Goal: Task Accomplishment & Management: Manage account settings

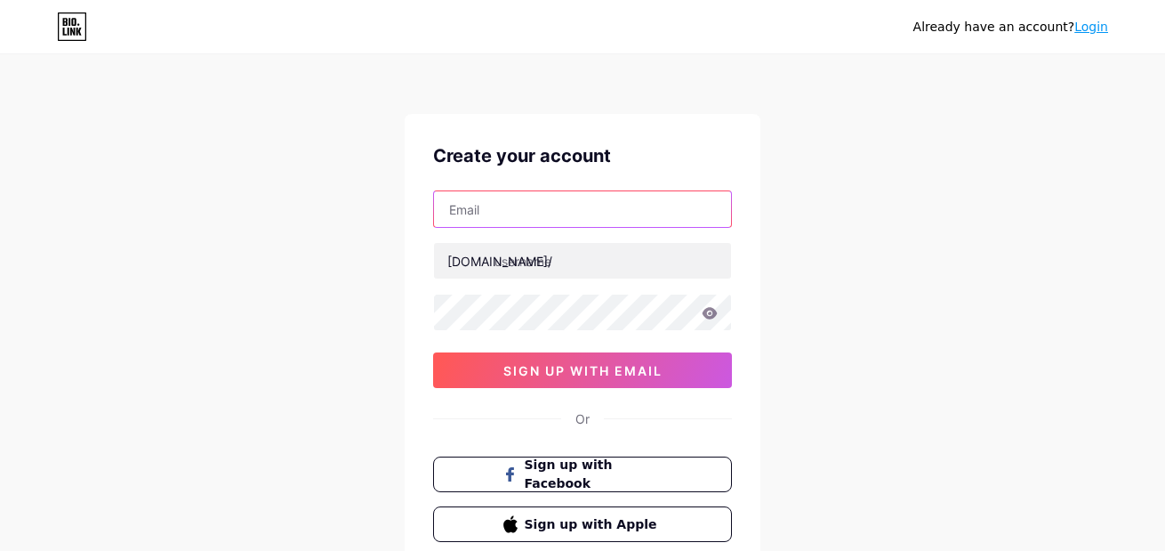
click at [538, 218] on input "text" at bounding box center [582, 209] width 297 height 36
type input "[EMAIL_ADDRESS][DOMAIN_NAME]"
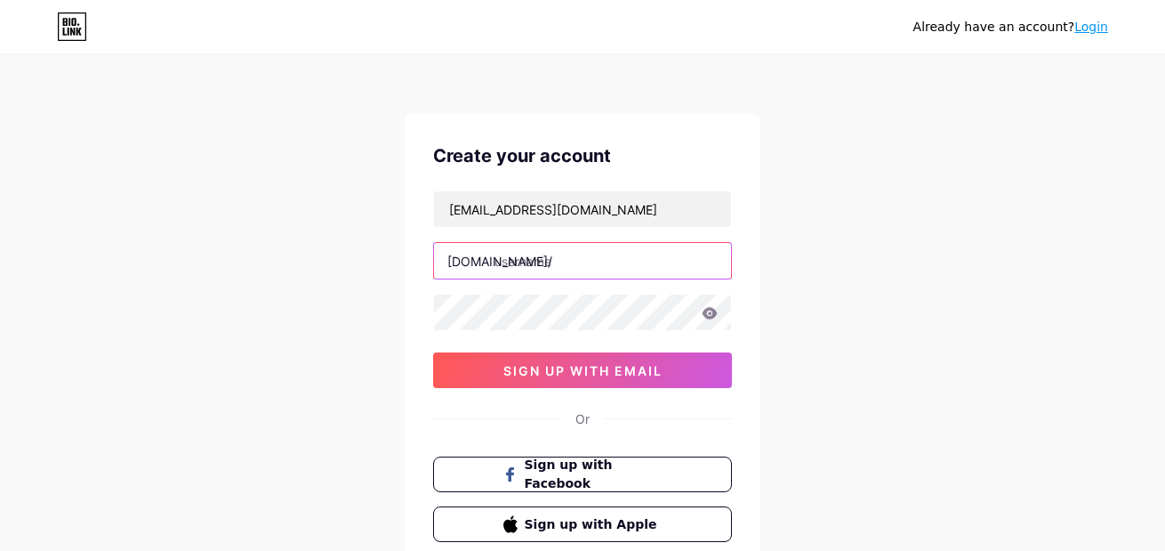
click at [556, 257] on input "text" at bounding box center [582, 261] width 297 height 36
type input "natanel_42_"
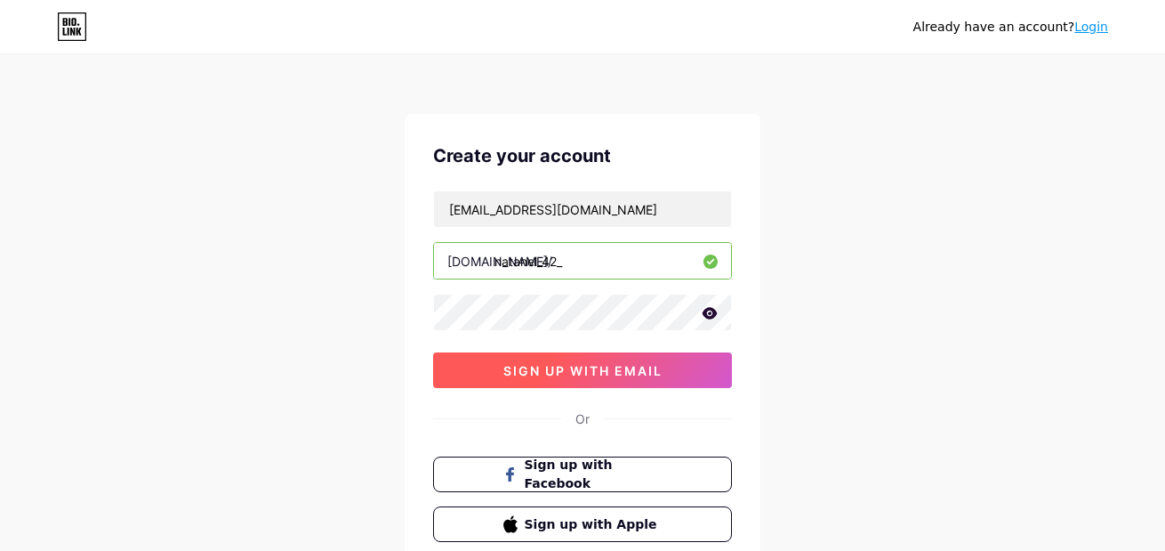
click at [671, 365] on button "sign up with email" at bounding box center [582, 370] width 299 height 36
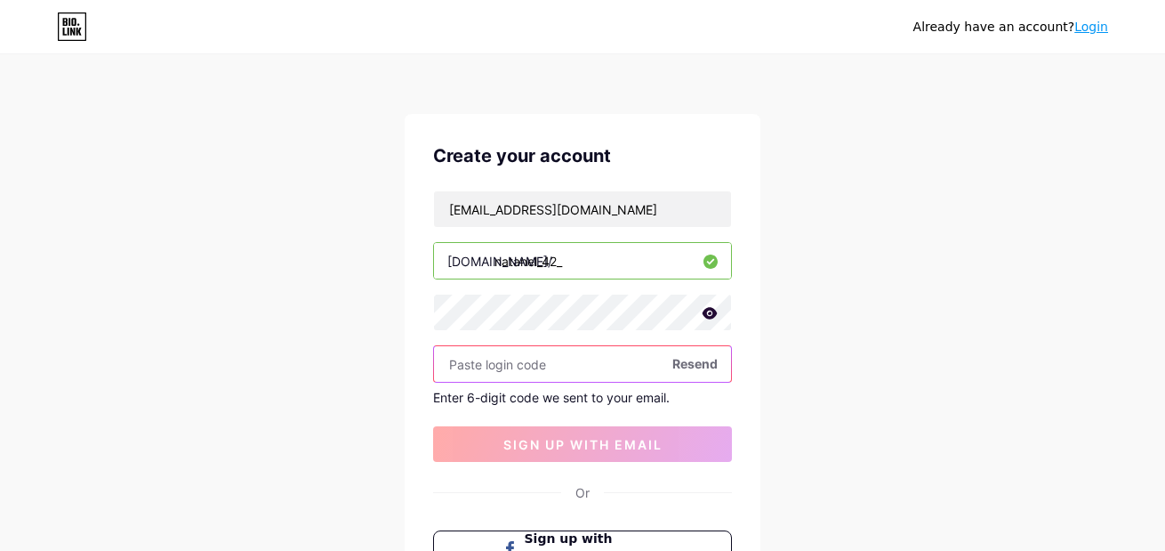
paste input "260327"
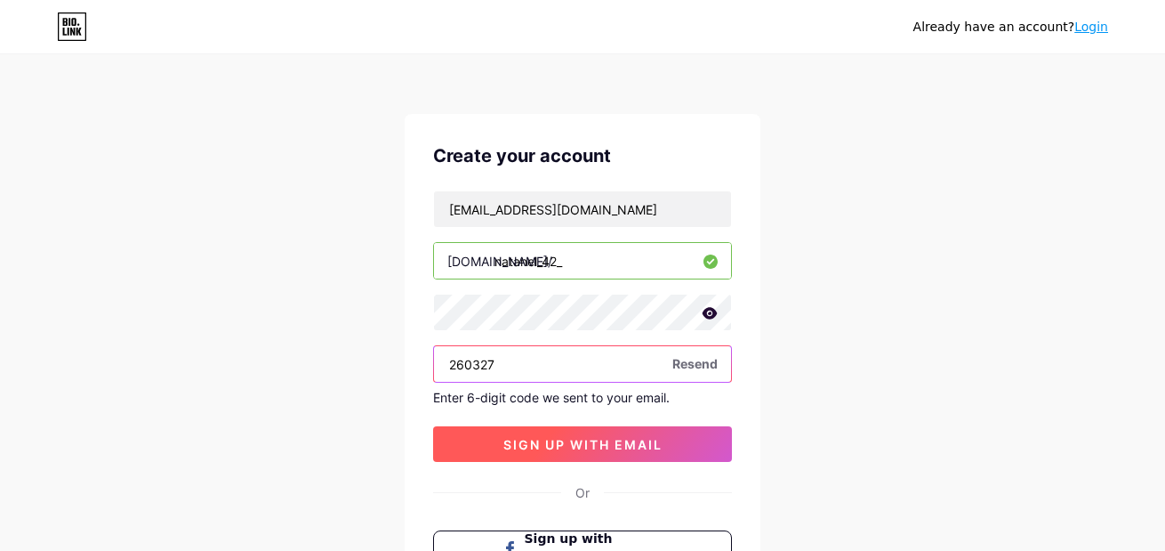
type input "260327"
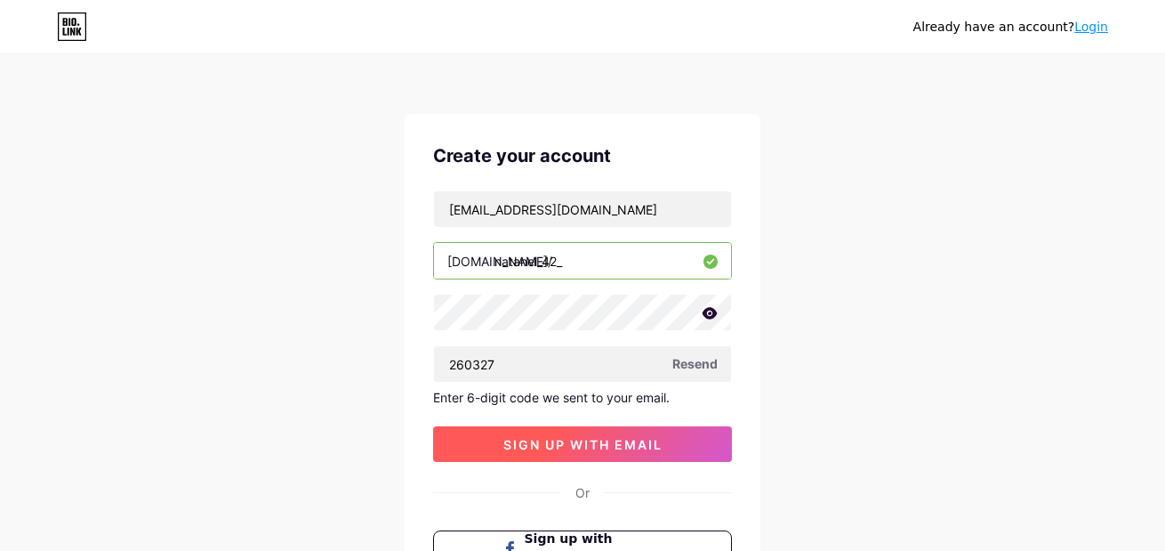
click at [608, 439] on span "sign up with email" at bounding box center [582, 444] width 159 height 15
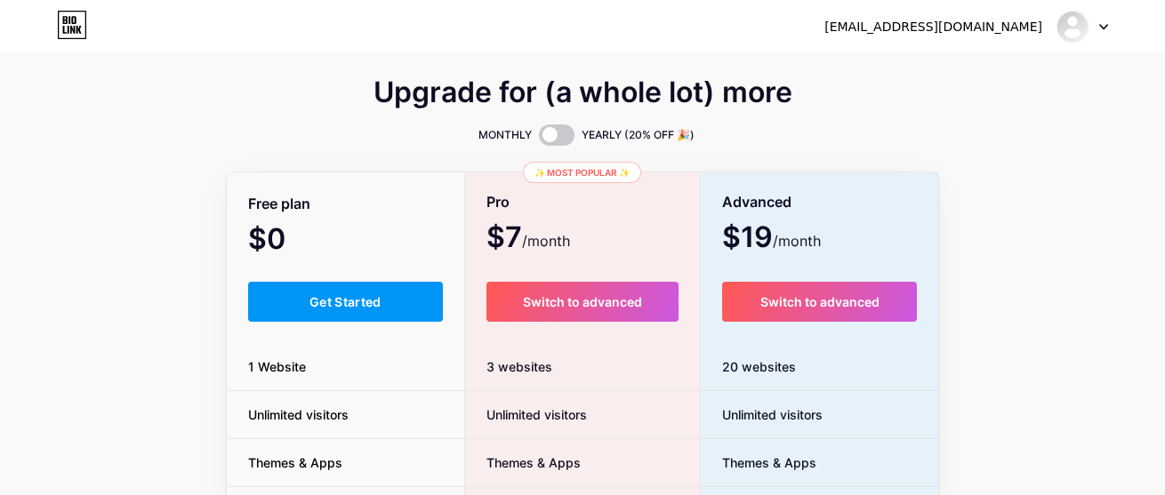
scroll to position [89, 0]
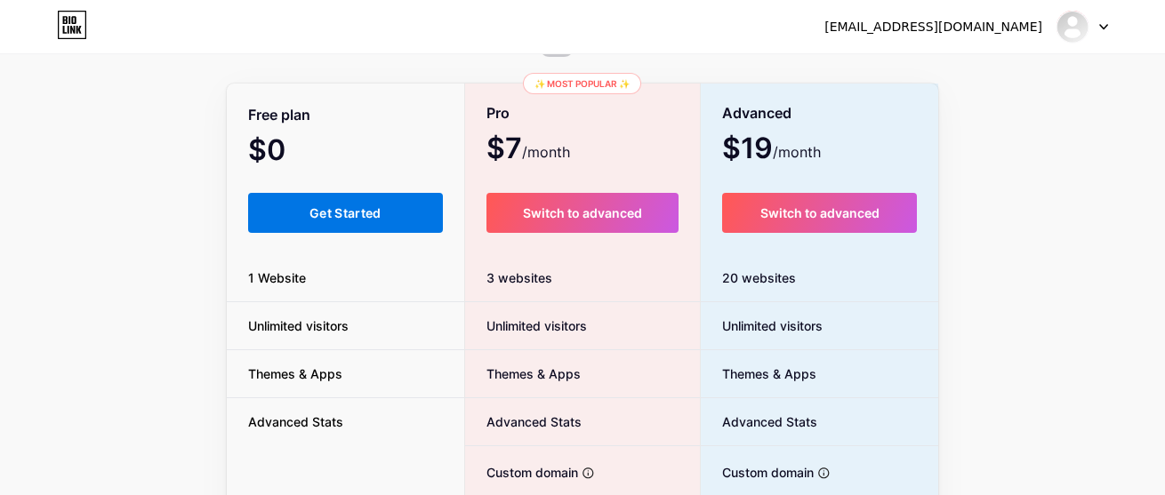
click at [377, 207] on span "Get Started" at bounding box center [346, 212] width 72 height 15
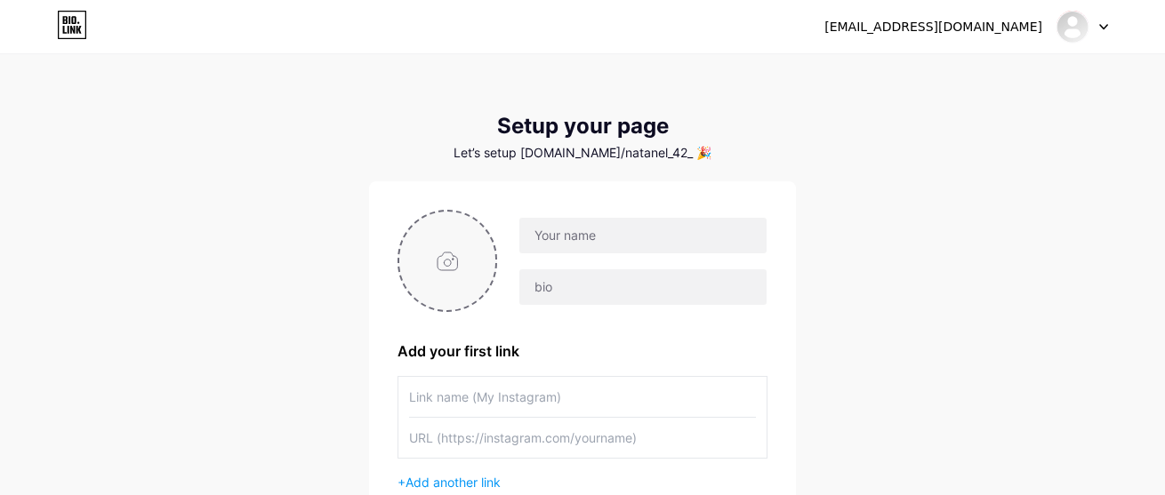
click at [443, 267] on input "file" at bounding box center [447, 261] width 96 height 99
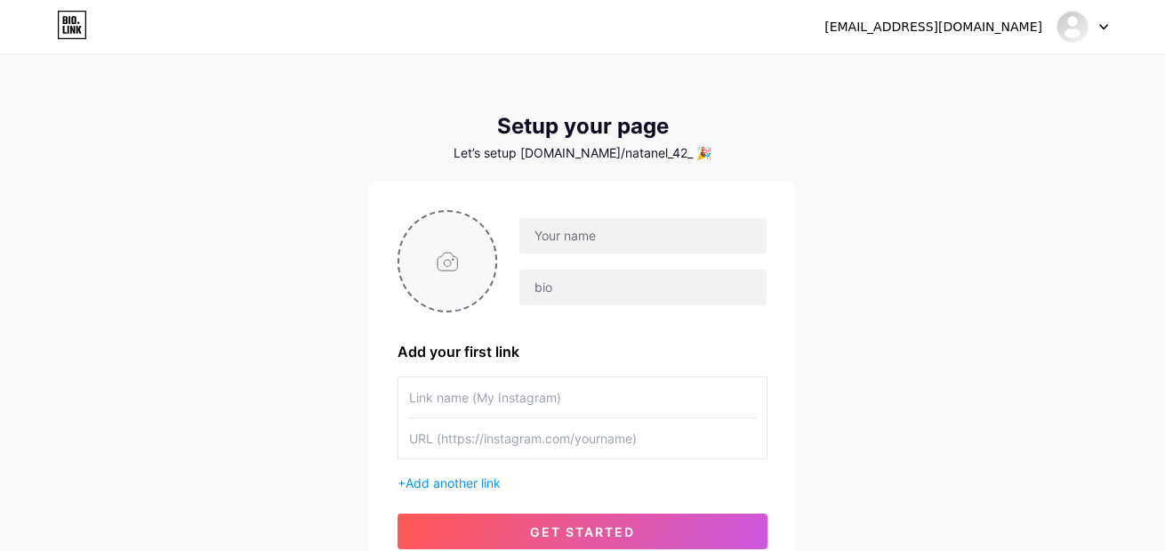
click at [445, 280] on input "file" at bounding box center [447, 261] width 96 height 99
type input "C:\fakepath\imagen_2025-08-11_013616535.png"
click at [586, 227] on input "text" at bounding box center [642, 236] width 247 height 36
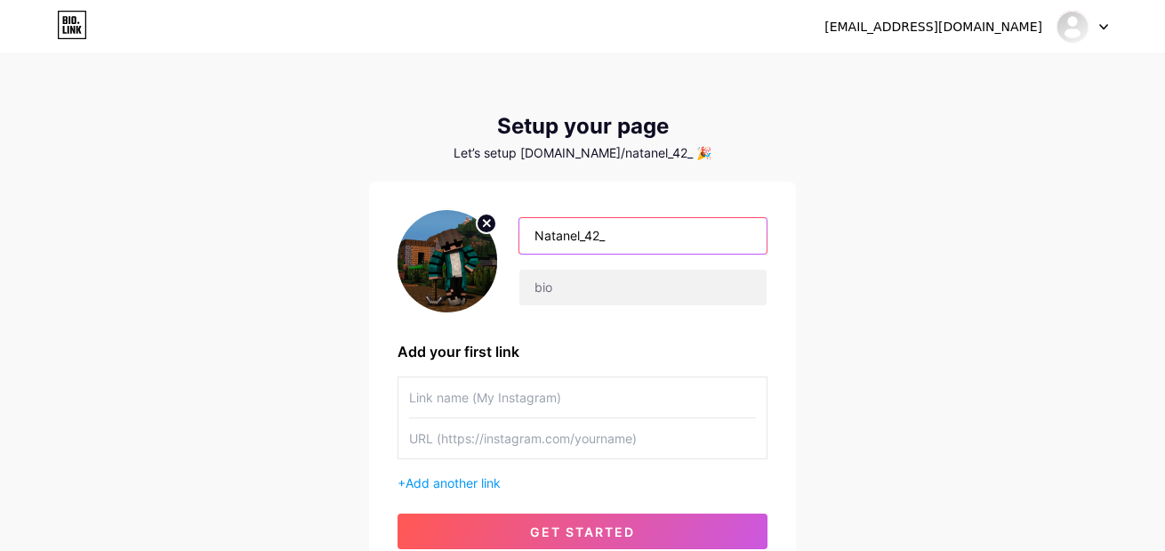
type input "Natanel_42_"
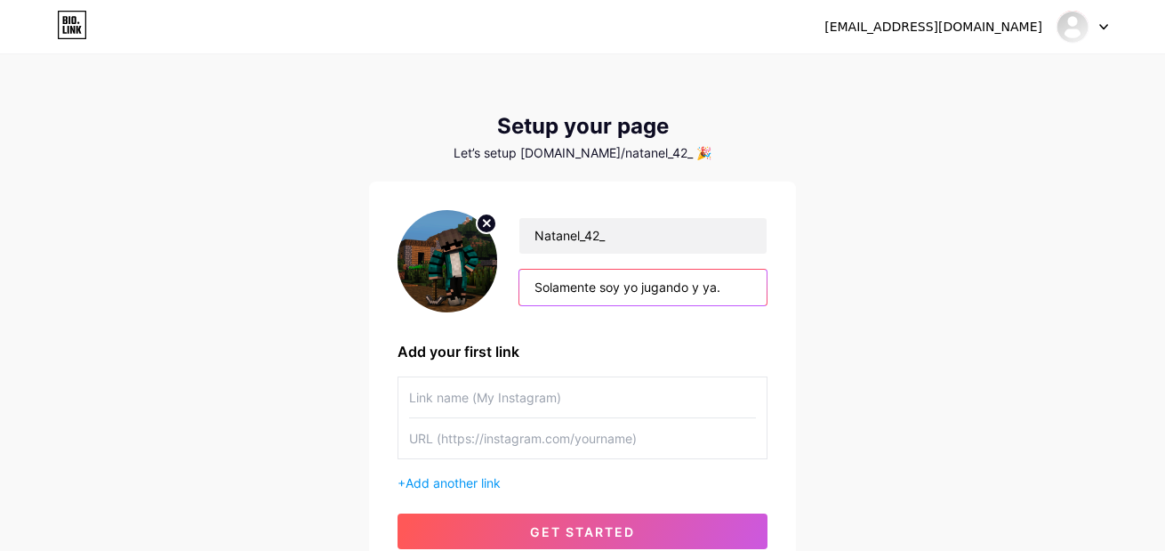
scroll to position [89, 0]
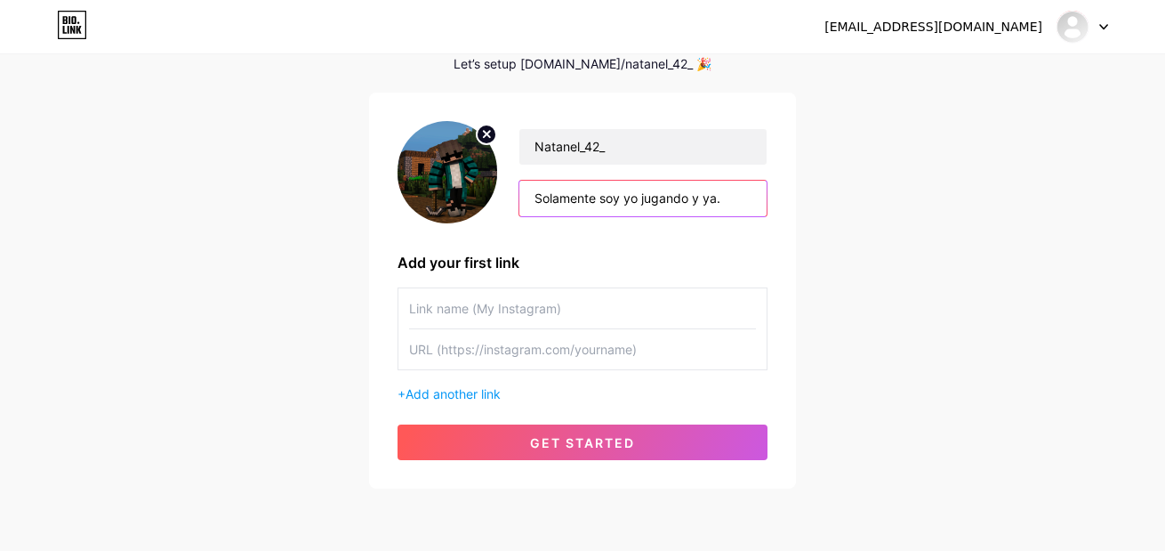
type input "Solamente soy yo jugando y ya."
click at [569, 311] on input "text" at bounding box center [582, 308] width 347 height 40
paste input "[URL][DOMAIN_NAME]"
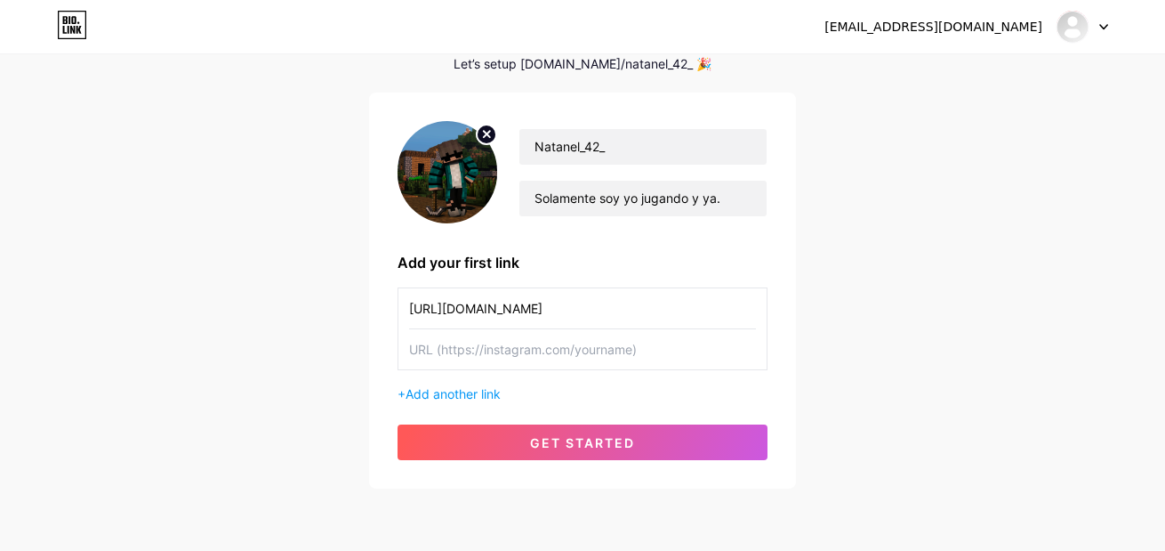
type input "[URL][DOMAIN_NAME]"
click at [513, 360] on input "text" at bounding box center [582, 349] width 347 height 40
drag, startPoint x: 648, startPoint y: 310, endPoint x: 187, endPoint y: 287, distance: 462.3
click at [187, 287] on div "[EMAIL_ADDRESS][DOMAIN_NAME] Dashboard Logout Setup your page Let’s setup [DOMA…" at bounding box center [582, 228] width 1165 height 634
click at [517, 358] on input "text" at bounding box center [582, 349] width 347 height 40
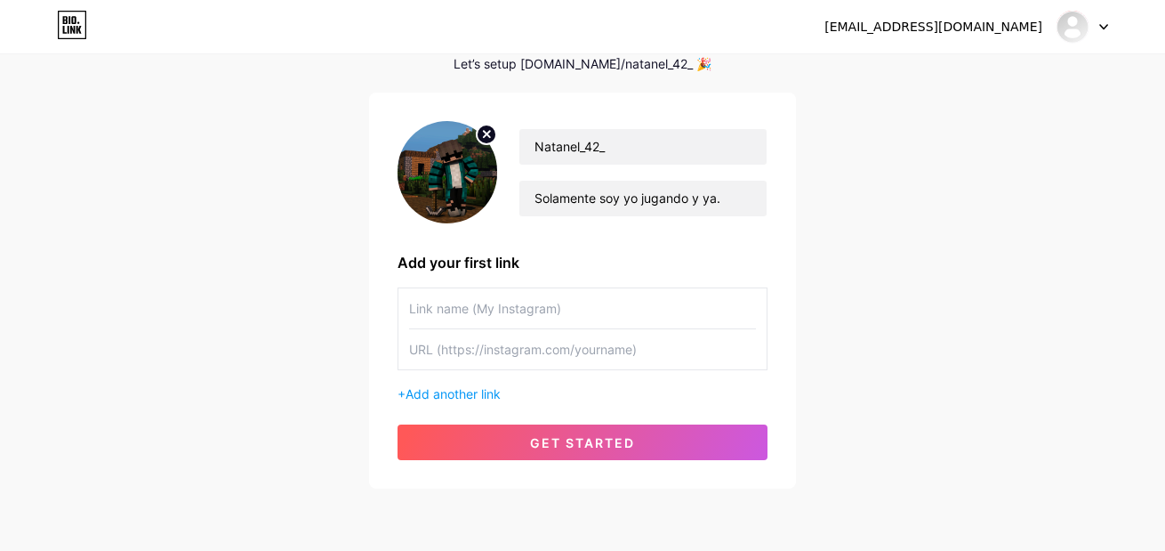
paste input "[URL][DOMAIN_NAME]"
type input "[URL][DOMAIN_NAME]"
click at [512, 321] on input "text" at bounding box center [582, 308] width 347 height 40
paste input "saulnfl"
click at [463, 418] on div "Natanel_42_ Solamente soy yo jugando y ya. Add your first link saulnfl [URL][DO…" at bounding box center [583, 290] width 370 height 339
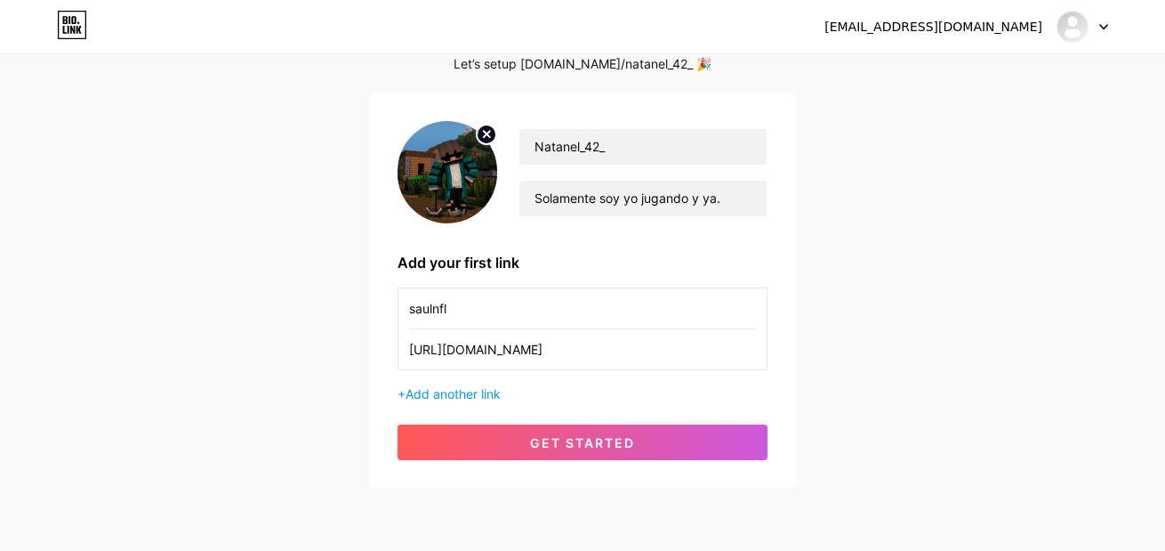
click at [457, 401] on div "+ Add another link" at bounding box center [583, 393] width 370 height 19
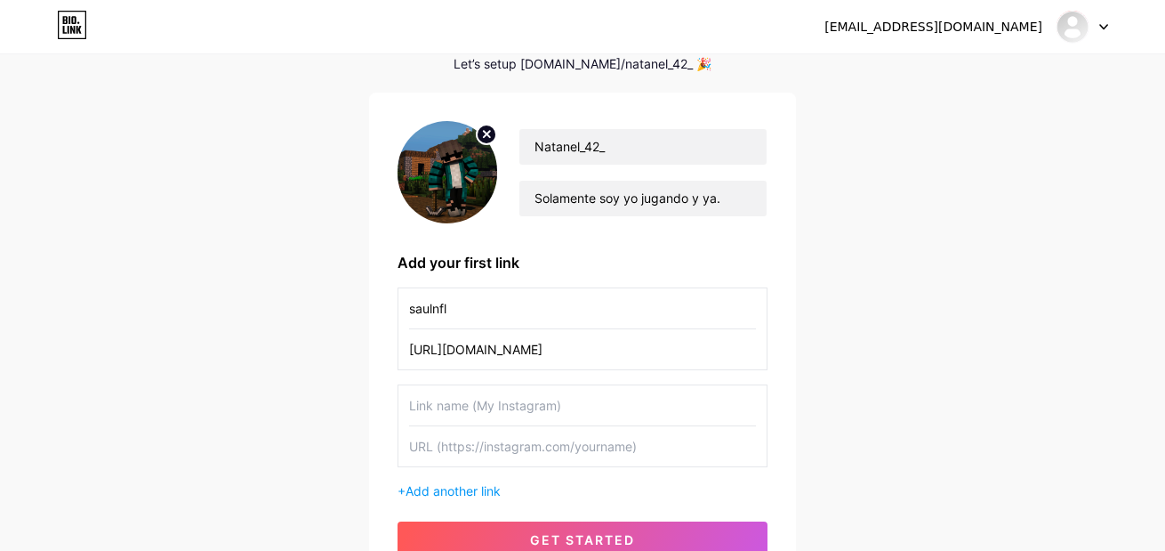
click at [534, 401] on input "text" at bounding box center [582, 405] width 347 height 40
drag, startPoint x: 500, startPoint y: 305, endPoint x: 343, endPoint y: 278, distance: 158.8
click at [343, 278] on div "[EMAIL_ADDRESS][DOMAIN_NAME] Dashboard Logout Setup your page Let’s setup [DOMA…" at bounding box center [582, 276] width 1165 height 731
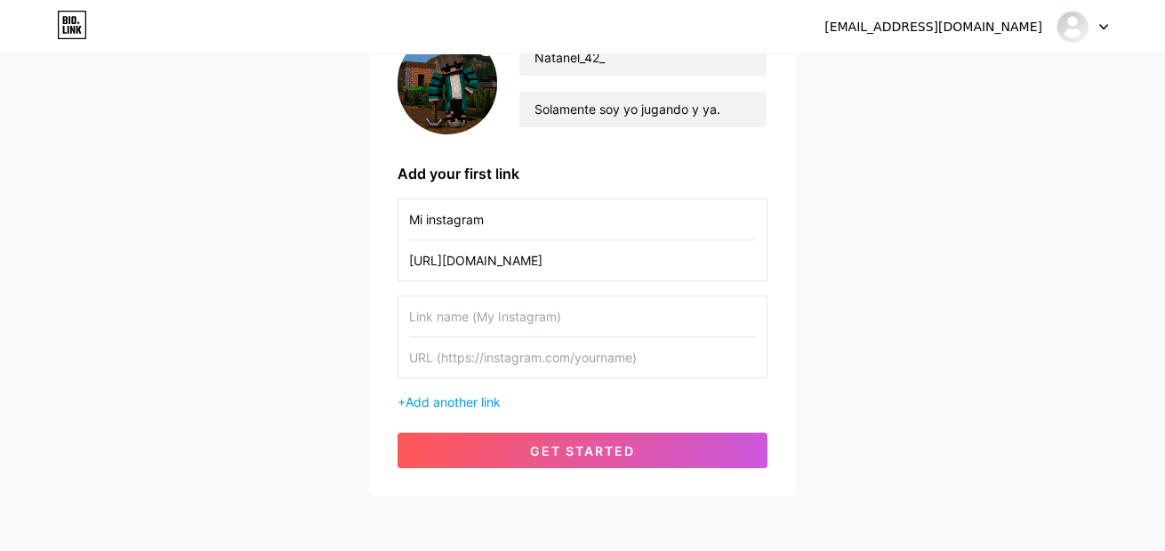
scroll to position [252, 0]
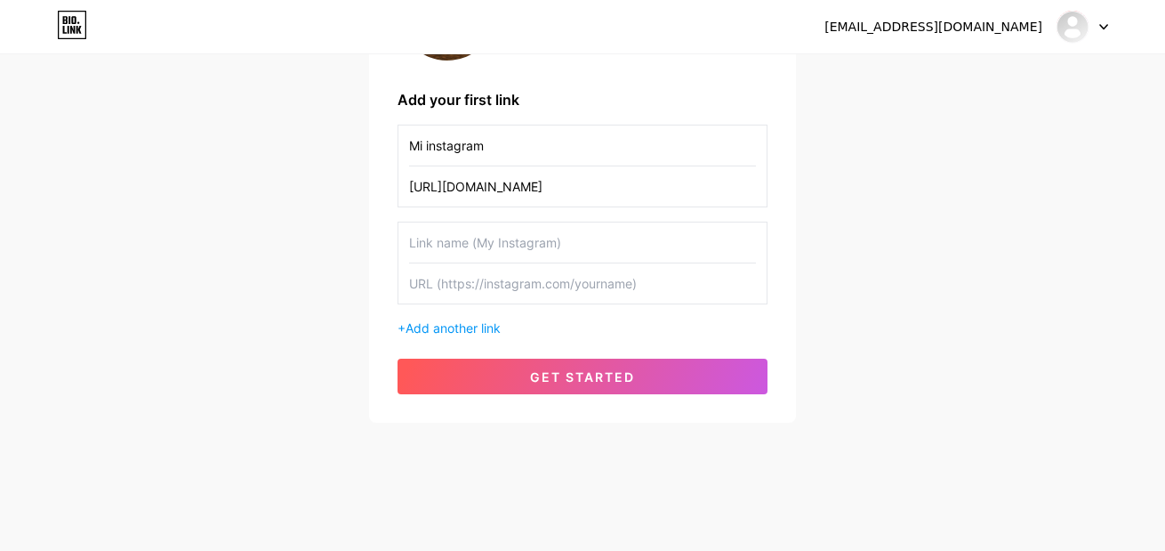
type input "Mi instagram"
click at [493, 243] on input "text" at bounding box center [582, 242] width 347 height 40
type input "X"
click at [490, 286] on input "text" at bounding box center [582, 283] width 347 height 40
paste input "saulnfl"
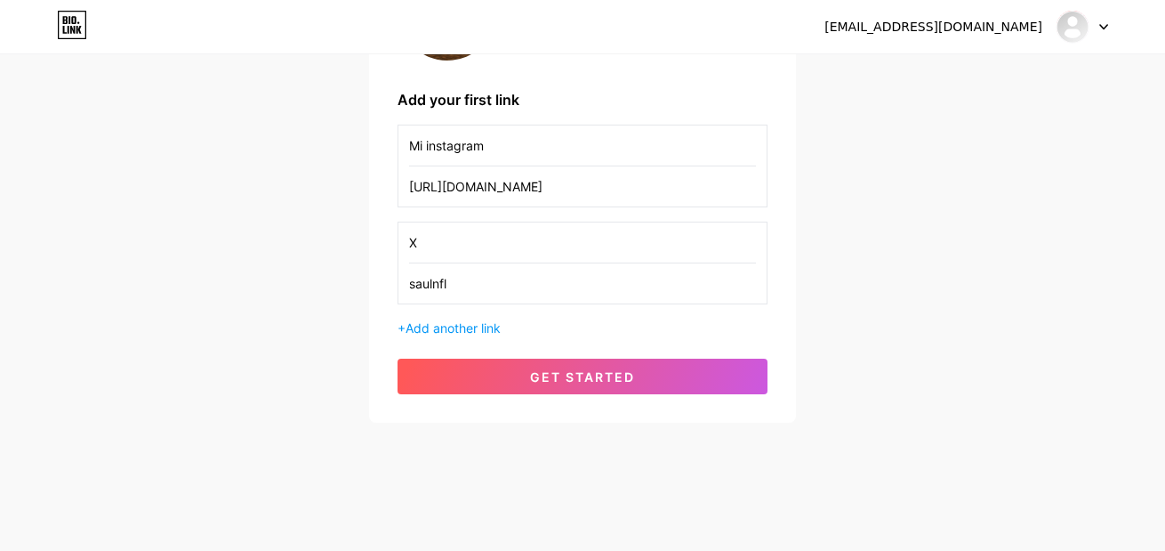
drag, startPoint x: 474, startPoint y: 291, endPoint x: 216, endPoint y: 261, distance: 259.7
click at [216, 261] on div "[EMAIL_ADDRESS][DOMAIN_NAME] Dashboard Logout Setup your page Let’s setup [DOMA…" at bounding box center [582, 113] width 1165 height 731
paste input "[URL][DOMAIN_NAME]"
type input "[URL][DOMAIN_NAME]"
click at [458, 325] on span "Add another link" at bounding box center [453, 327] width 95 height 15
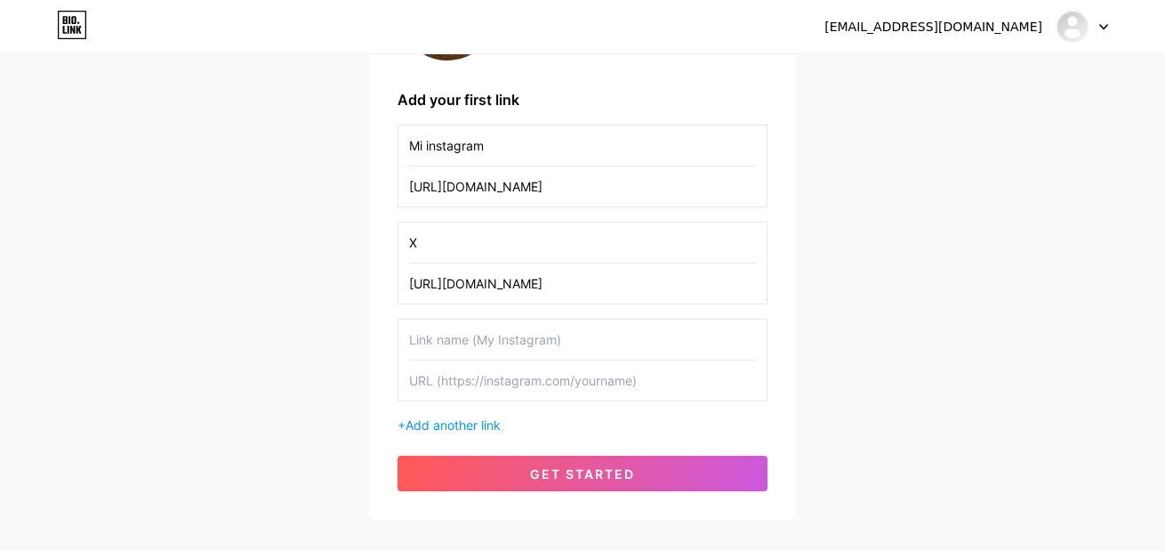
click at [528, 348] on input "text" at bounding box center [582, 339] width 347 height 40
type input "t"
type input "Twitch"
click at [547, 369] on input "text" at bounding box center [582, 380] width 347 height 40
paste input "[URL][DOMAIN_NAME]"
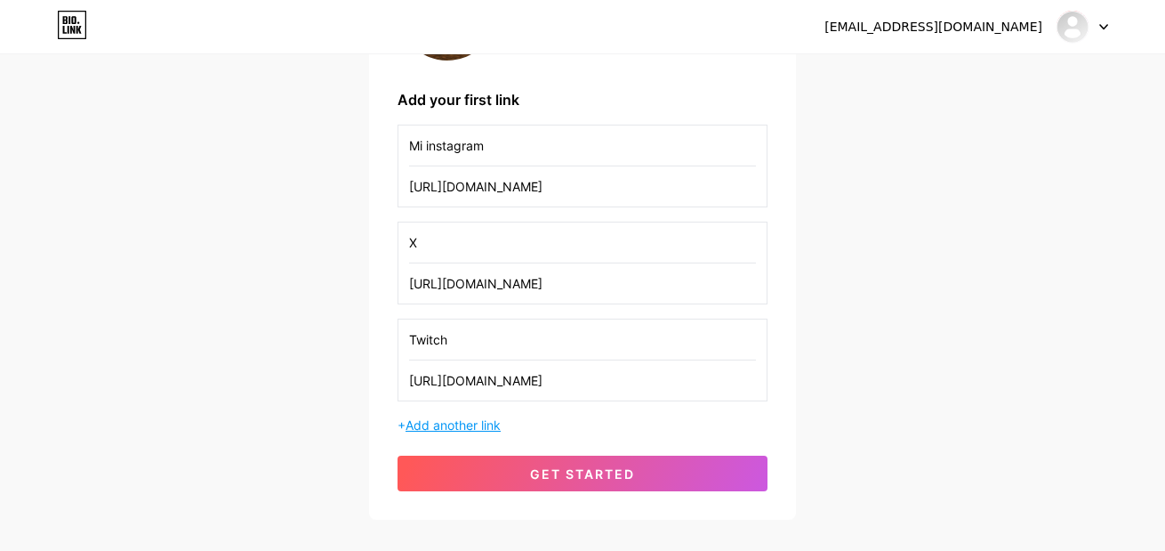
type input "[URL][DOMAIN_NAME]"
click at [485, 430] on span "Add another link" at bounding box center [453, 424] width 95 height 15
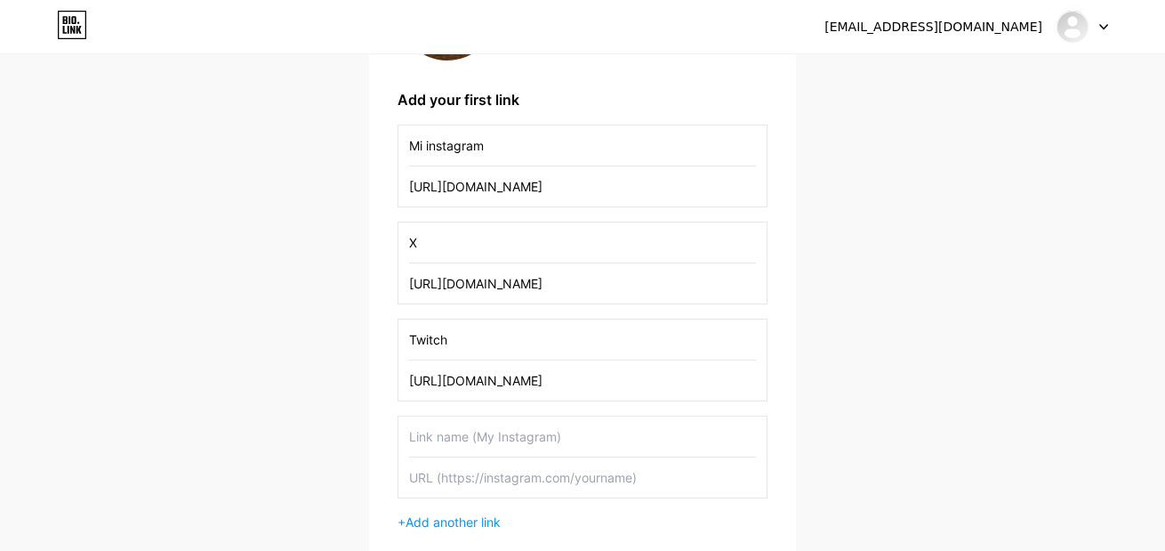
click at [513, 442] on input "text" at bounding box center [582, 436] width 347 height 40
type input "Discord"
paste input "[URL][DOMAIN_NAME]"
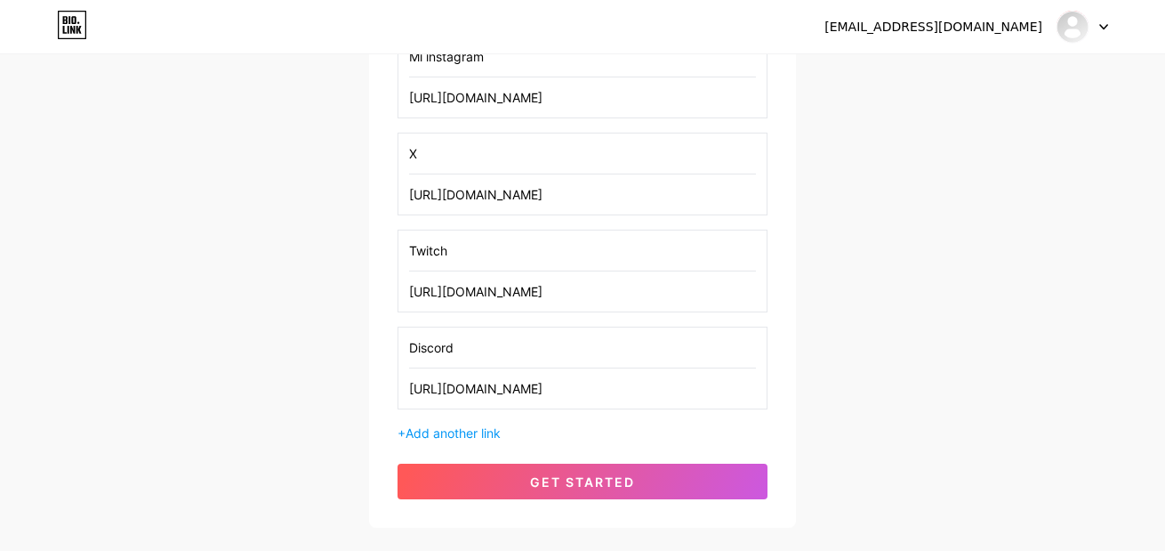
scroll to position [74, 0]
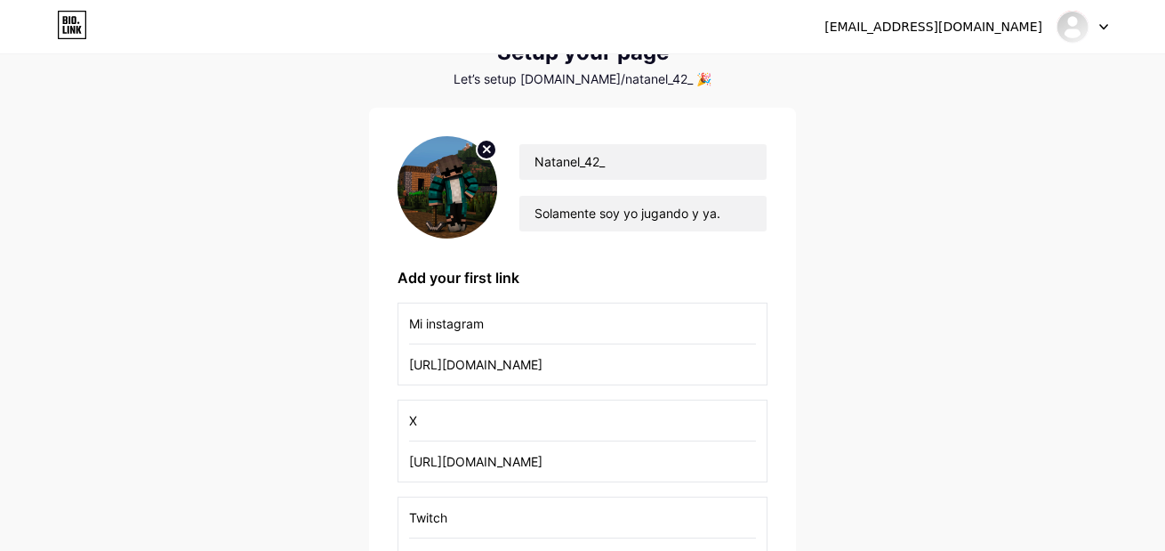
type input "[URL][DOMAIN_NAME]"
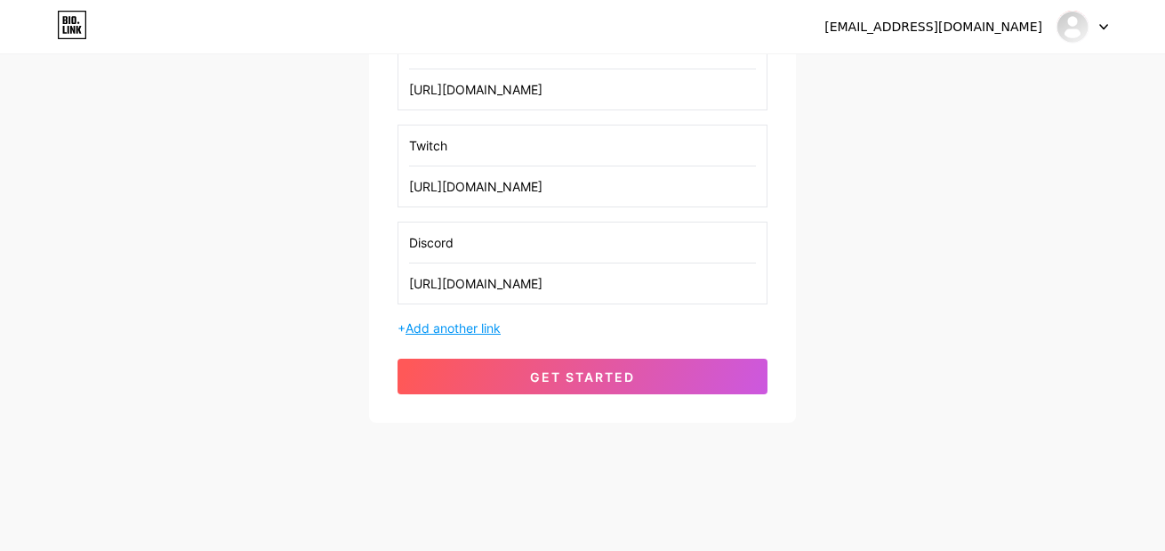
click at [480, 334] on span "Add another link" at bounding box center [453, 327] width 95 height 15
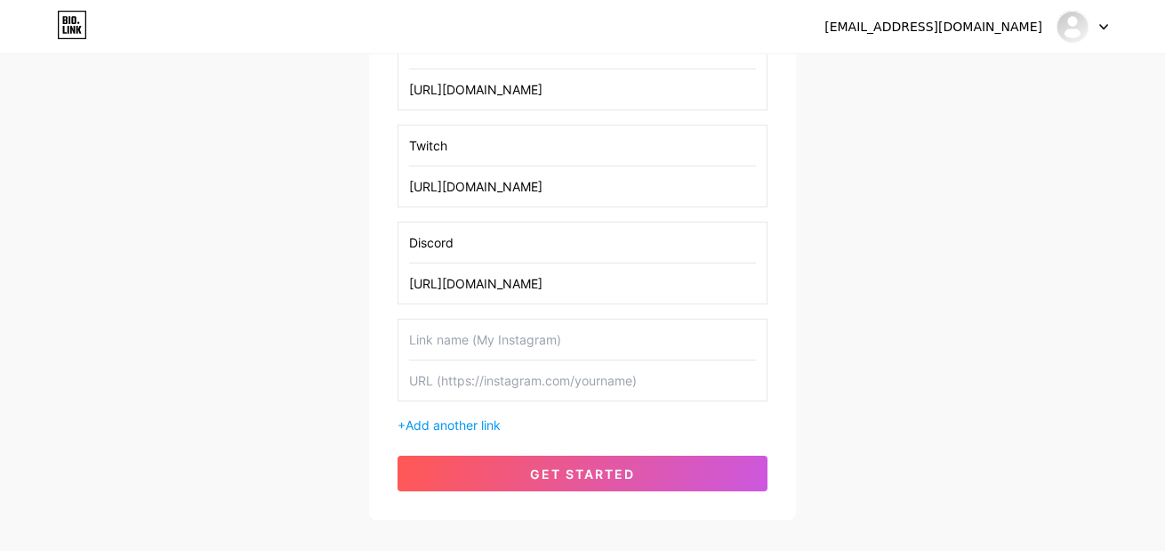
click at [487, 337] on input "text" at bounding box center [582, 339] width 347 height 40
type input "Youtube"
paste input "[URL][DOMAIN_NAME]"
type input "[URL][DOMAIN_NAME]"
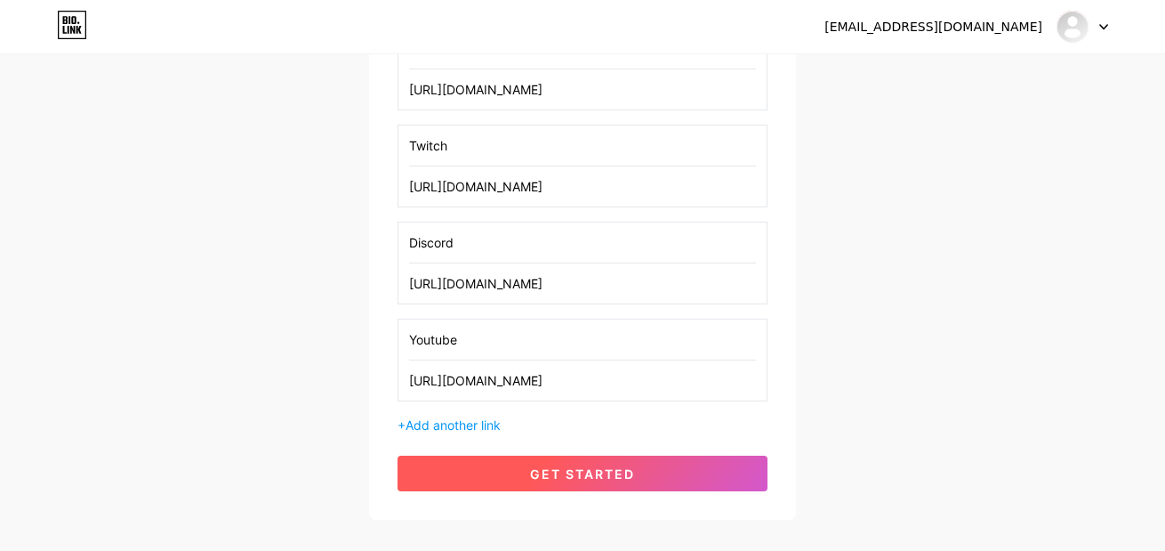
click at [494, 474] on button "get started" at bounding box center [583, 473] width 370 height 36
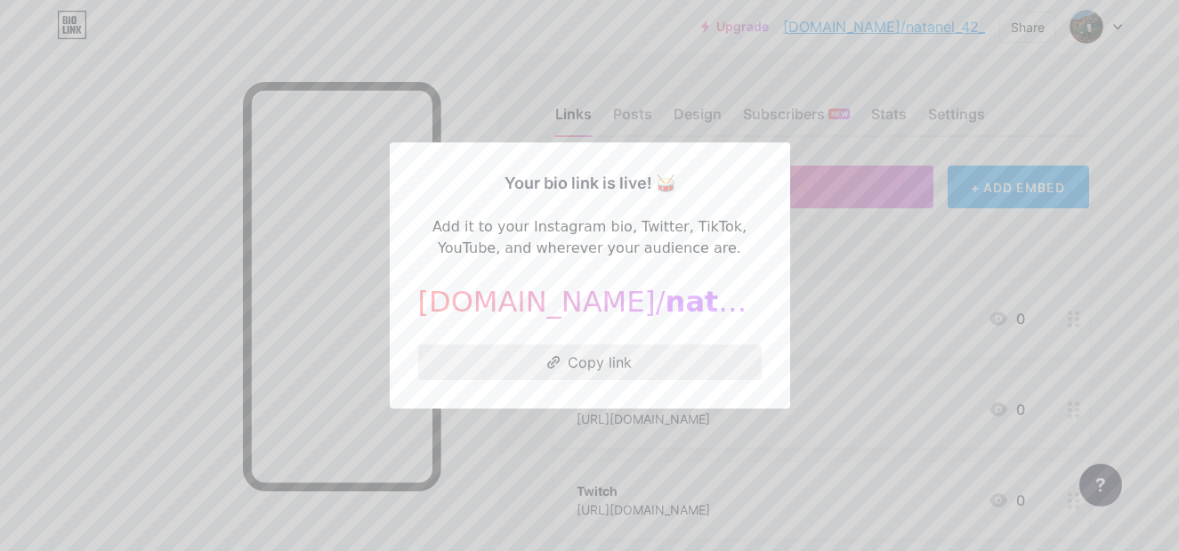
click at [633, 358] on button "Copy link" at bounding box center [589, 362] width 343 height 36
click at [600, 115] on div at bounding box center [589, 275] width 1179 height 551
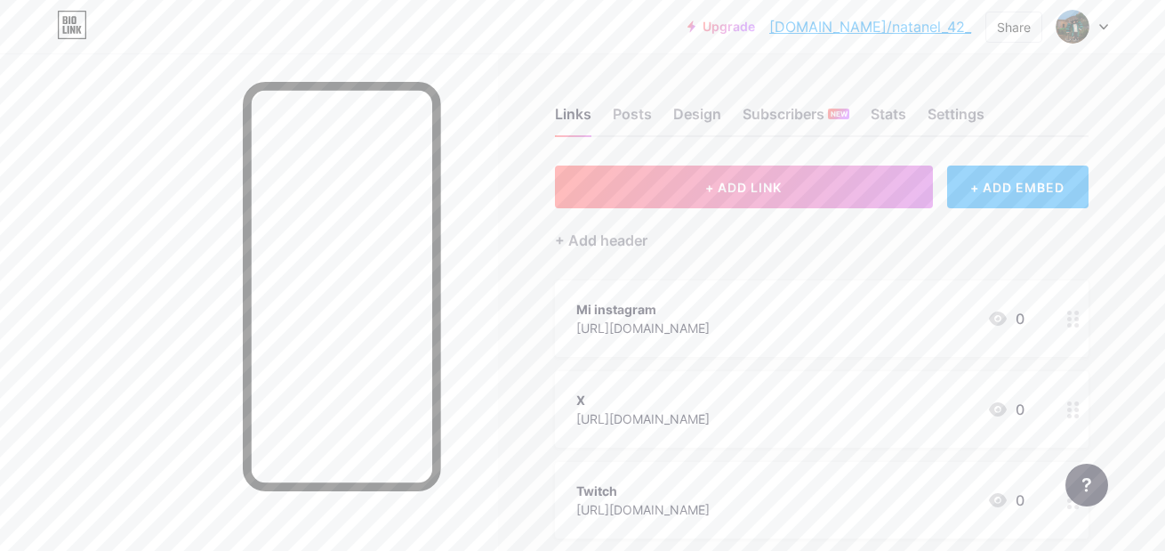
click at [1030, 189] on div "+ ADD EMBED" at bounding box center [1017, 186] width 141 height 43
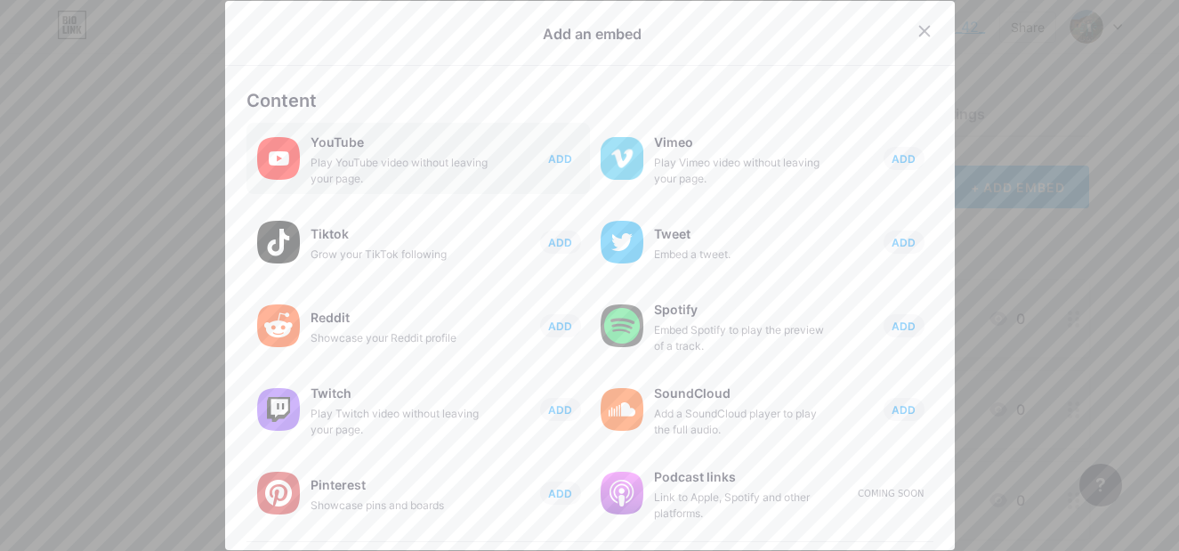
click at [550, 162] on span "ADD" at bounding box center [560, 158] width 24 height 15
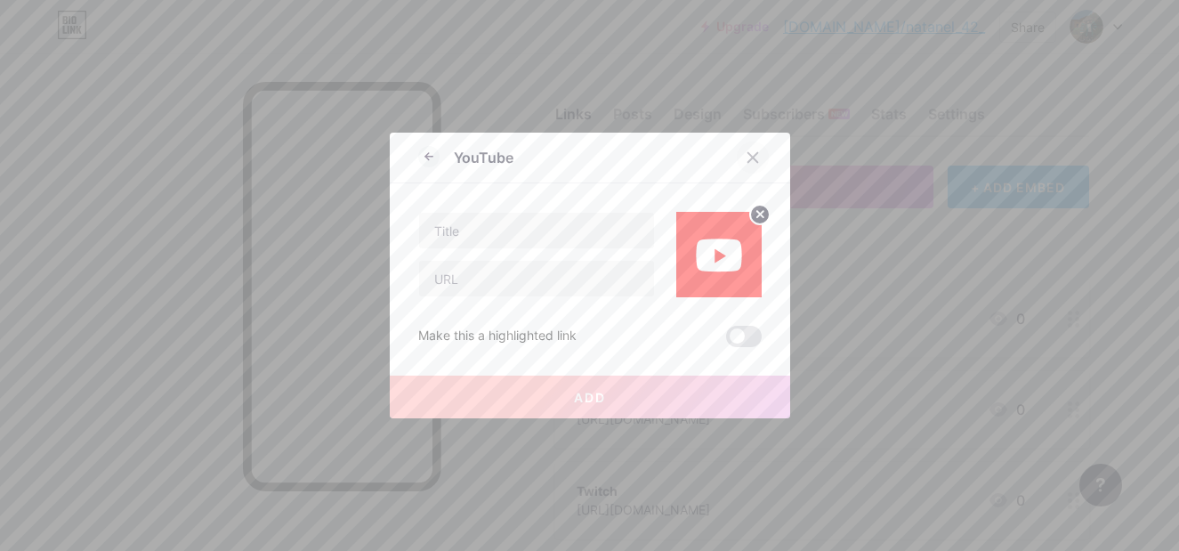
click at [745, 149] on div at bounding box center [753, 157] width 32 height 32
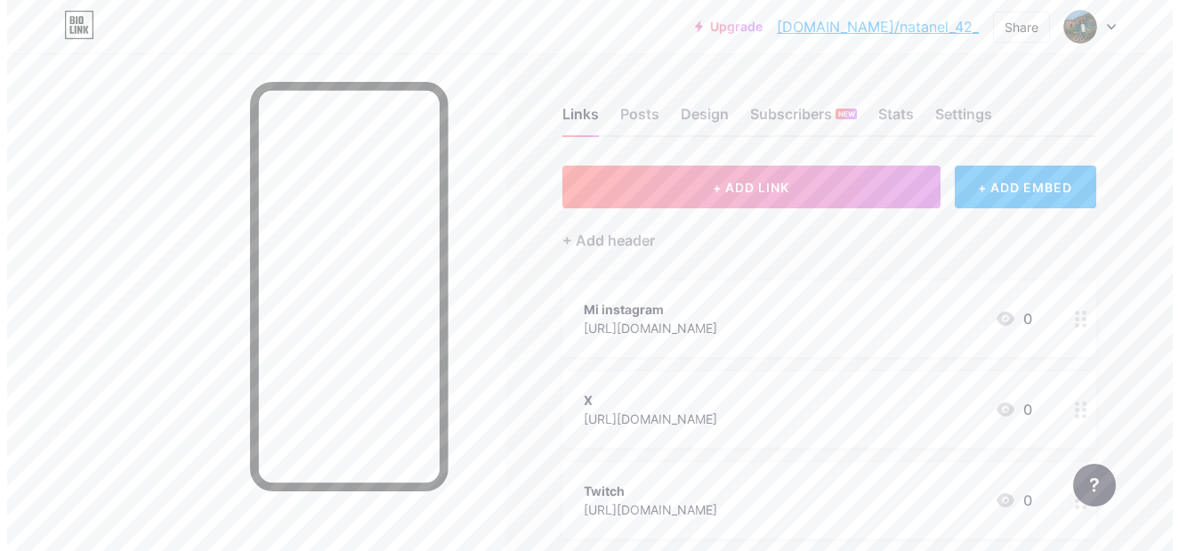
scroll to position [178, 0]
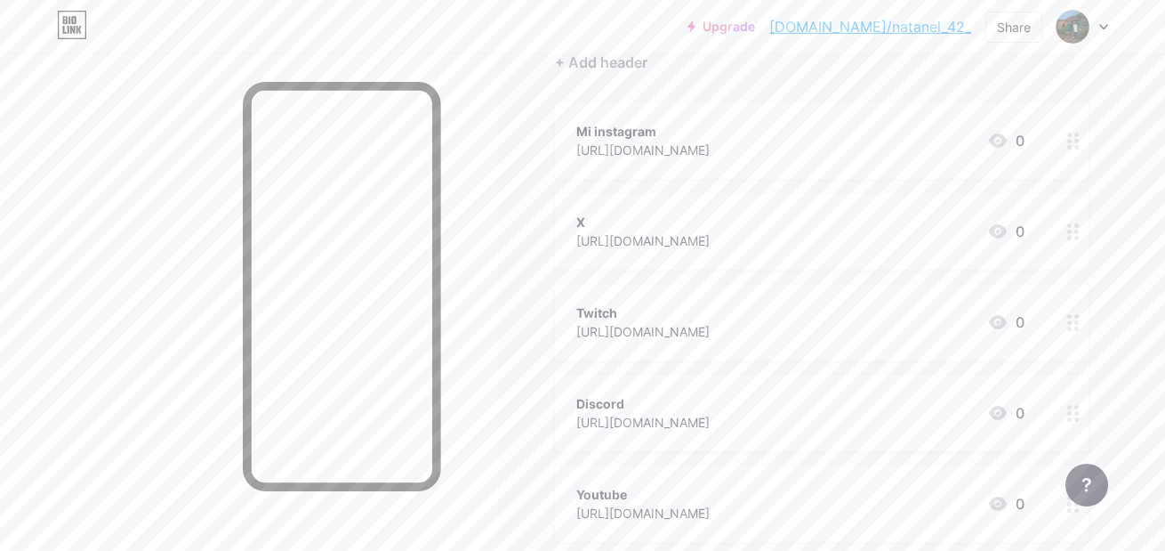
click at [918, 158] on div "Mi instagram [URL][DOMAIN_NAME] 0" at bounding box center [800, 140] width 448 height 41
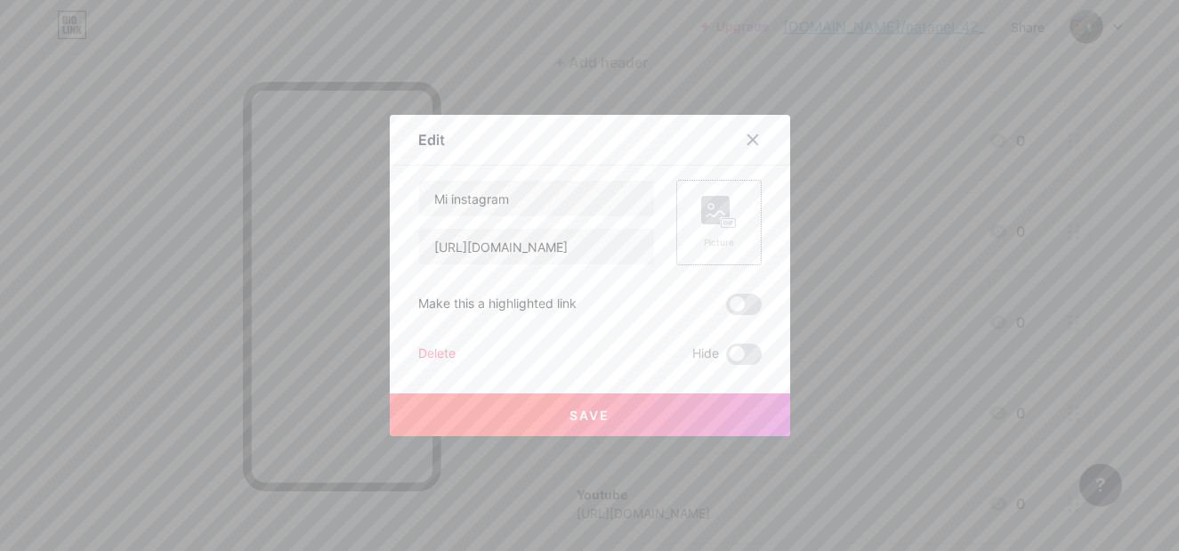
click at [719, 238] on div "Picture" at bounding box center [719, 242] width 36 height 13
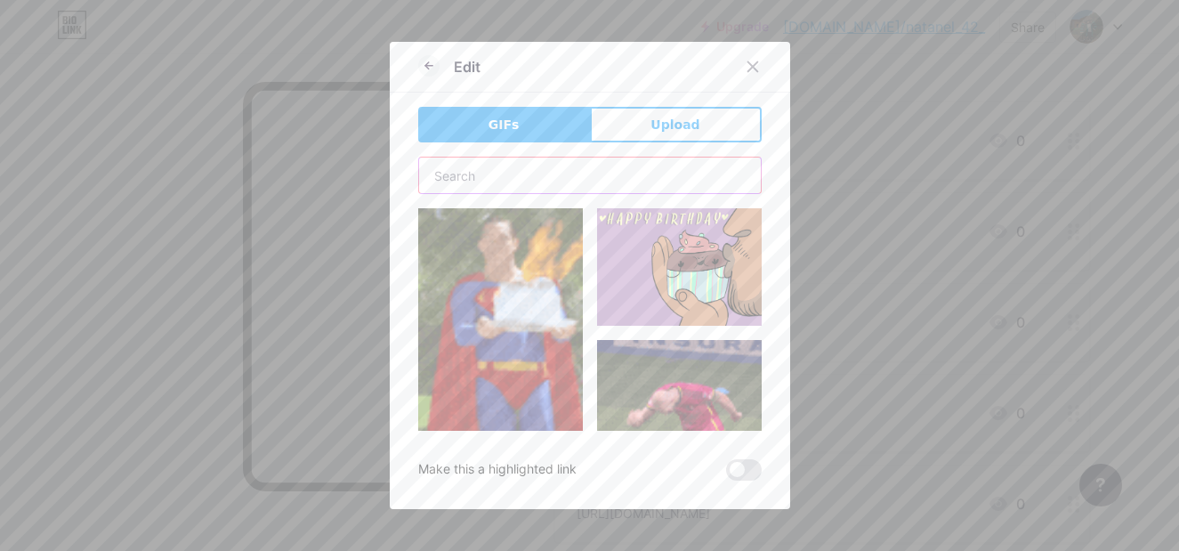
click at [604, 181] on input "text" at bounding box center [590, 175] width 342 height 36
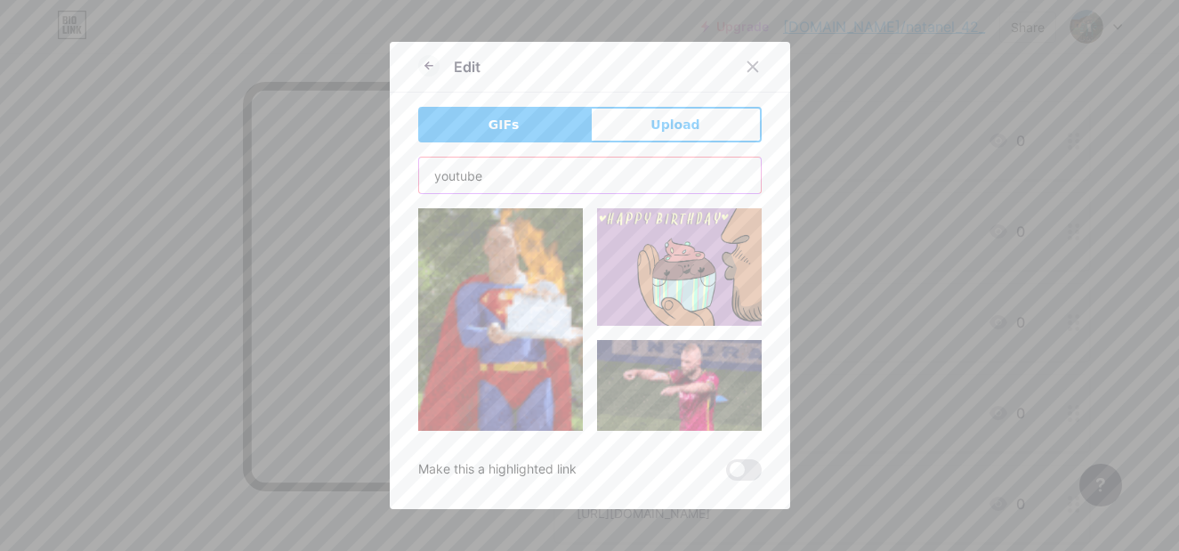
type input "youtube"
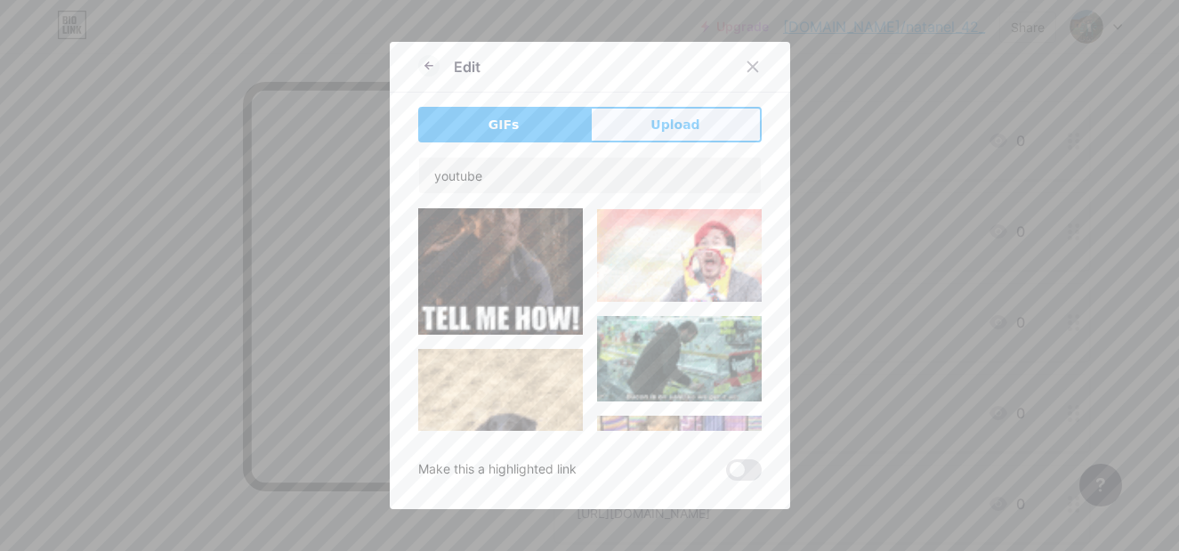
click at [650, 134] on button "Upload" at bounding box center [676, 125] width 172 height 36
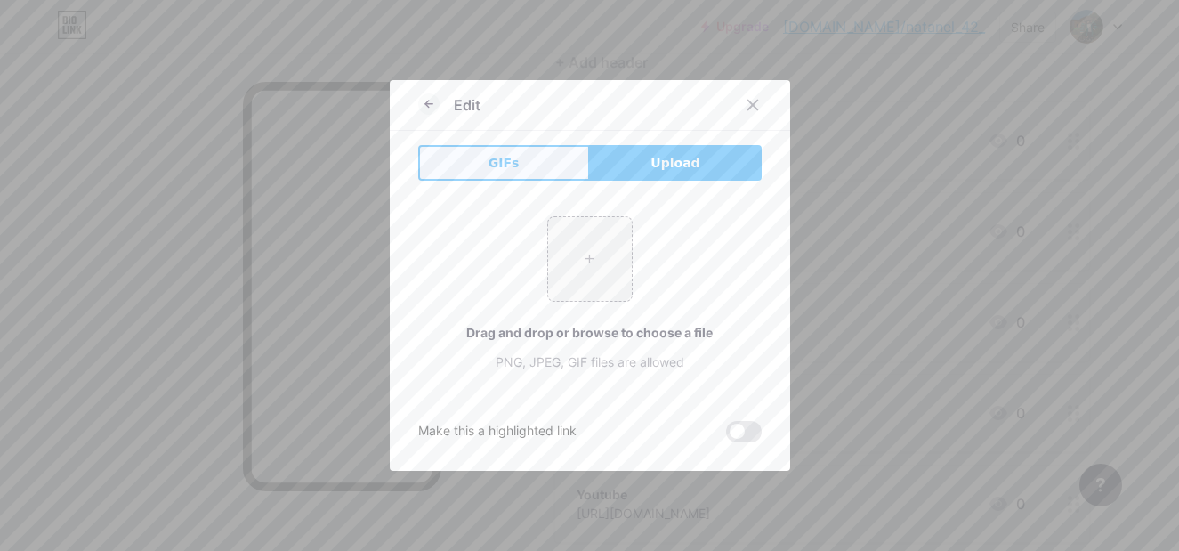
click at [500, 163] on span "GIFs" at bounding box center [503, 163] width 31 height 19
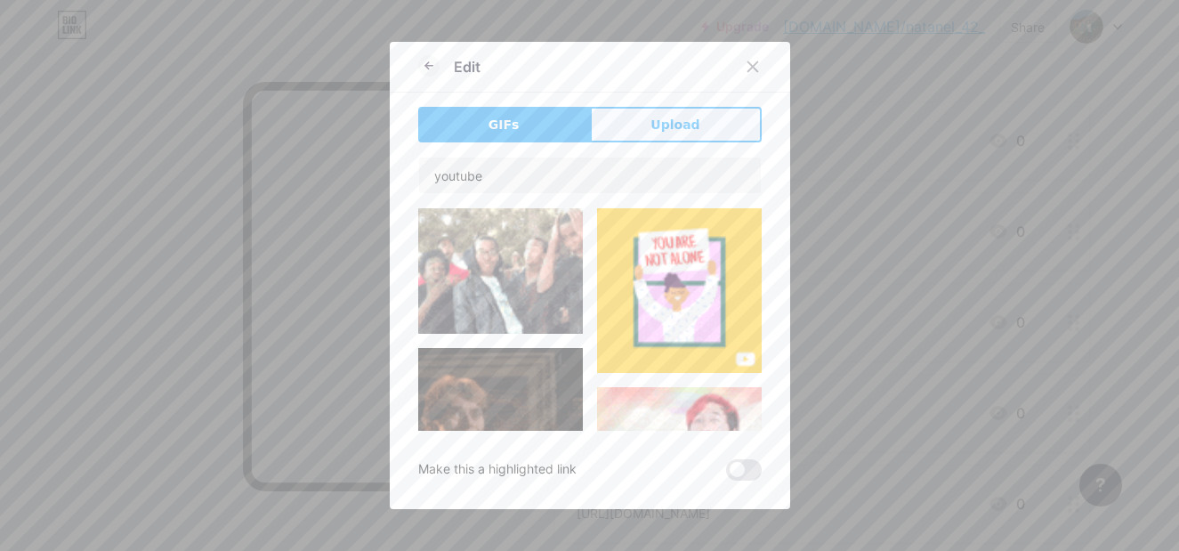
click at [630, 128] on button "Upload" at bounding box center [676, 125] width 172 height 36
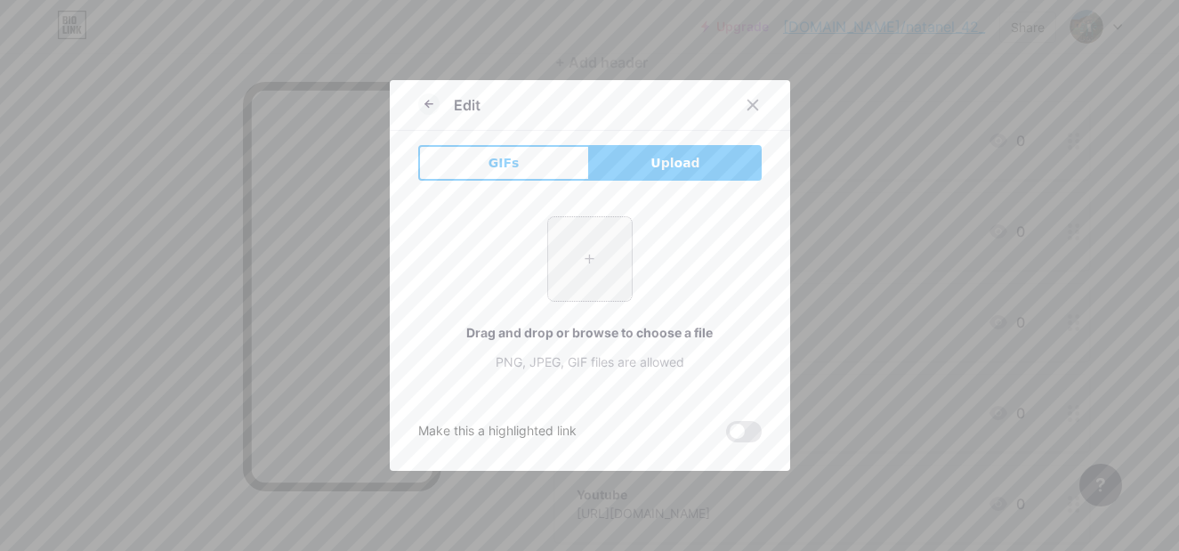
click at [600, 281] on input "file" at bounding box center [590, 259] width 84 height 84
type input "C:\fakepath\imagen_2025-08-11_014153025.png"
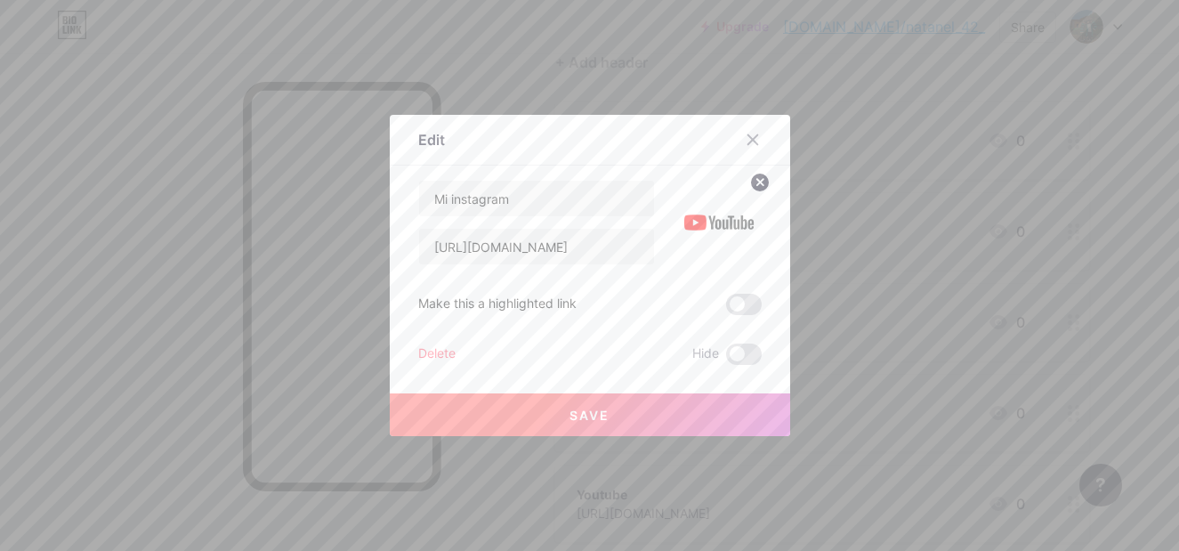
click at [635, 415] on button "Save" at bounding box center [590, 414] width 400 height 43
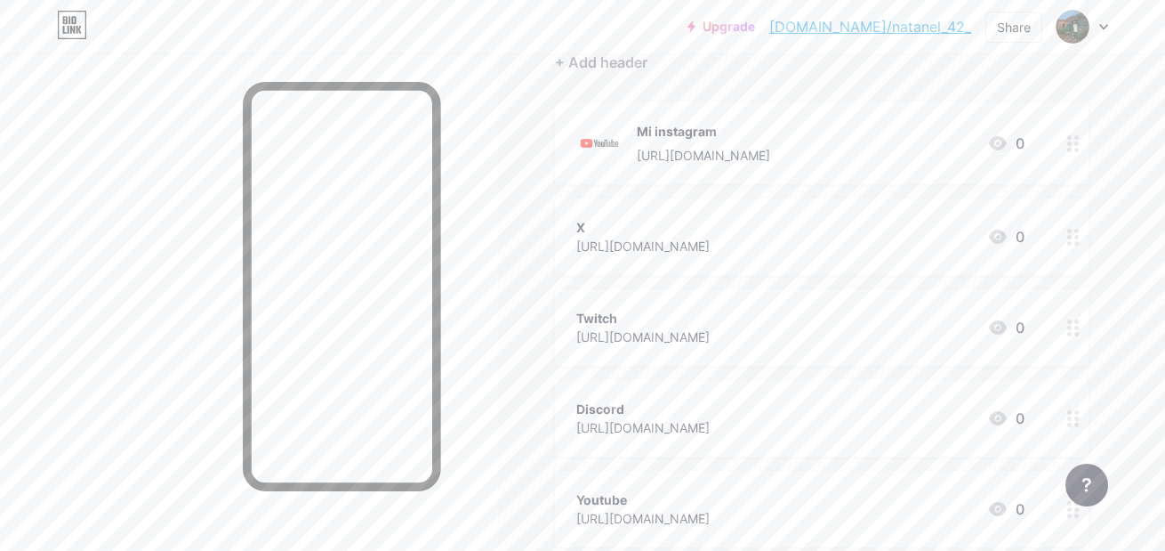
click at [850, 249] on div "X [URL][DOMAIN_NAME] 0" at bounding box center [800, 236] width 448 height 41
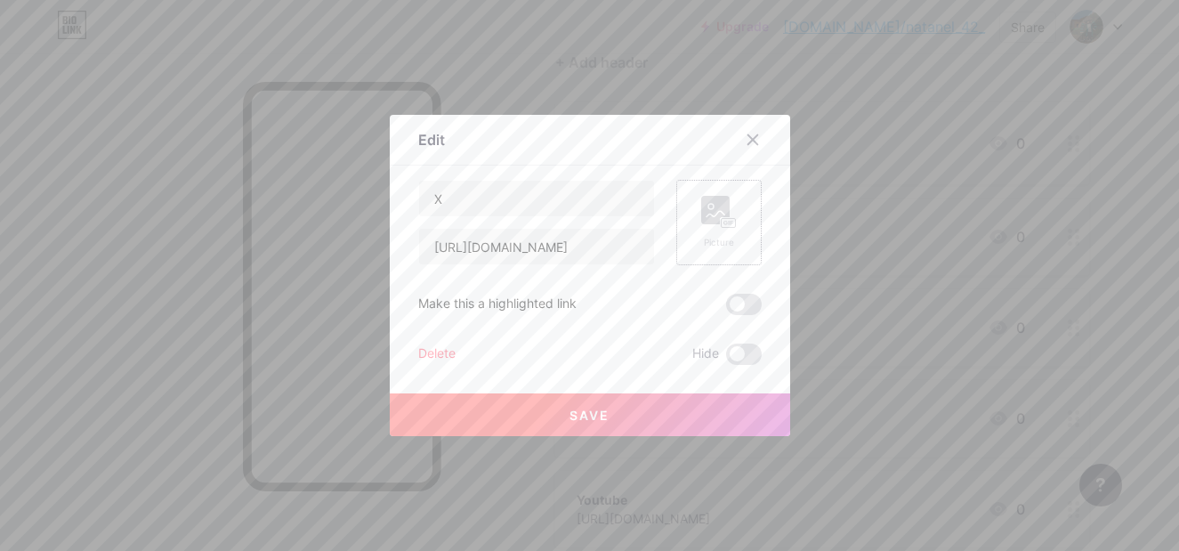
click at [701, 219] on rect at bounding box center [715, 210] width 28 height 28
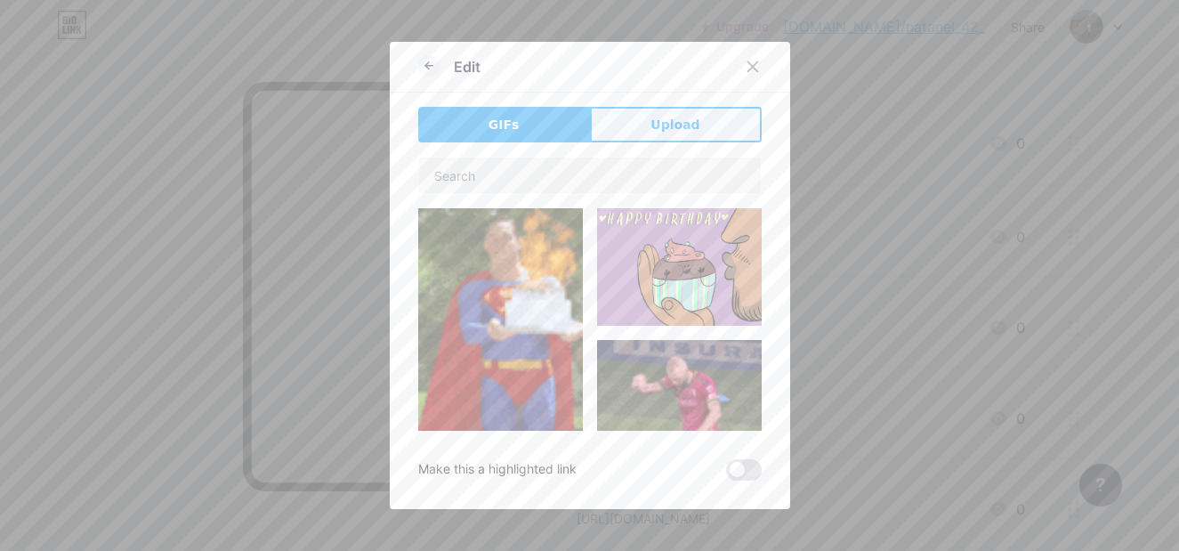
click at [690, 125] on button "Upload" at bounding box center [676, 125] width 172 height 36
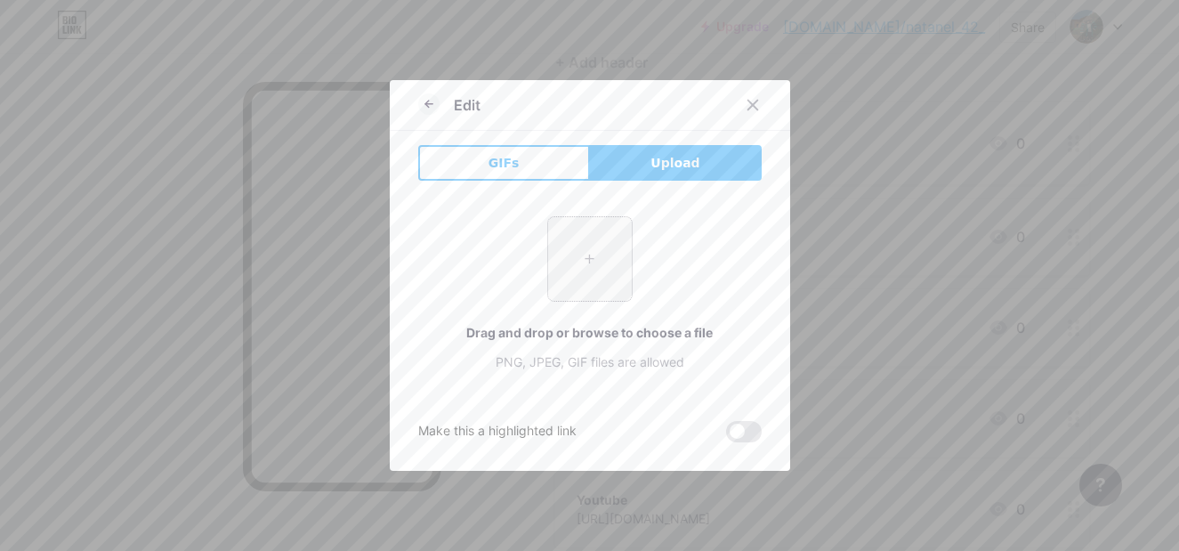
click at [577, 263] on input "file" at bounding box center [590, 259] width 84 height 84
type input "C:\fakepath\imagen_2025-08-11_014219395.png"
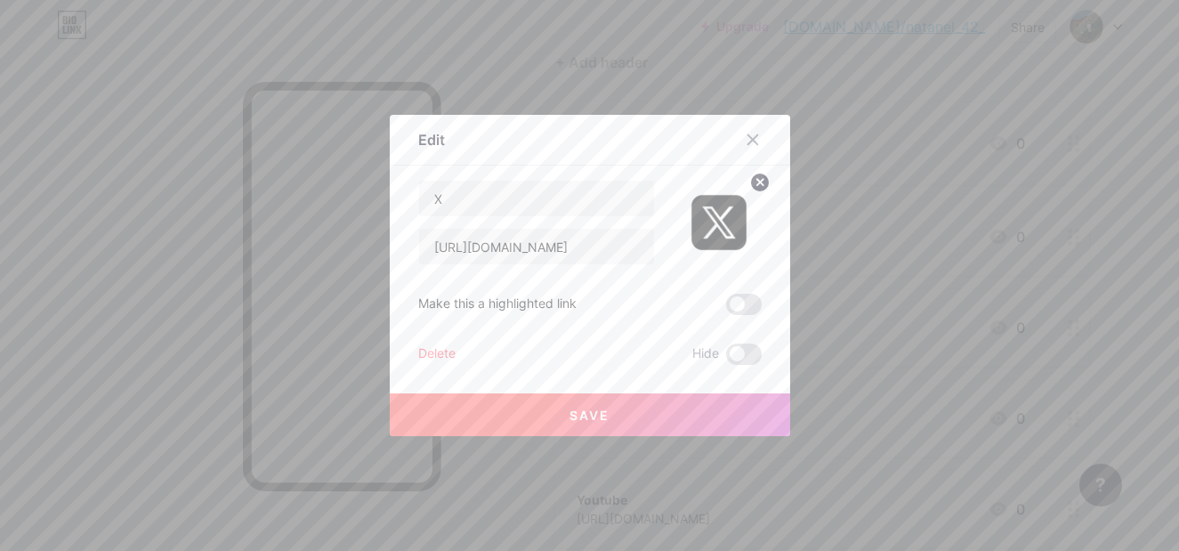
click at [665, 396] on button "Save" at bounding box center [590, 414] width 400 height 43
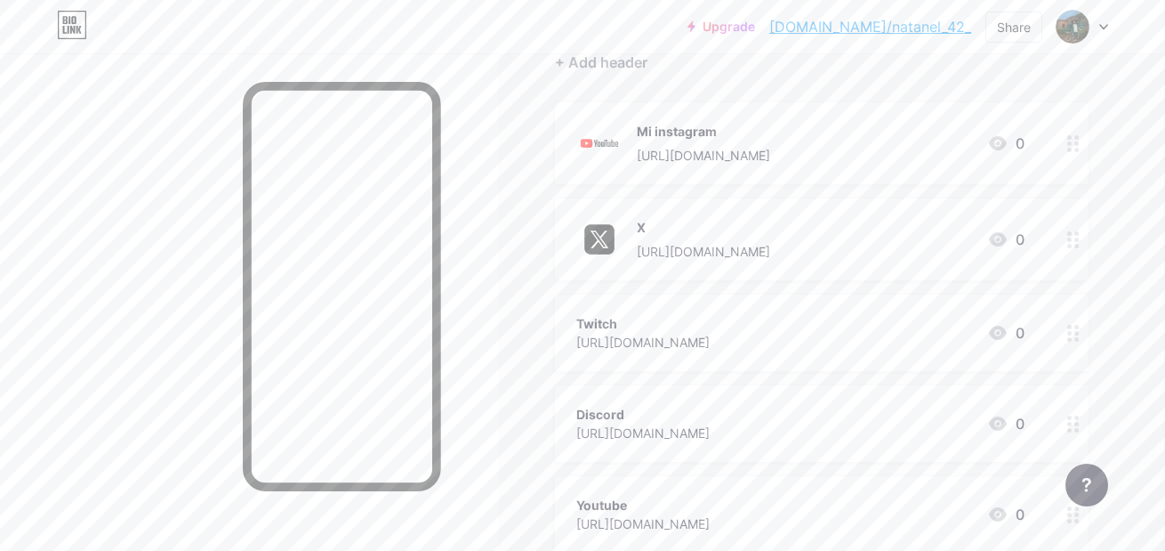
click at [710, 345] on div "[URL][DOMAIN_NAME]" at bounding box center [642, 342] width 133 height 19
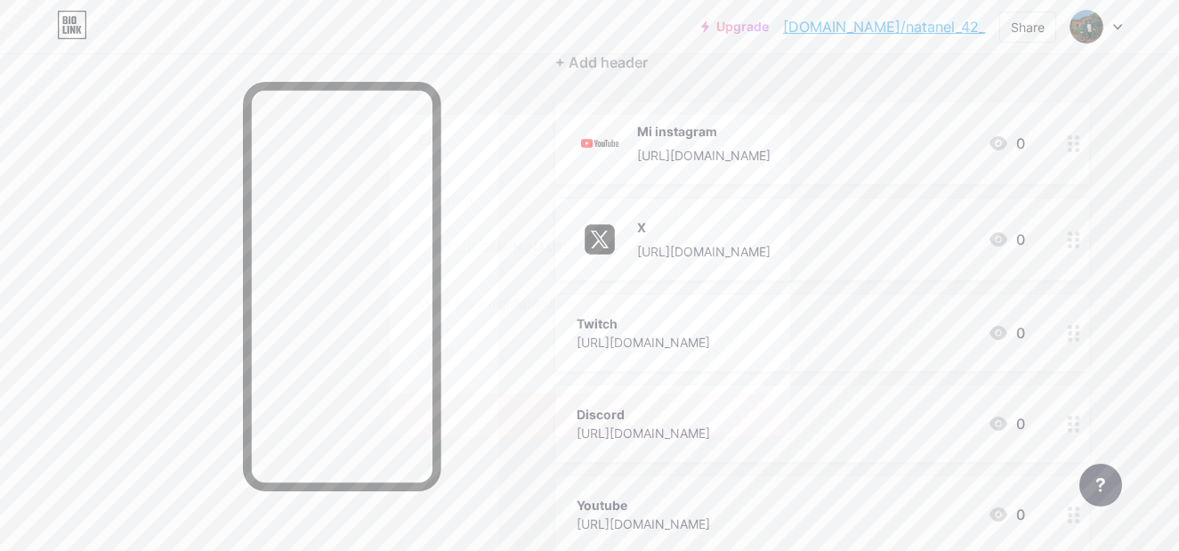
click at [693, 241] on div "Picture" at bounding box center [718, 222] width 85 height 85
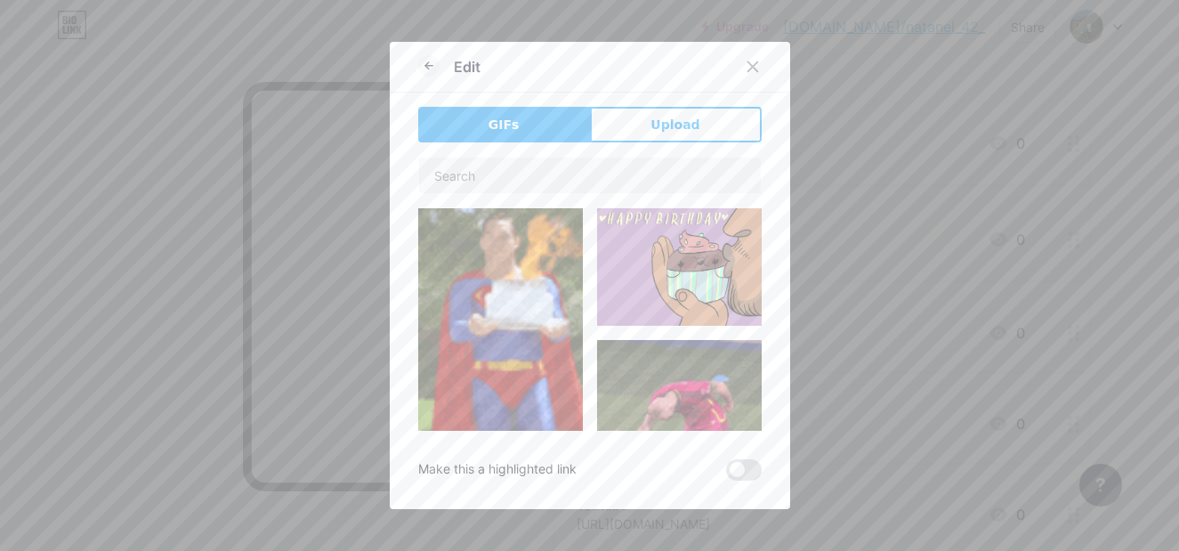
click at [673, 90] on div "Edit" at bounding box center [590, 72] width 400 height 42
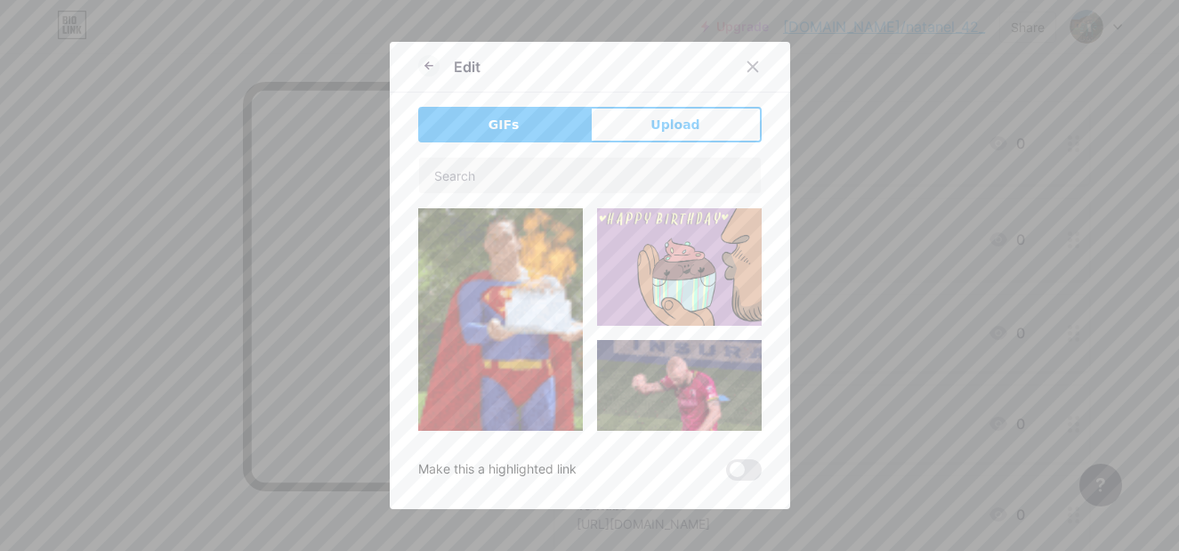
click at [705, 154] on div "GIFs Upload Content YouTube Play YouTube video without leaving your page. ADD V…" at bounding box center [589, 294] width 343 height 374
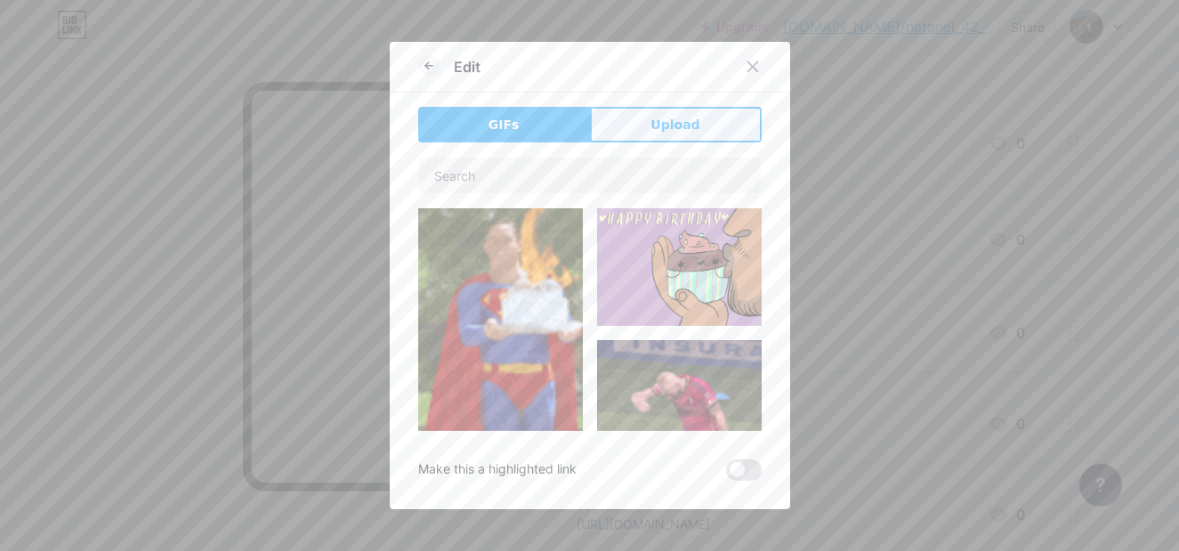
click at [659, 124] on span "Upload" at bounding box center [674, 125] width 49 height 19
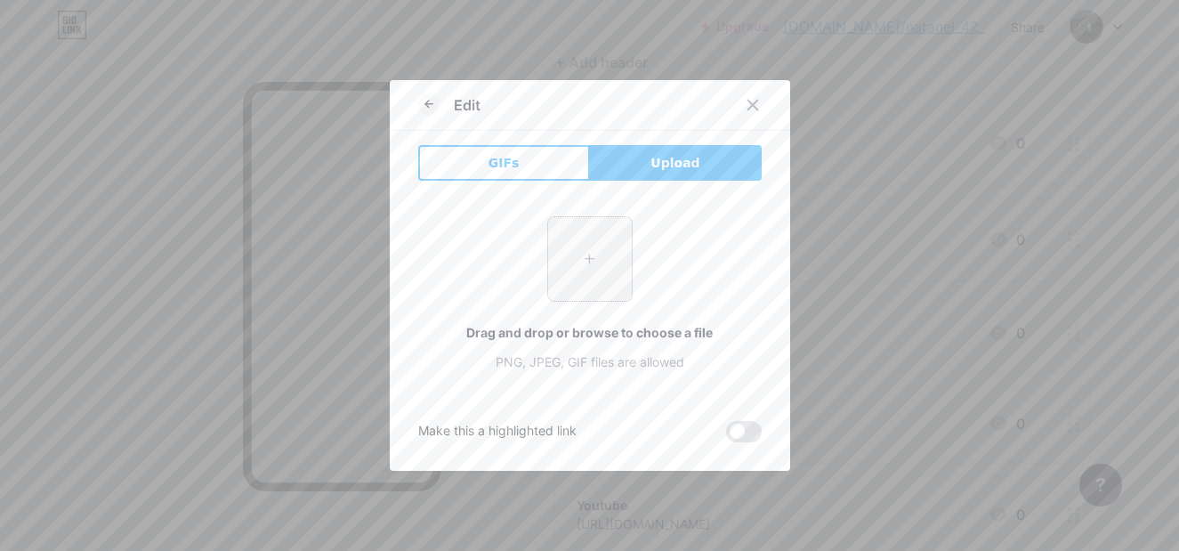
click at [559, 281] on input "file" at bounding box center [590, 259] width 84 height 84
type input "C:\fakepath\imagen_2025-08-11_014252321.png"
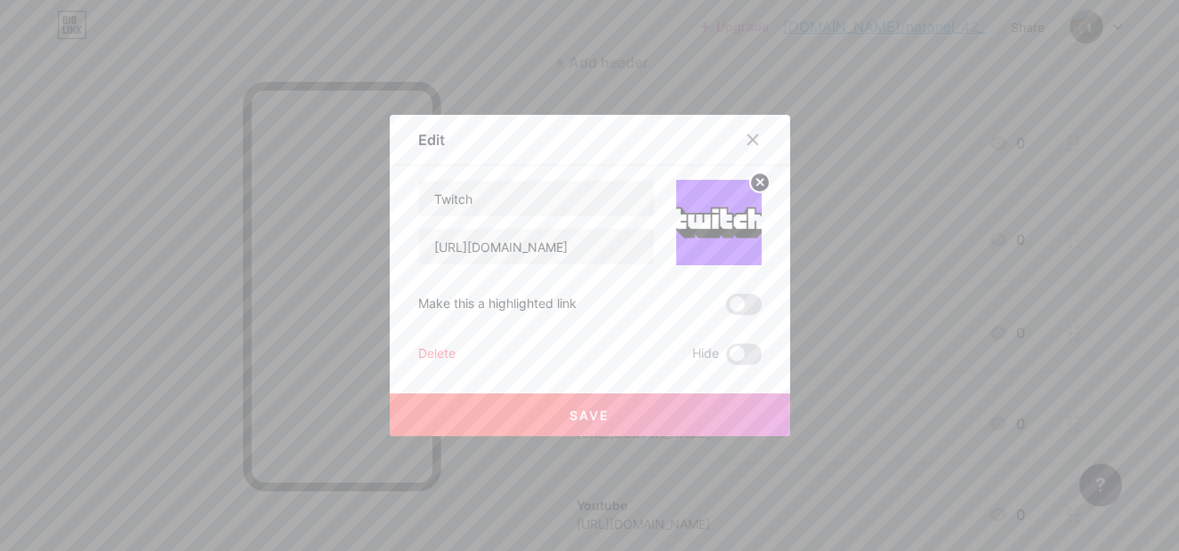
click at [640, 429] on button "Save" at bounding box center [590, 414] width 400 height 43
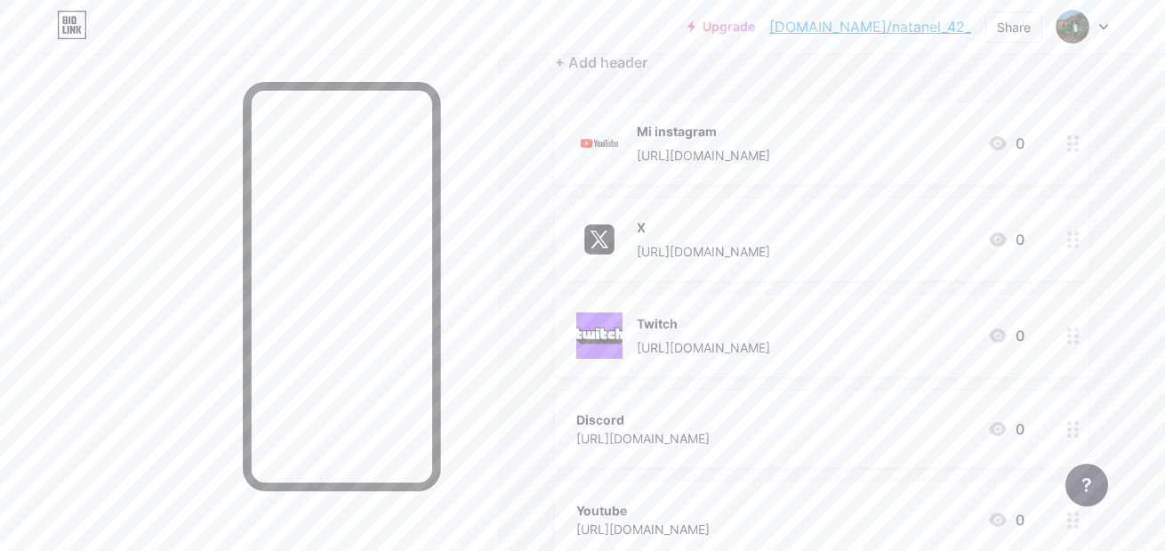
click at [662, 416] on div "Discord" at bounding box center [642, 419] width 133 height 19
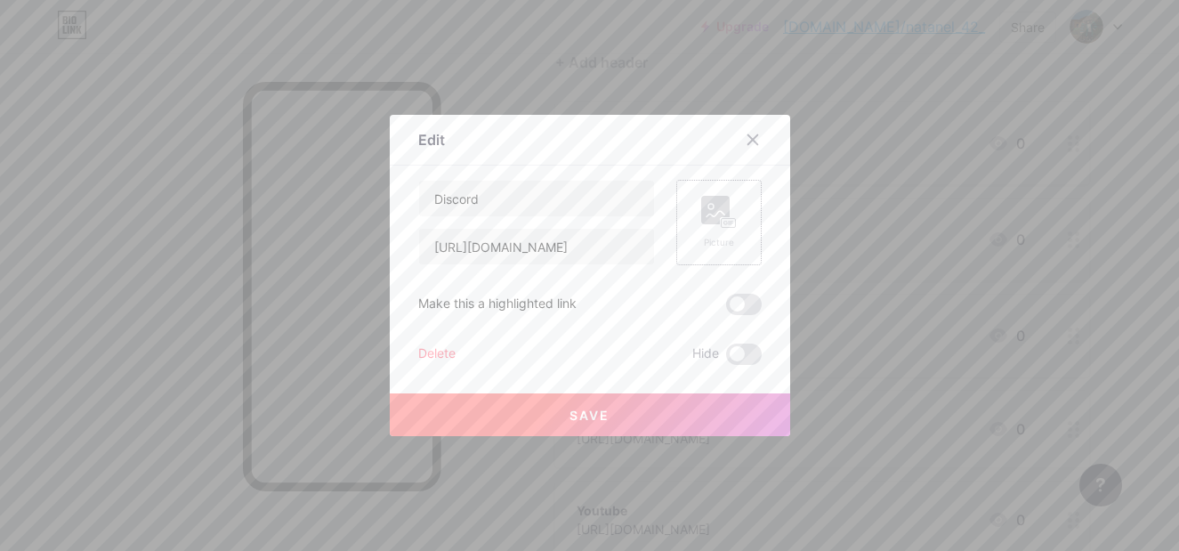
click at [701, 225] on icon at bounding box center [719, 212] width 36 height 33
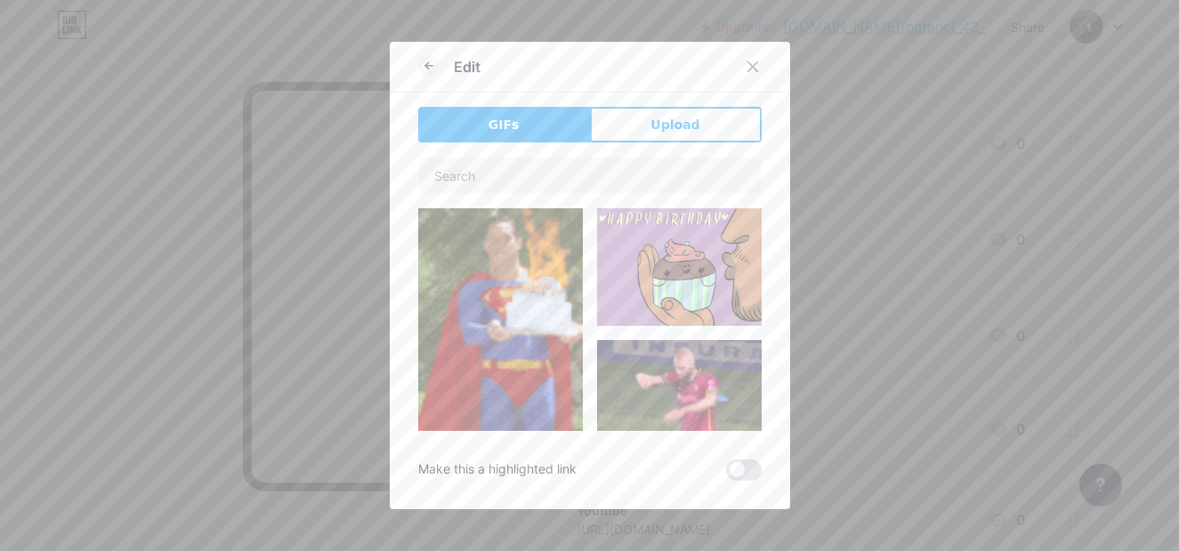
click at [642, 122] on button "Upload" at bounding box center [676, 125] width 172 height 36
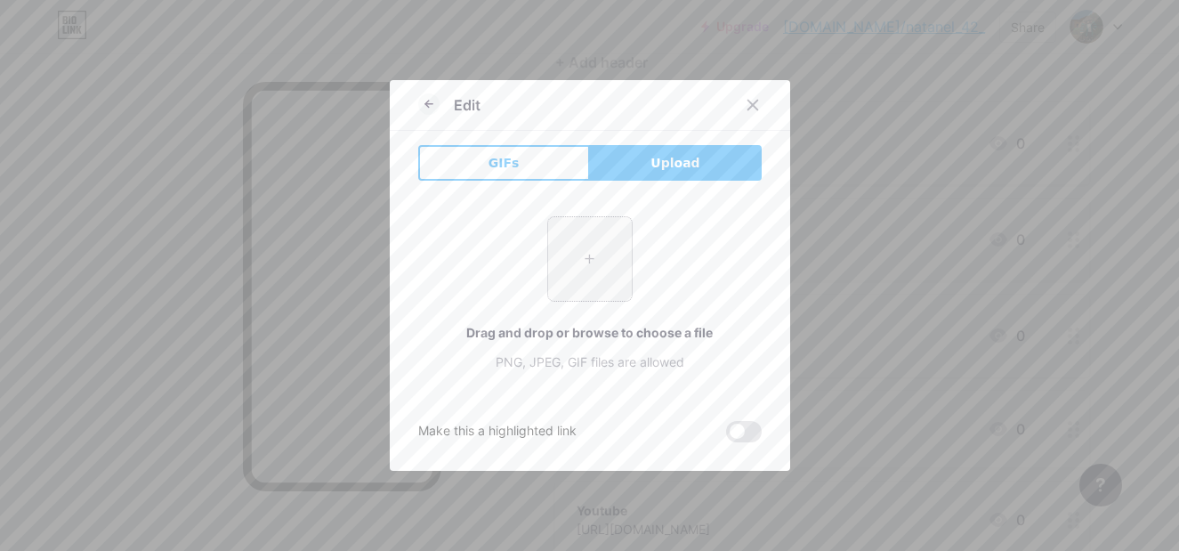
click at [580, 291] on input "file" at bounding box center [590, 259] width 84 height 84
type input "C:\fakepath\imagen_2025-08-11_014308117.png"
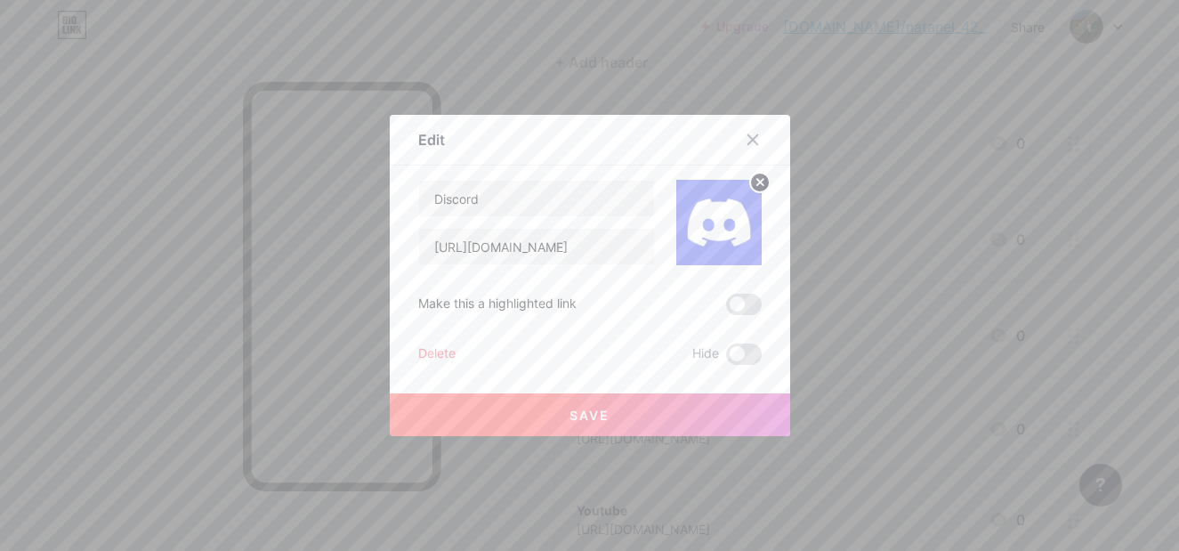
click at [720, 409] on button "Save" at bounding box center [590, 414] width 400 height 43
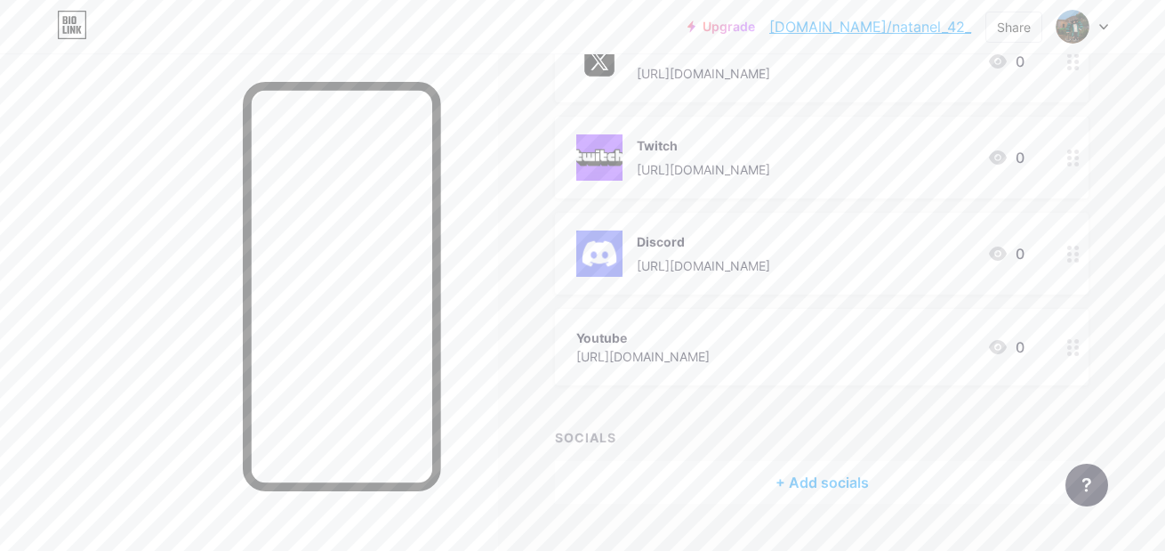
scroll to position [397, 0]
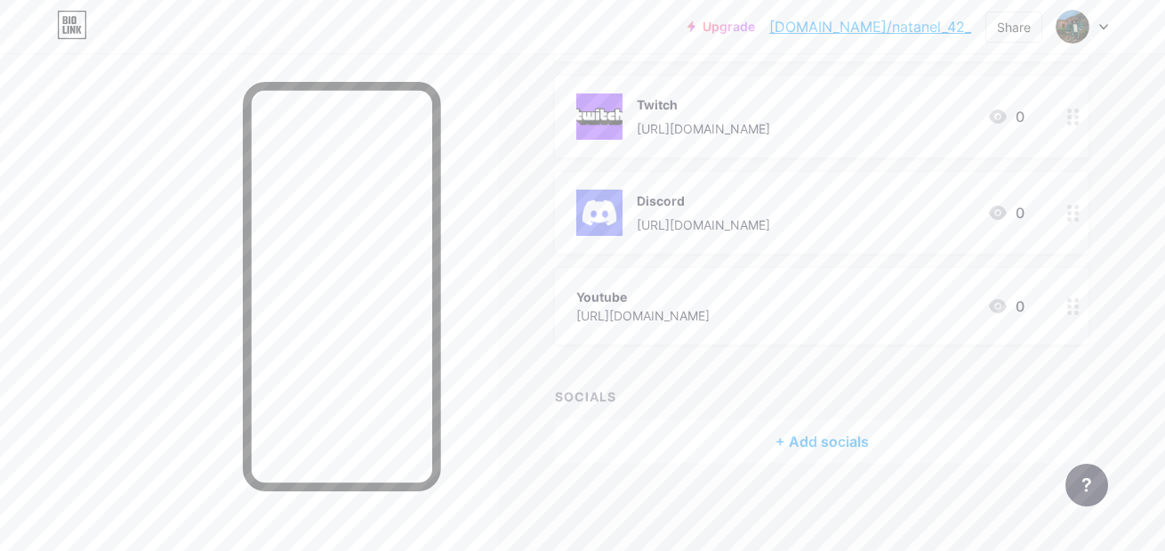
click at [884, 298] on div "Youtube [URL][DOMAIN_NAME] 0" at bounding box center [800, 306] width 448 height 41
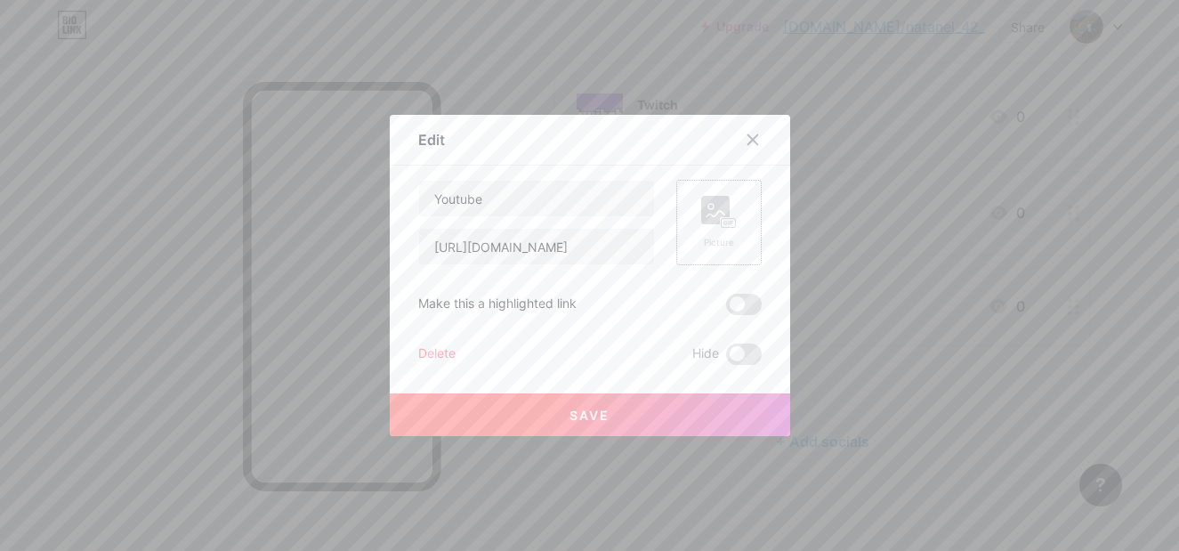
click at [669, 213] on div "Picture" at bounding box center [708, 222] width 107 height 85
click at [692, 221] on div "Picture" at bounding box center [718, 222] width 85 height 85
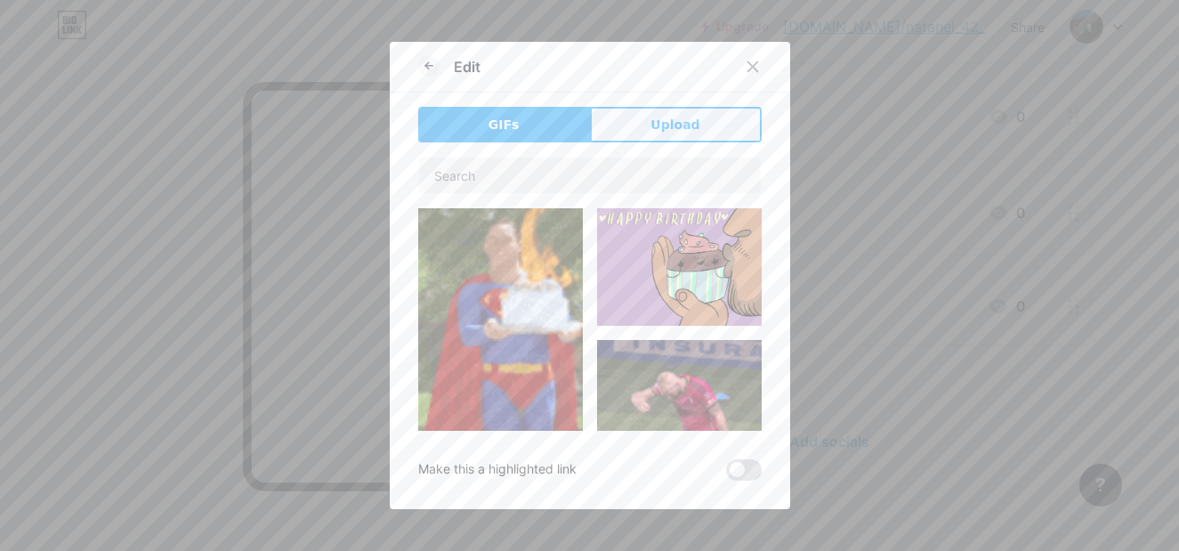
click at [628, 121] on button "Upload" at bounding box center [676, 125] width 172 height 36
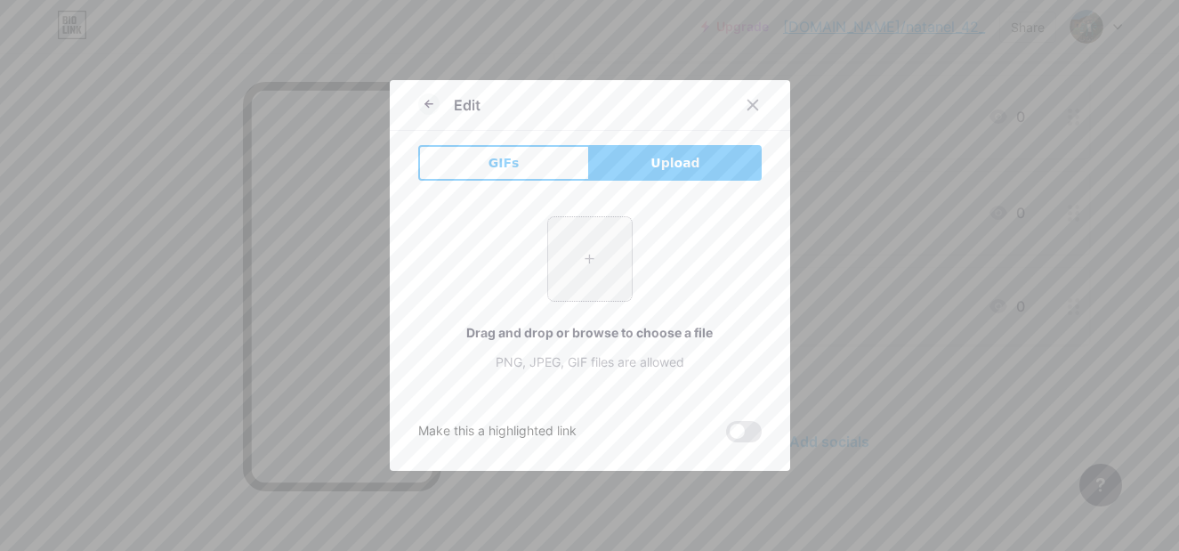
click at [566, 239] on input "file" at bounding box center [590, 259] width 84 height 84
type input "C:\fakepath\imagen_2025-08-11_014328201.png"
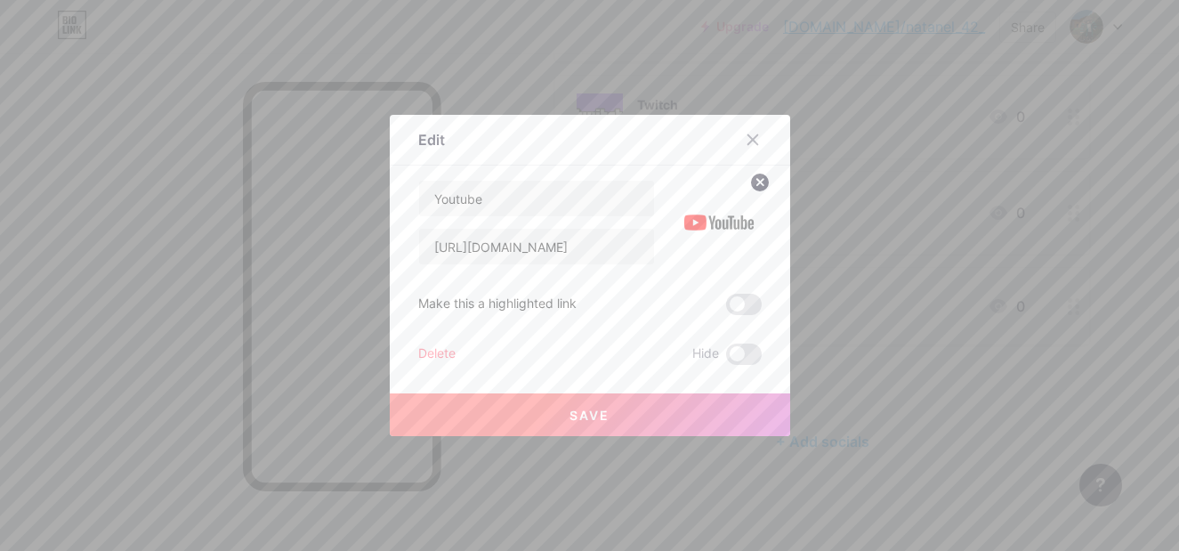
click at [694, 414] on button "Save" at bounding box center [590, 414] width 400 height 43
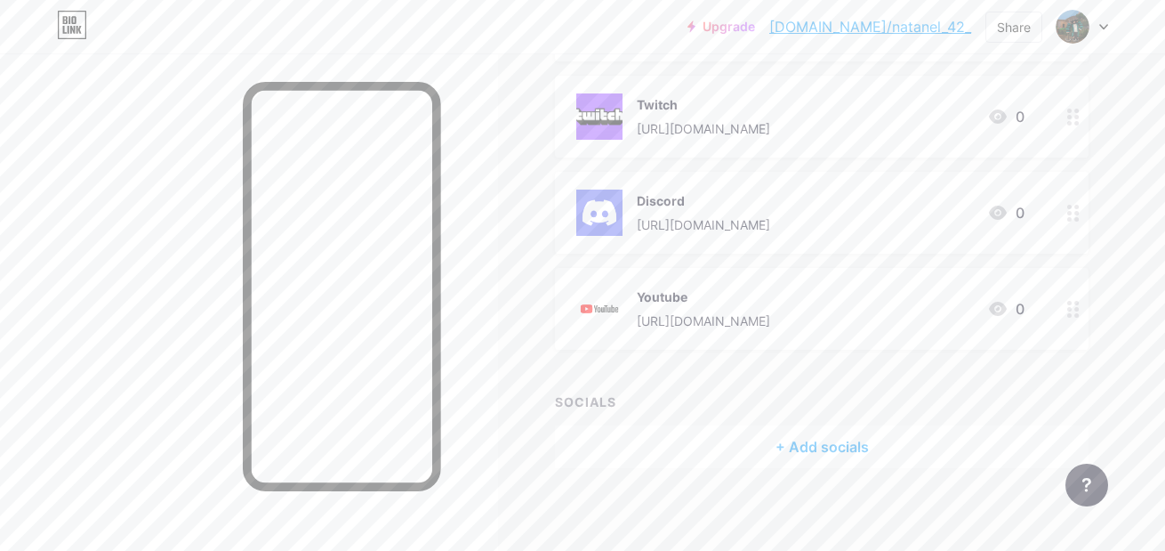
scroll to position [0, 0]
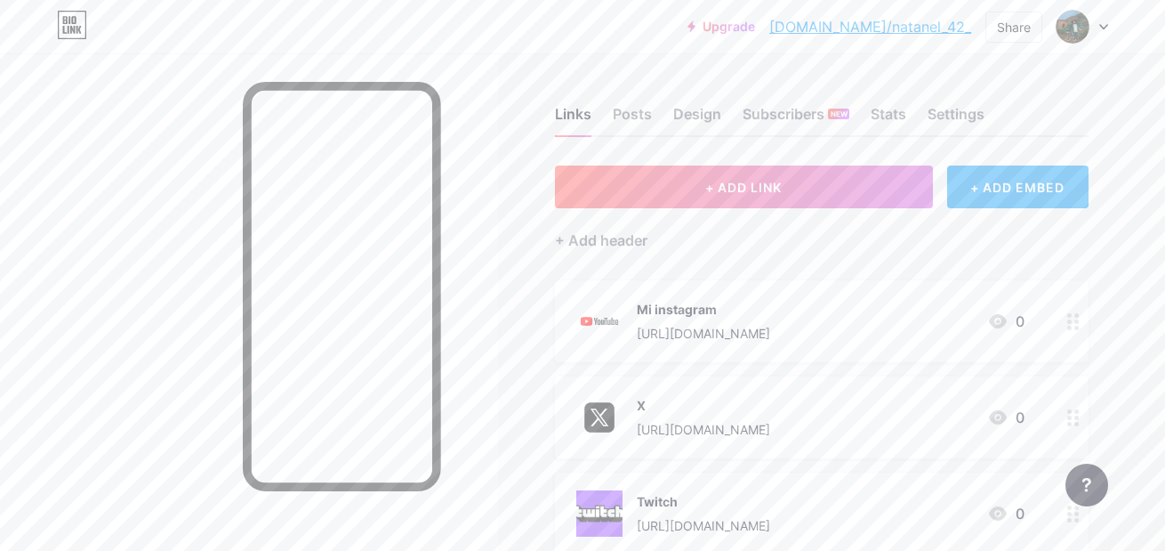
click at [689, 326] on div "[URL][DOMAIN_NAME]" at bounding box center [703, 333] width 133 height 19
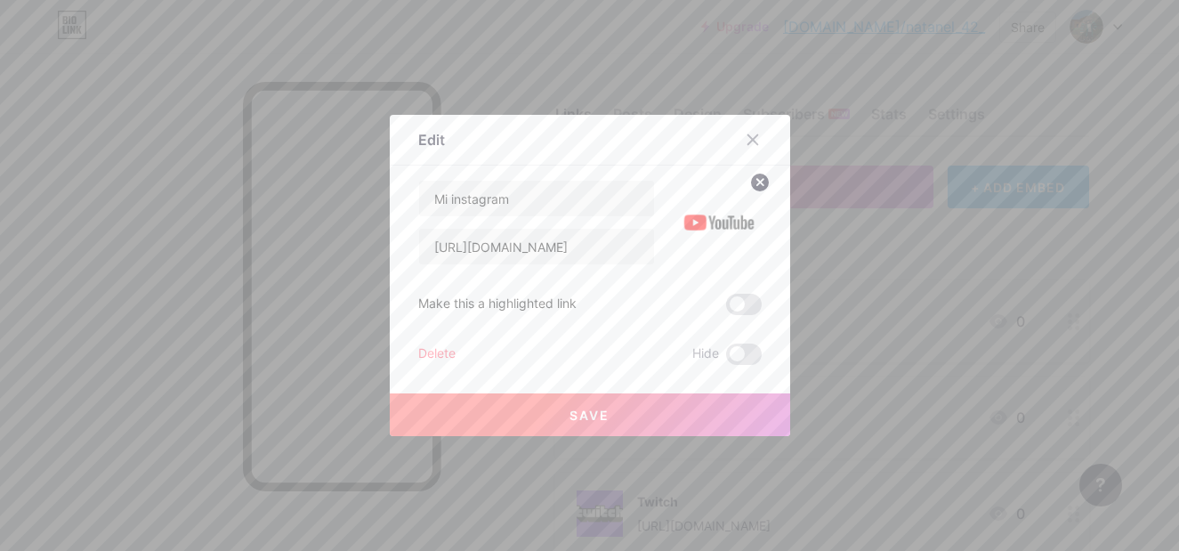
click at [708, 210] on img at bounding box center [718, 222] width 85 height 85
click at [756, 180] on icon at bounding box center [759, 182] width 6 height 6
click at [728, 213] on icon at bounding box center [719, 212] width 36 height 33
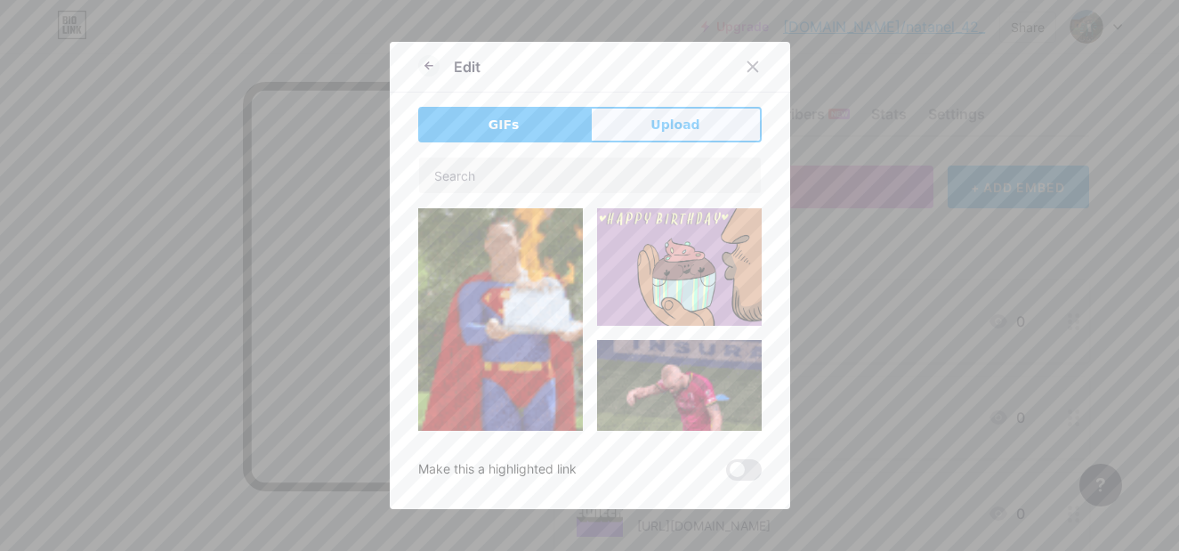
click at [694, 117] on button "Upload" at bounding box center [676, 125] width 172 height 36
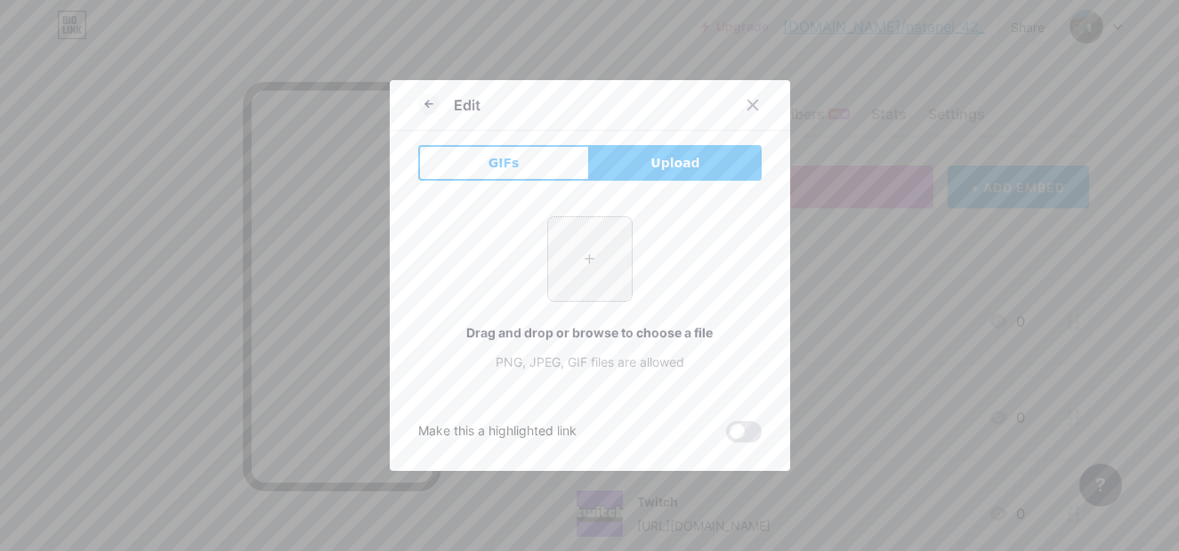
click at [567, 297] on input "file" at bounding box center [590, 259] width 84 height 84
type input "C:\fakepath\imagen_2025-08-11_014344078.png"
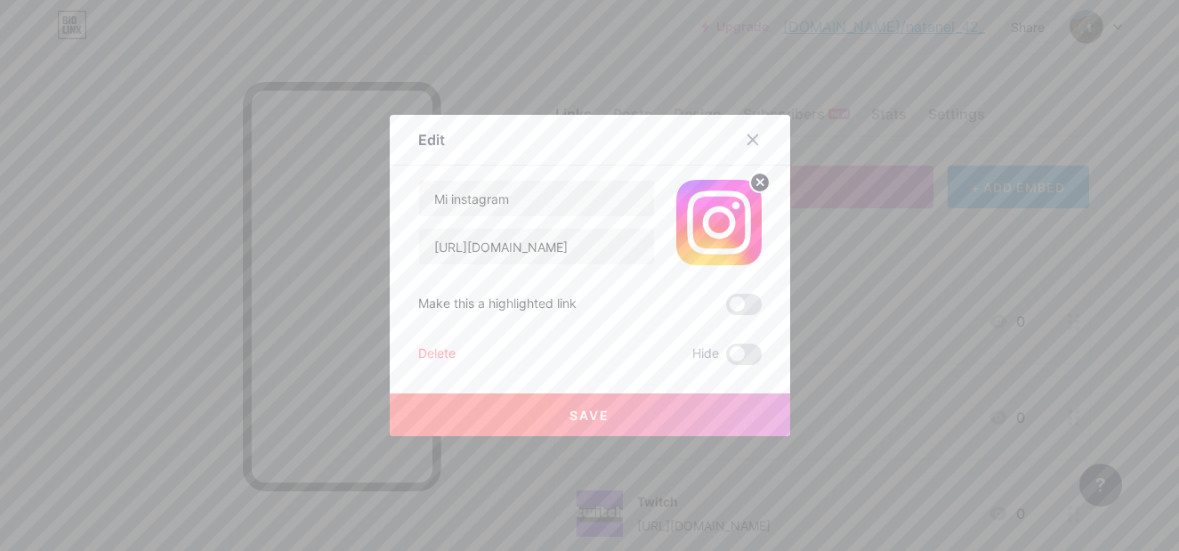
click at [551, 408] on button "Save" at bounding box center [590, 414] width 400 height 43
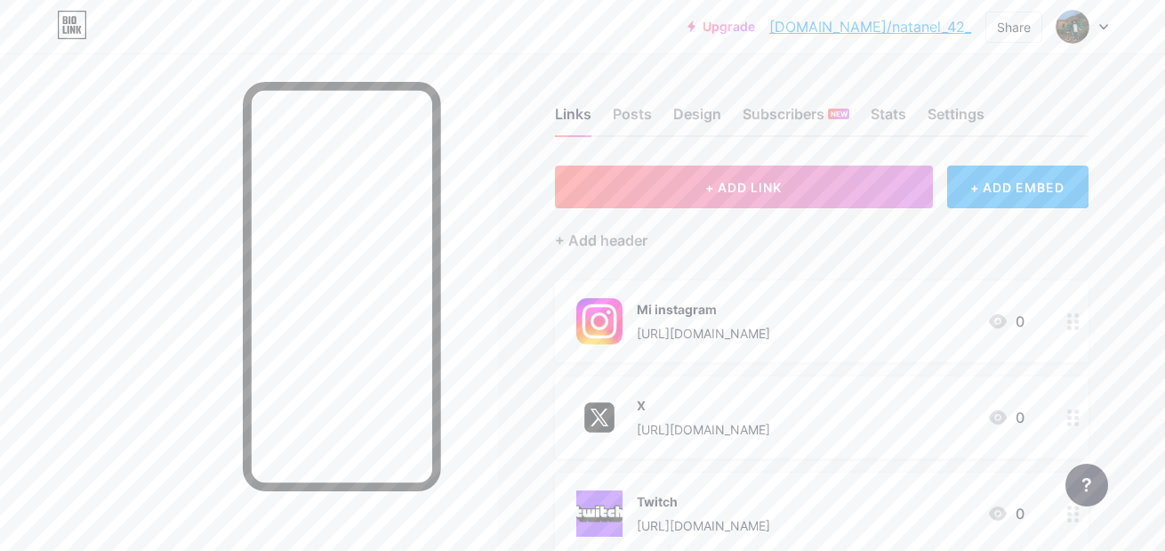
click at [864, 323] on div "Mi instagram [URL][DOMAIN_NAME] 0" at bounding box center [800, 321] width 448 height 46
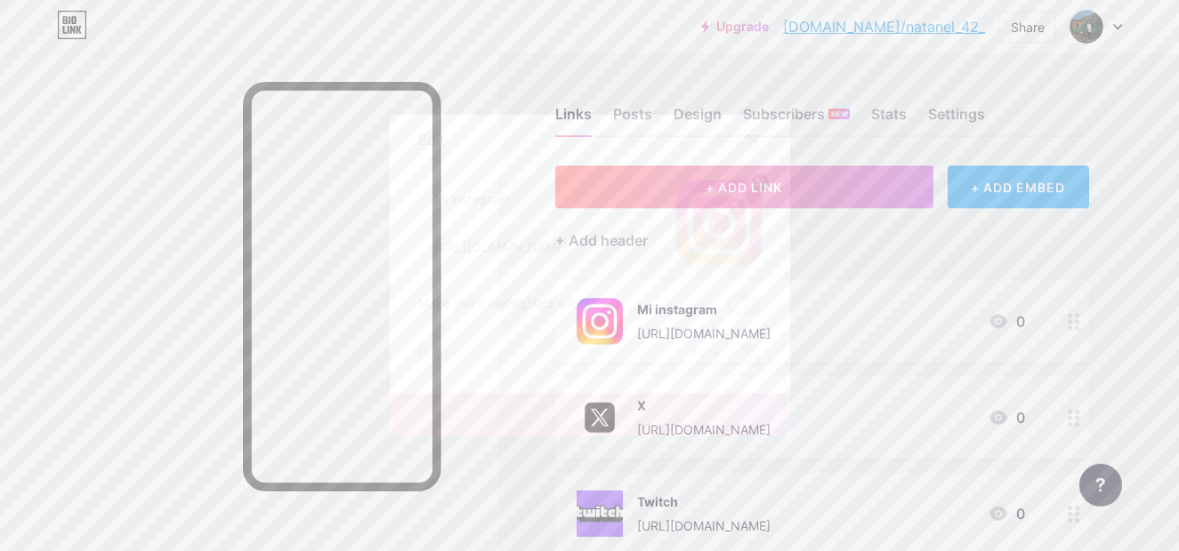
click at [736, 308] on span at bounding box center [744, 304] width 36 height 21
click at [726, 309] on input "checkbox" at bounding box center [726, 309] width 0 height 0
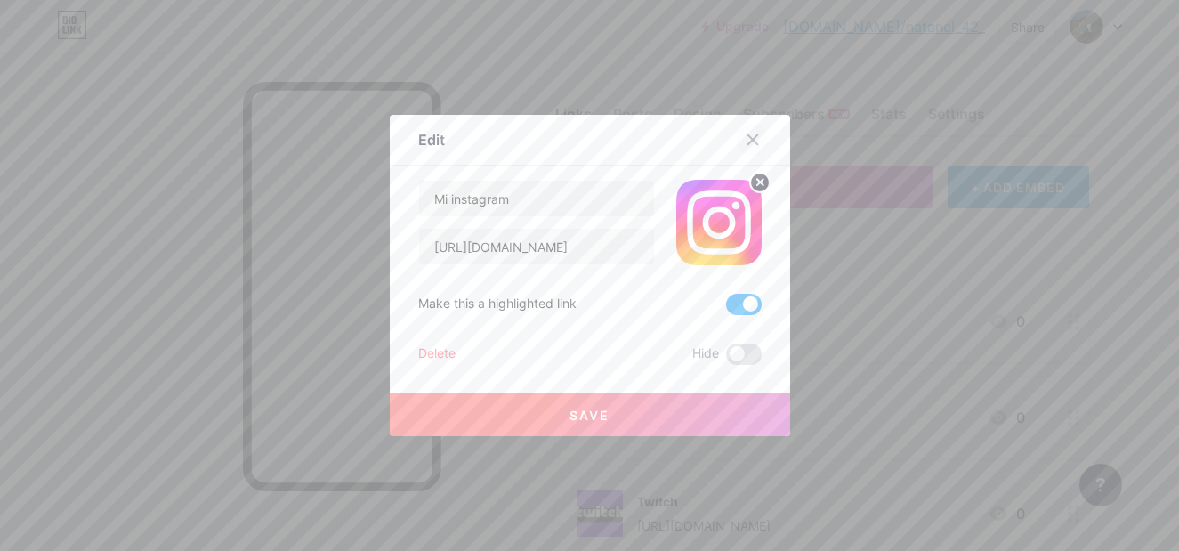
click at [745, 136] on icon at bounding box center [752, 140] width 14 height 14
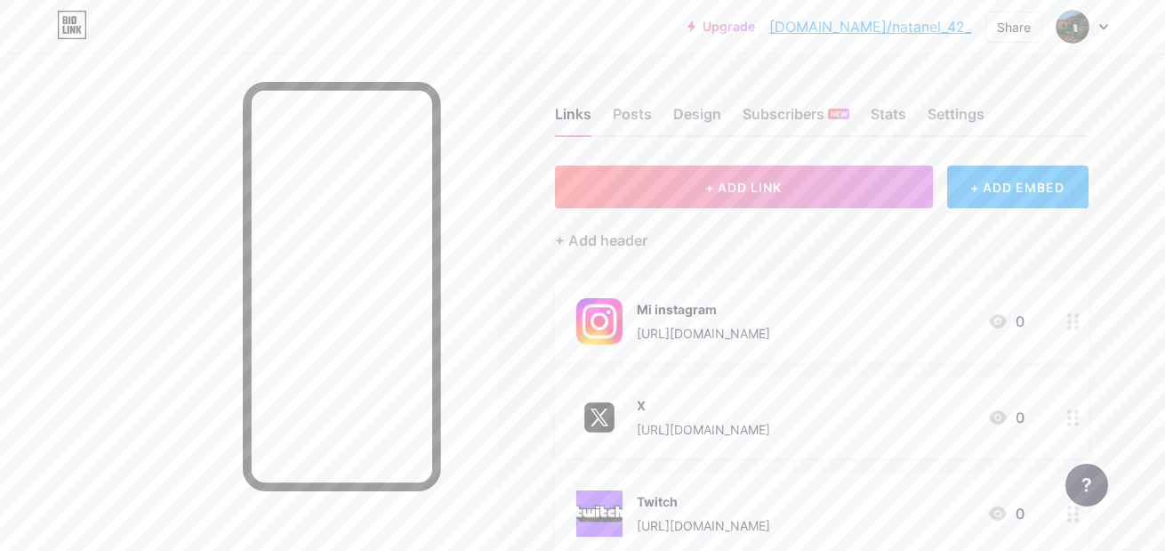
click at [770, 304] on div "Mi instagram" at bounding box center [703, 309] width 133 height 19
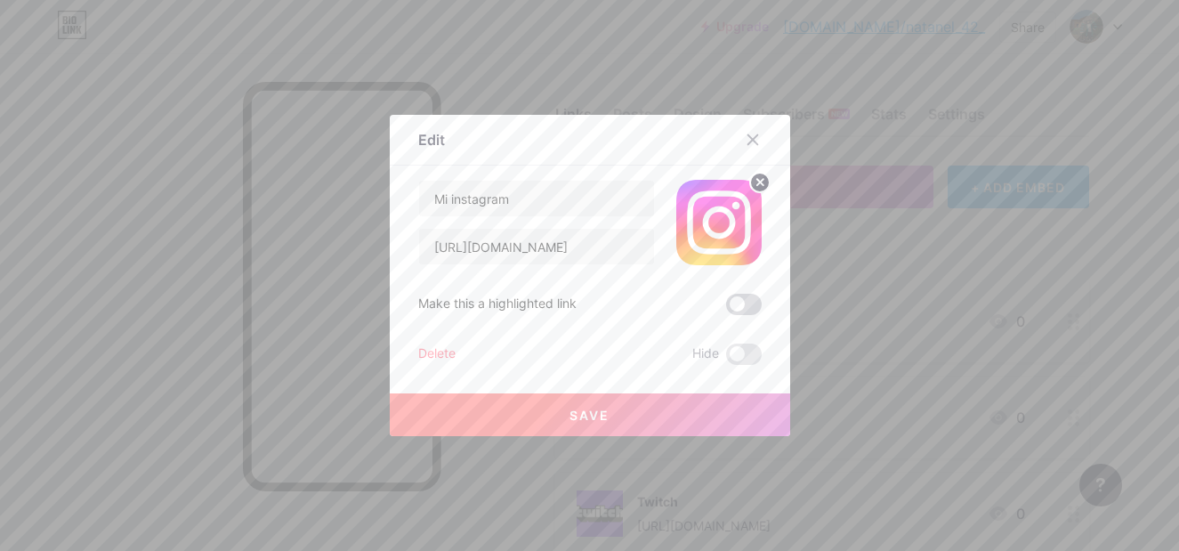
click at [737, 309] on span at bounding box center [744, 304] width 36 height 21
click at [726, 309] on input "checkbox" at bounding box center [726, 309] width 0 height 0
click at [718, 407] on button "Save" at bounding box center [590, 414] width 400 height 43
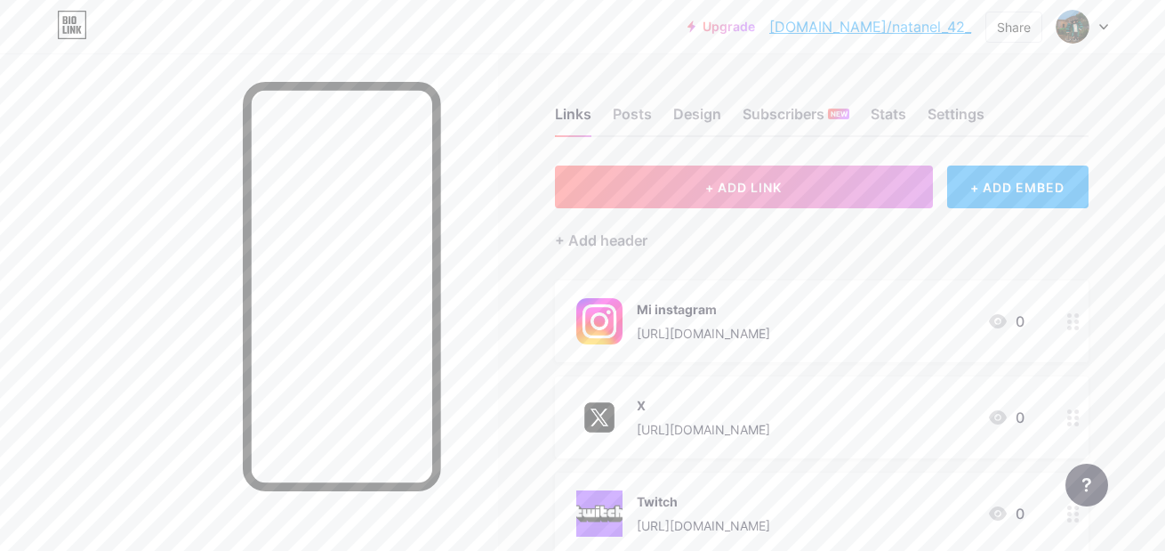
click at [835, 432] on div "X [URL][DOMAIN_NAME] 0" at bounding box center [800, 417] width 448 height 46
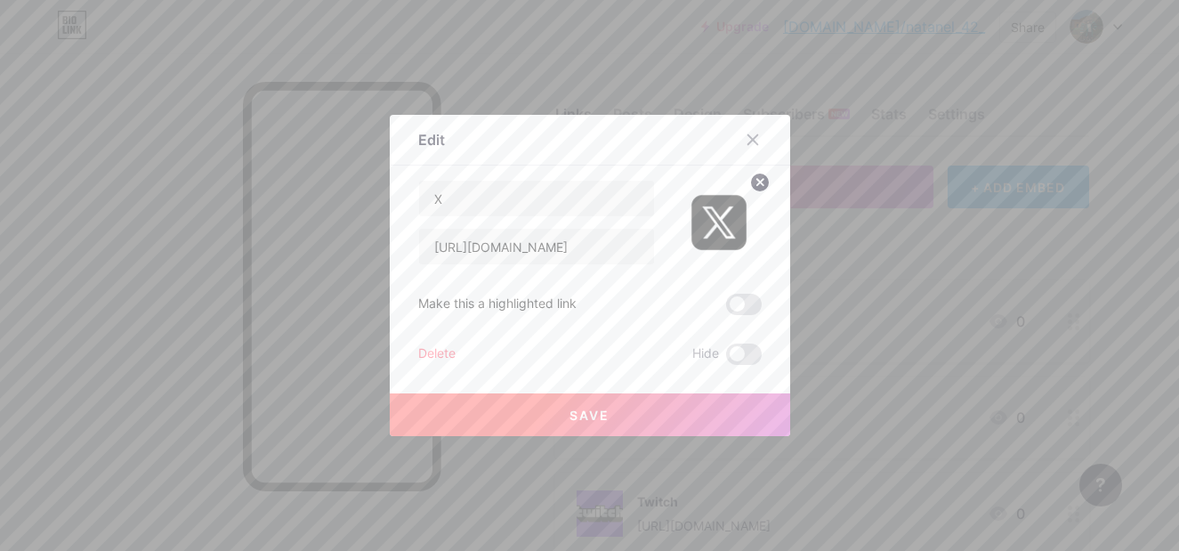
click at [749, 295] on span at bounding box center [744, 304] width 36 height 21
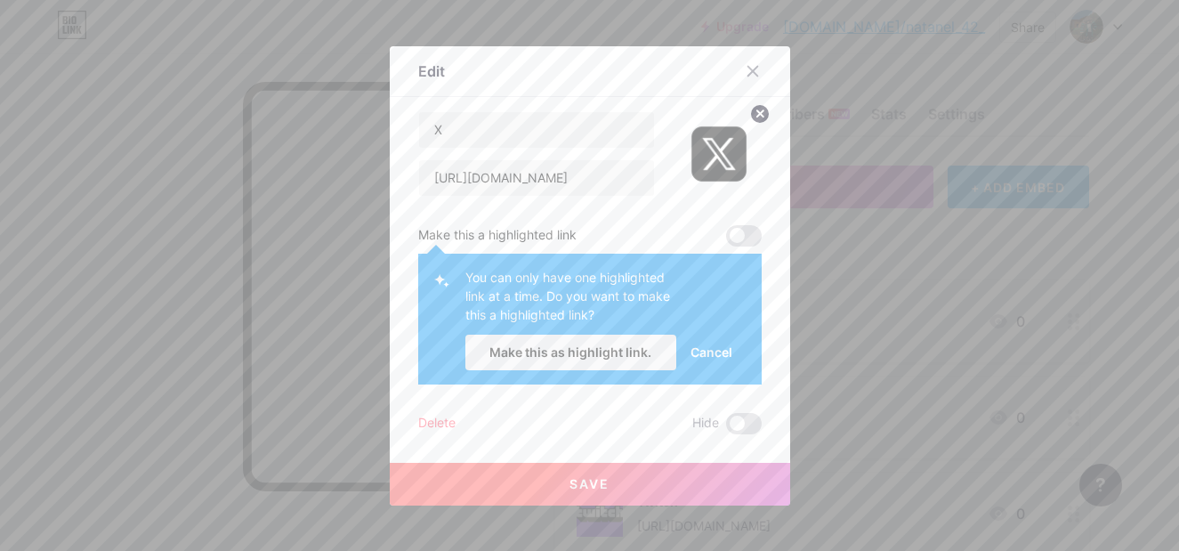
click at [702, 343] on span "Cancel" at bounding box center [711, 351] width 42 height 19
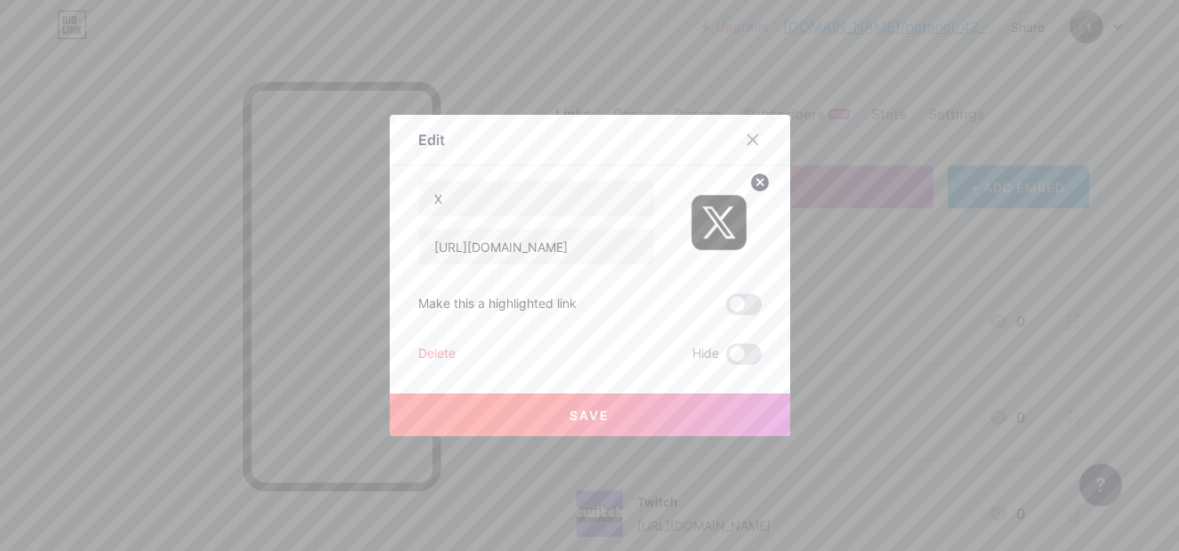
click at [745, 145] on icon at bounding box center [752, 140] width 14 height 14
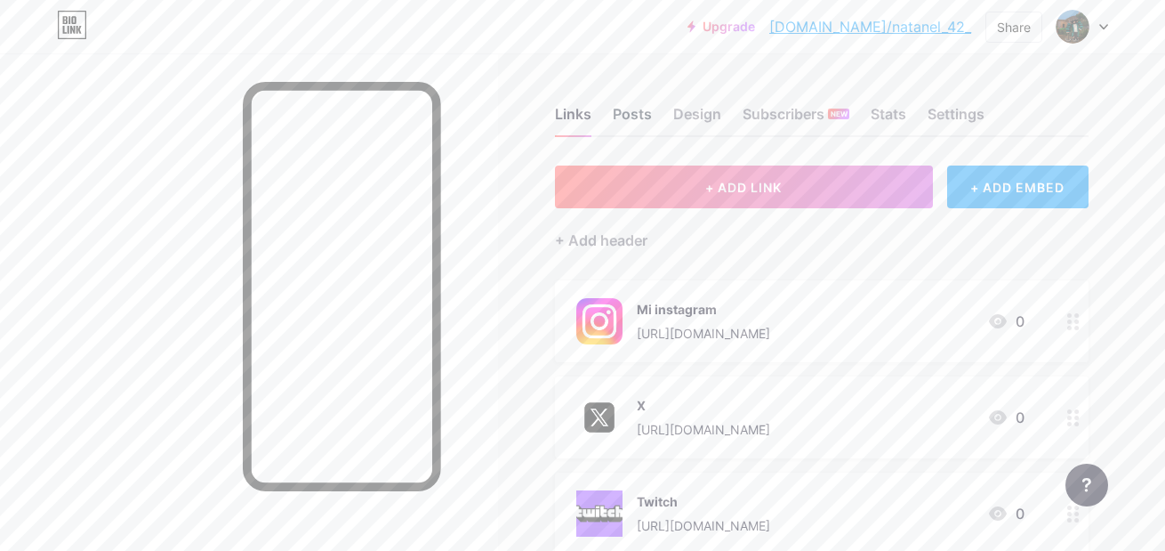
click at [635, 127] on div "Posts" at bounding box center [632, 119] width 39 height 32
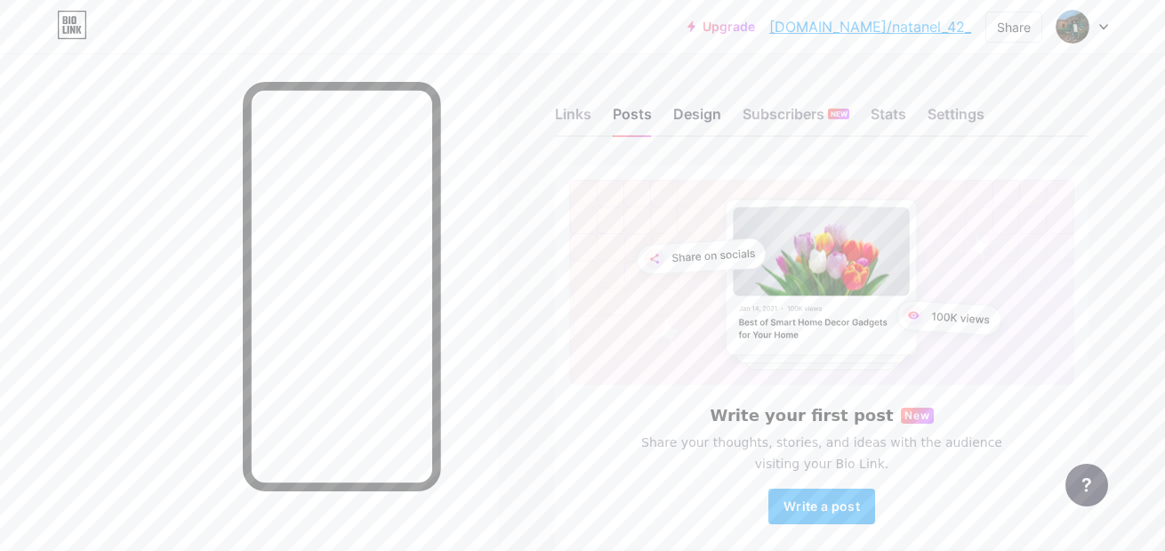
click at [699, 126] on div "Design" at bounding box center [697, 119] width 48 height 32
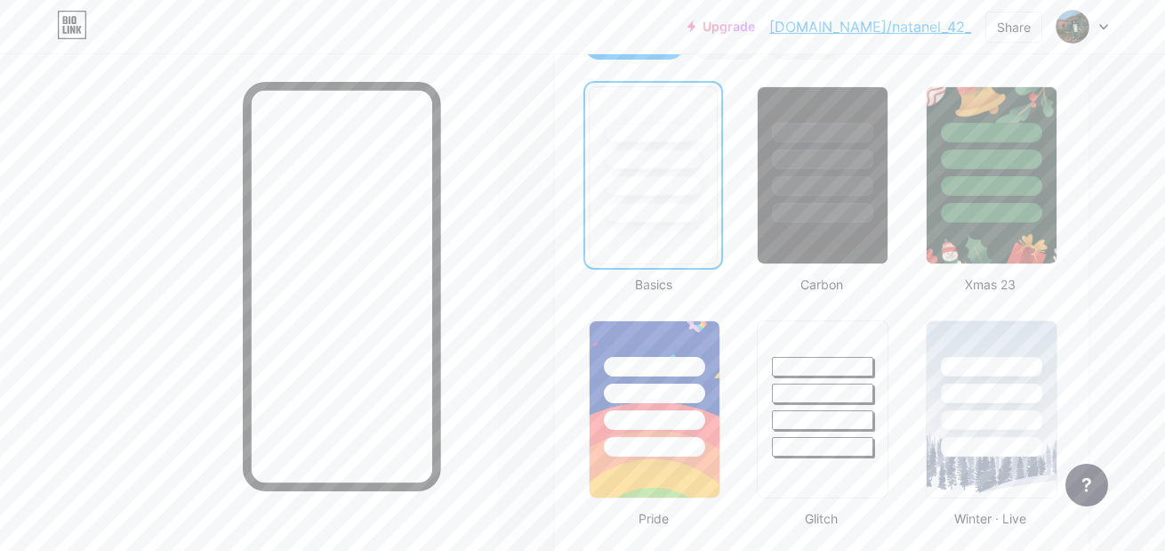
scroll to position [267, 0]
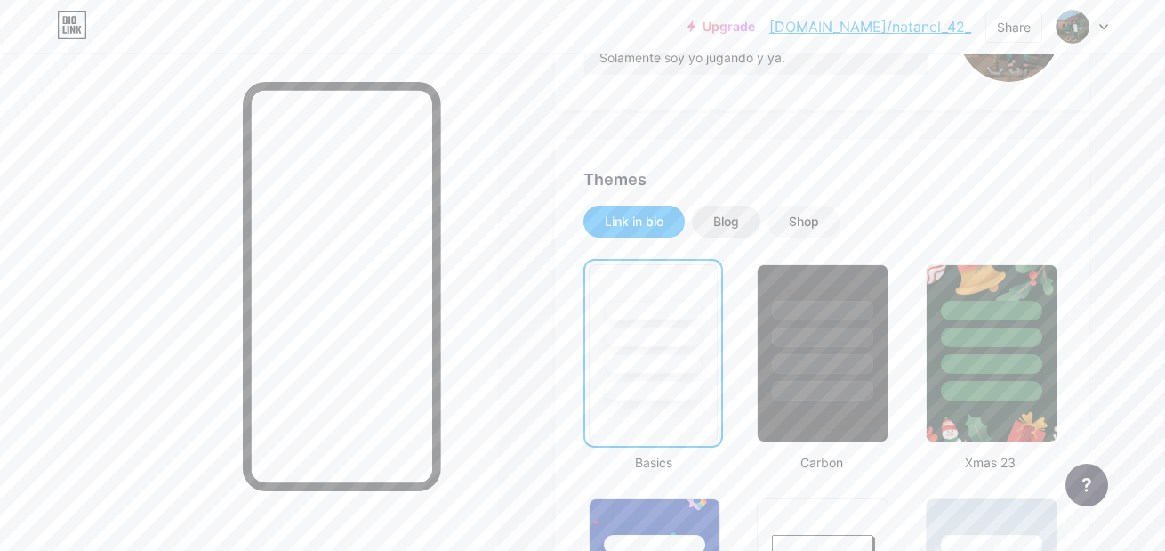
click at [737, 212] on div "Blog" at bounding box center [726, 221] width 68 height 32
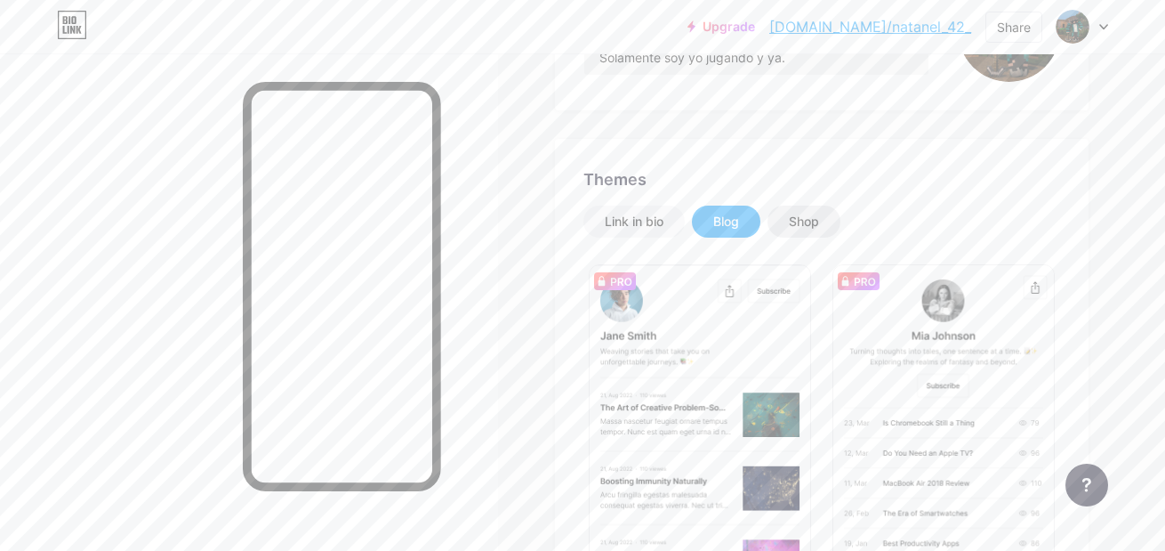
click at [789, 216] on div "Shop" at bounding box center [804, 221] width 73 height 32
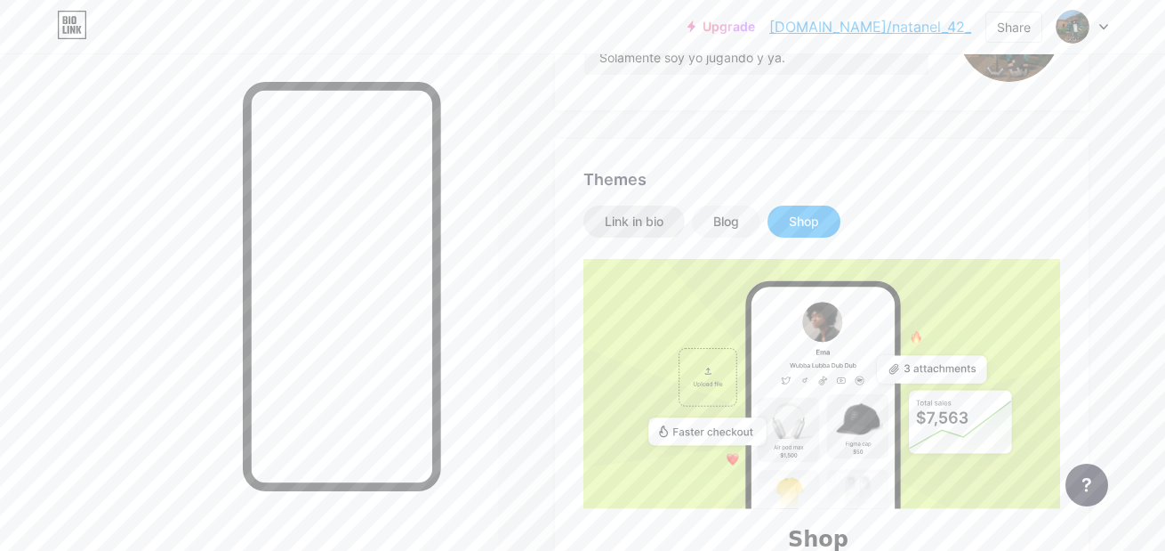
click at [655, 230] on div "Link in bio" at bounding box center [634, 222] width 59 height 18
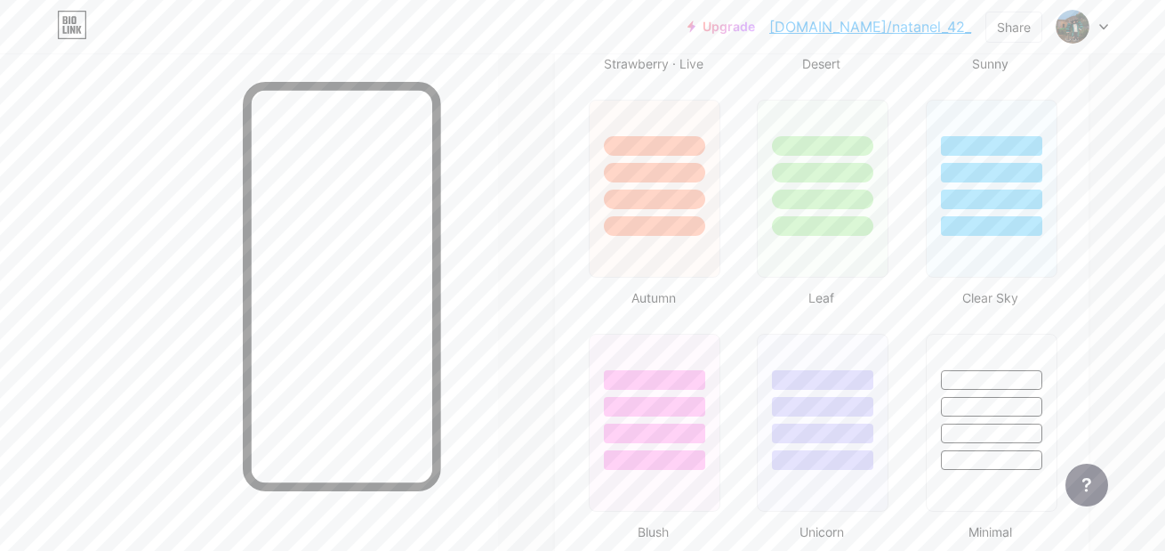
scroll to position [1957, 0]
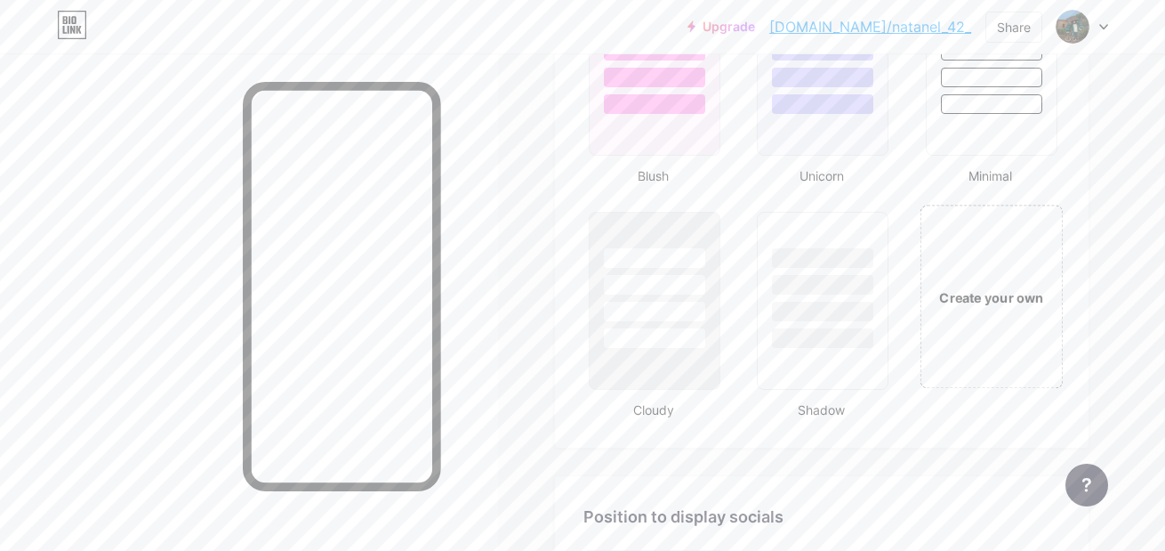
click at [987, 294] on div "Create your own" at bounding box center [990, 297] width 133 height 20
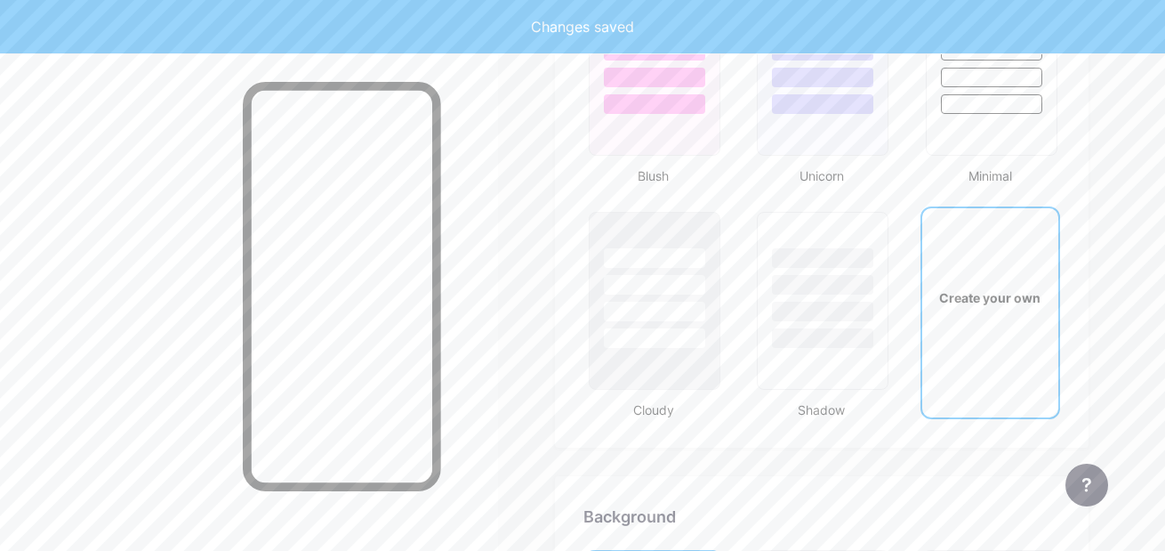
scroll to position [2362, 0]
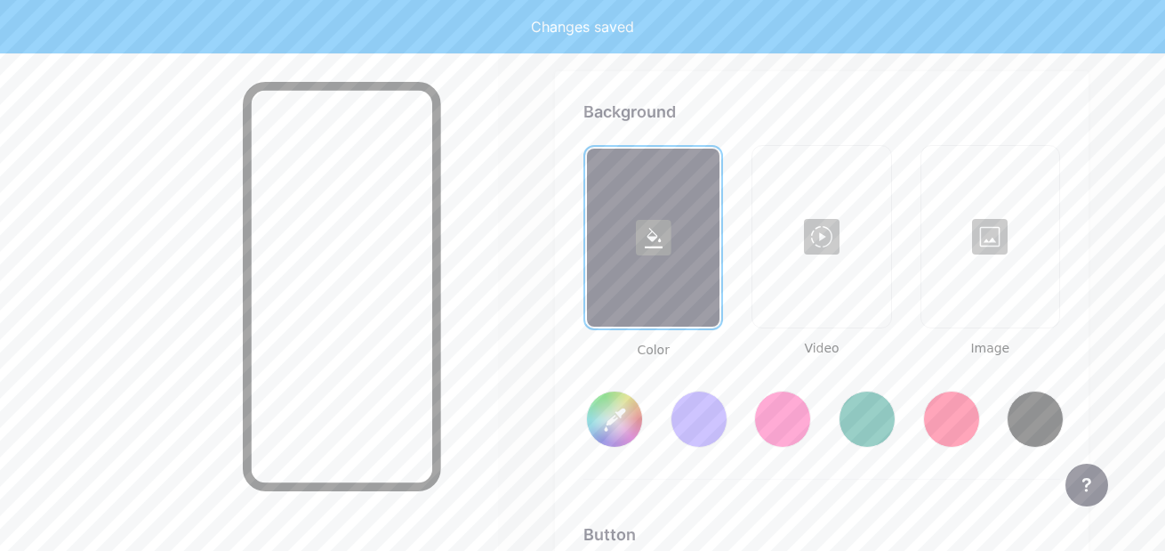
type input "#ffffff"
type input "#000000"
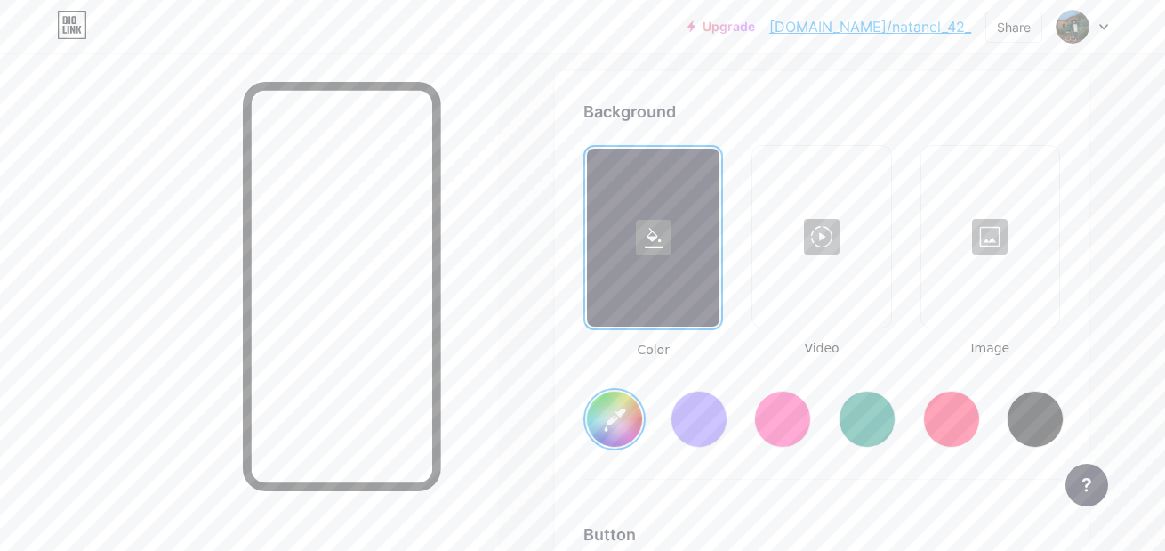
click at [1000, 255] on div at bounding box center [990, 237] width 134 height 178
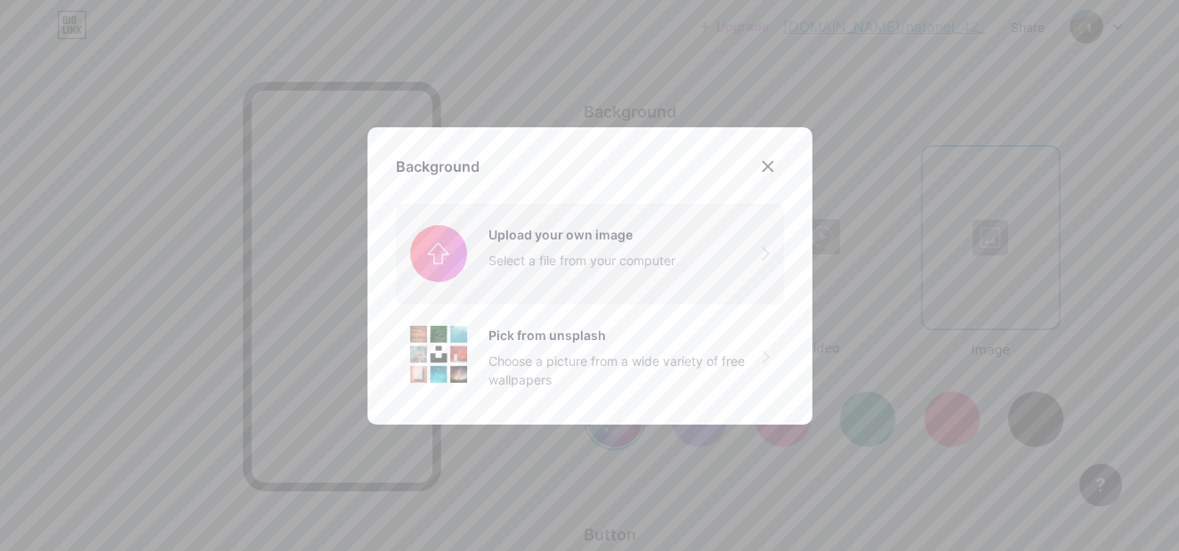
click at [561, 257] on input "file" at bounding box center [590, 254] width 388 height 100
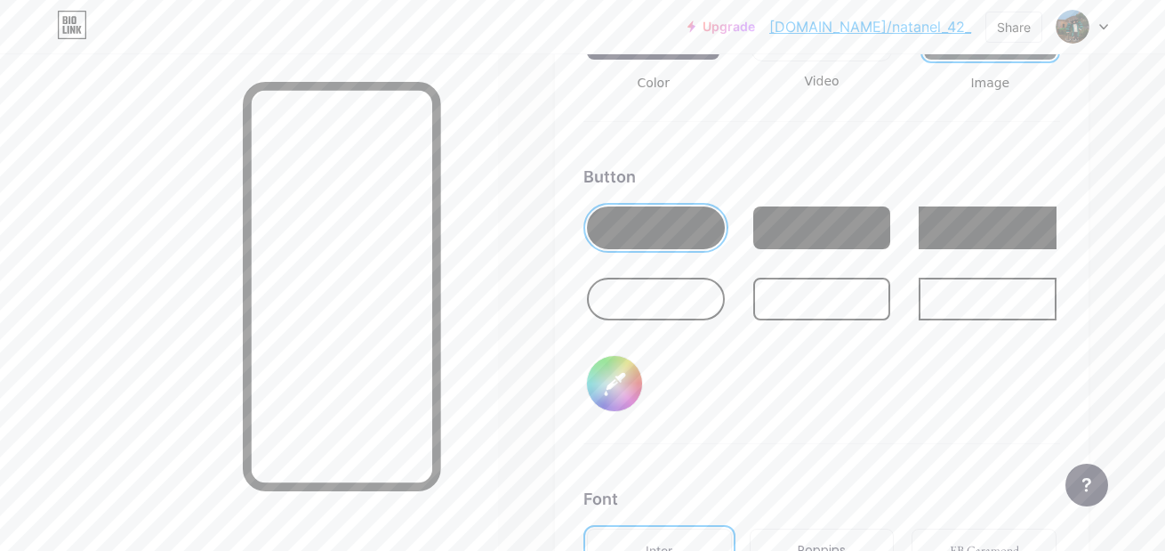
scroll to position [2451, 0]
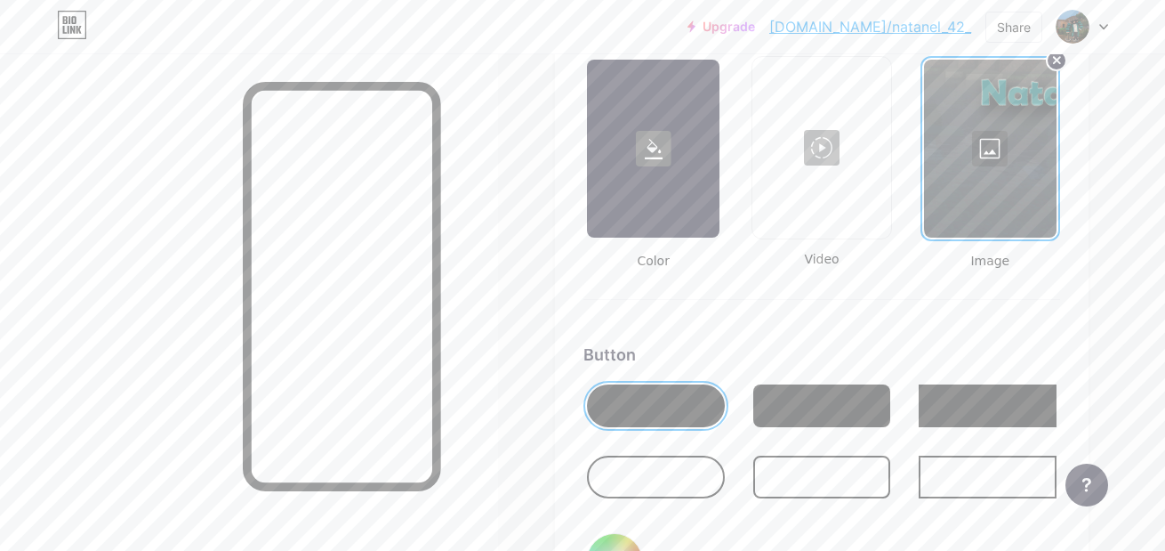
click at [1035, 171] on div at bounding box center [990, 149] width 133 height 178
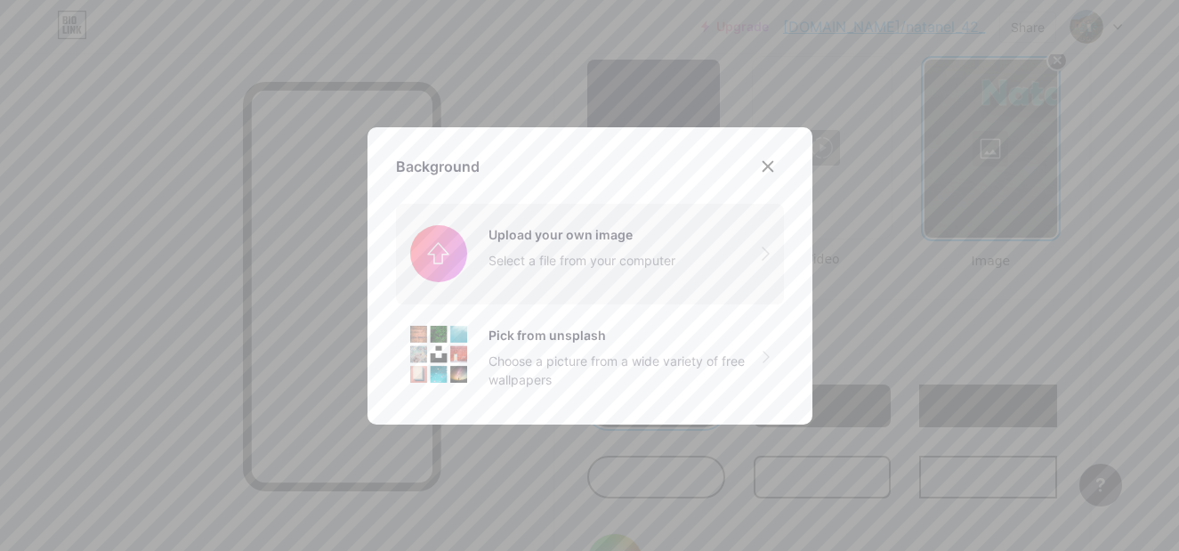
click at [636, 241] on input "file" at bounding box center [590, 254] width 388 height 100
click at [763, 171] on icon at bounding box center [768, 166] width 14 height 14
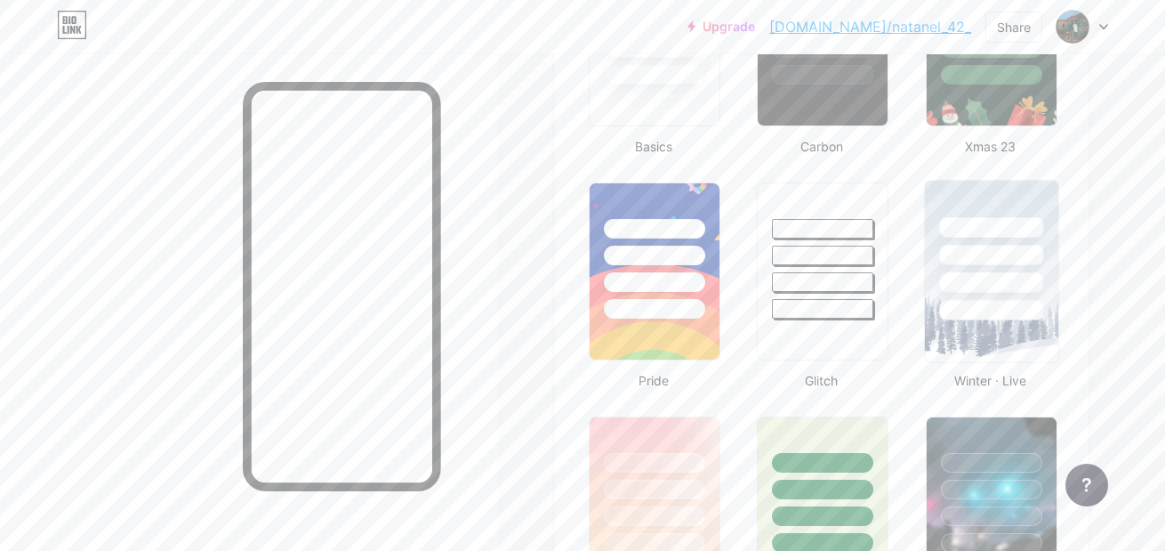
scroll to position [405, 0]
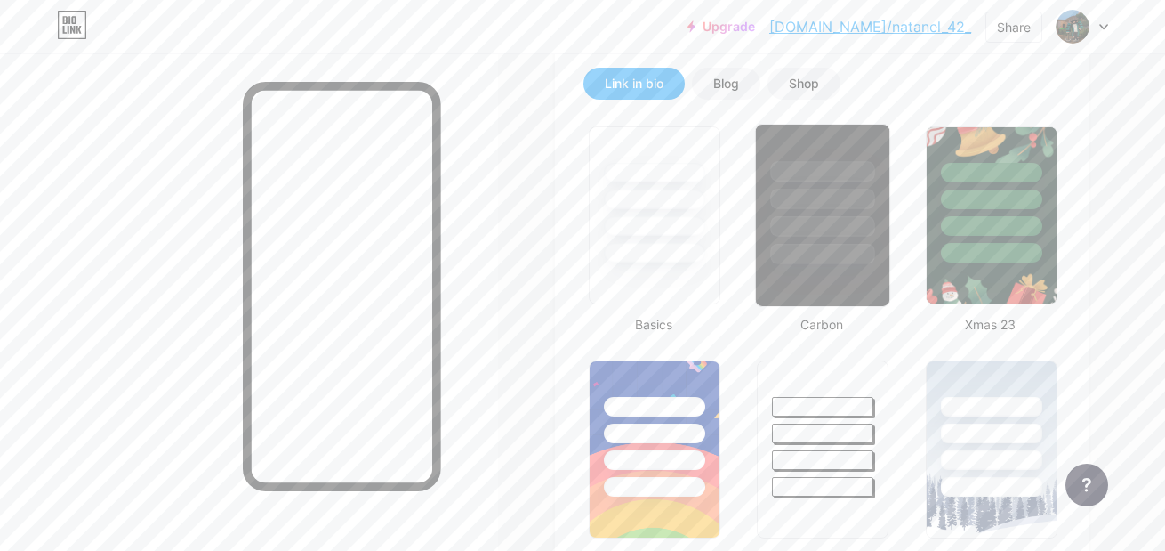
click at [859, 266] on div at bounding box center [822, 215] width 135 height 183
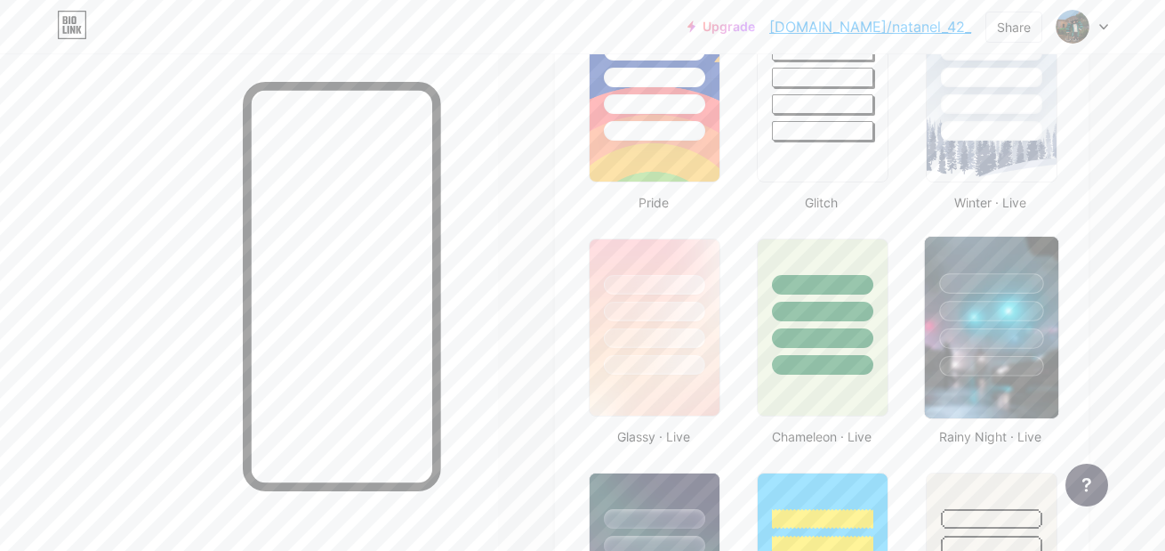
scroll to position [850, 0]
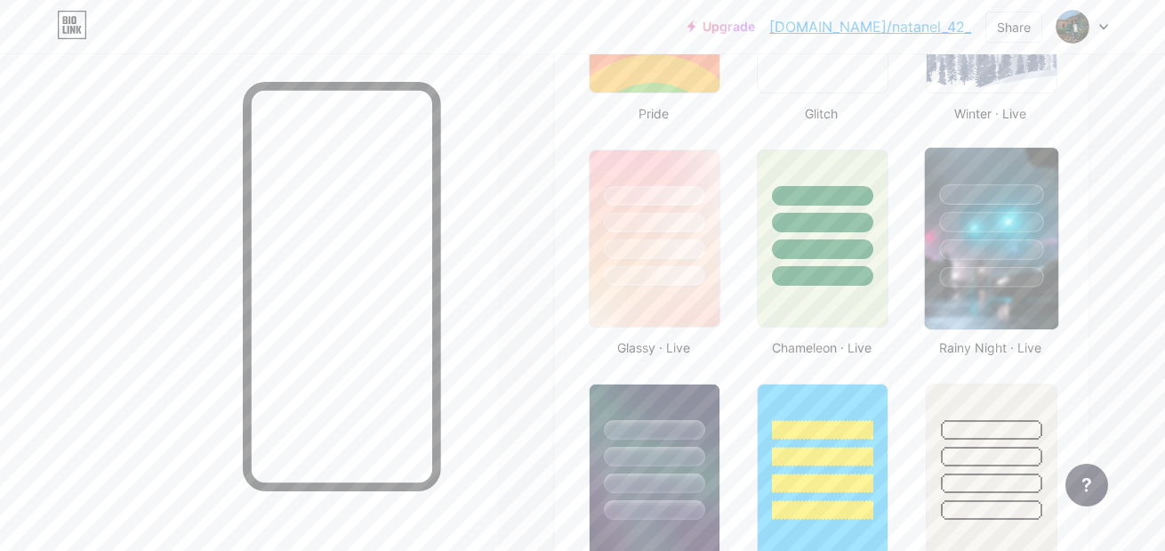
click at [984, 252] on div at bounding box center [991, 249] width 104 height 20
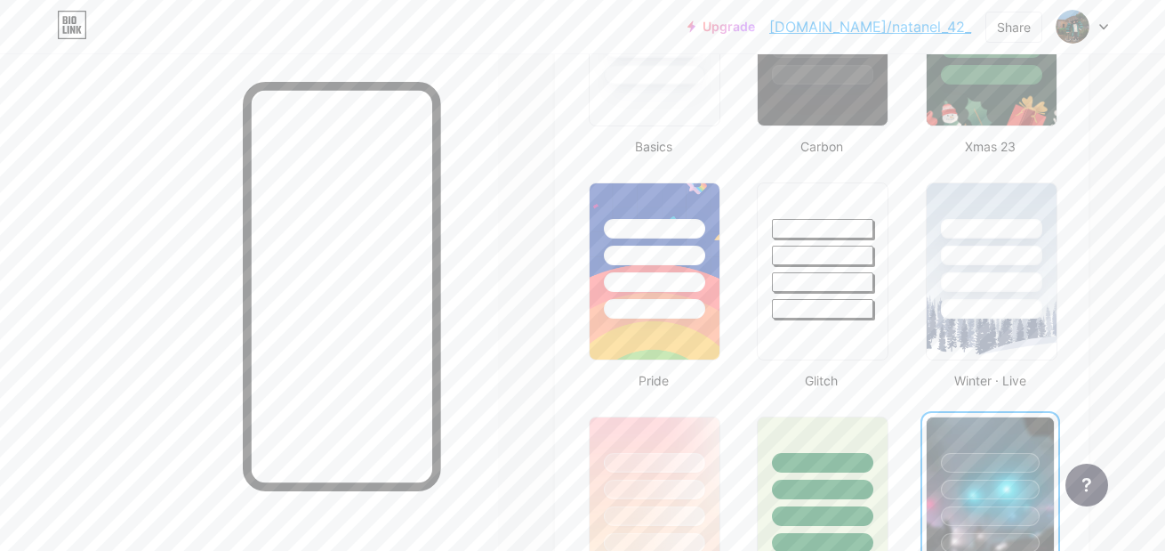
scroll to position [0, 0]
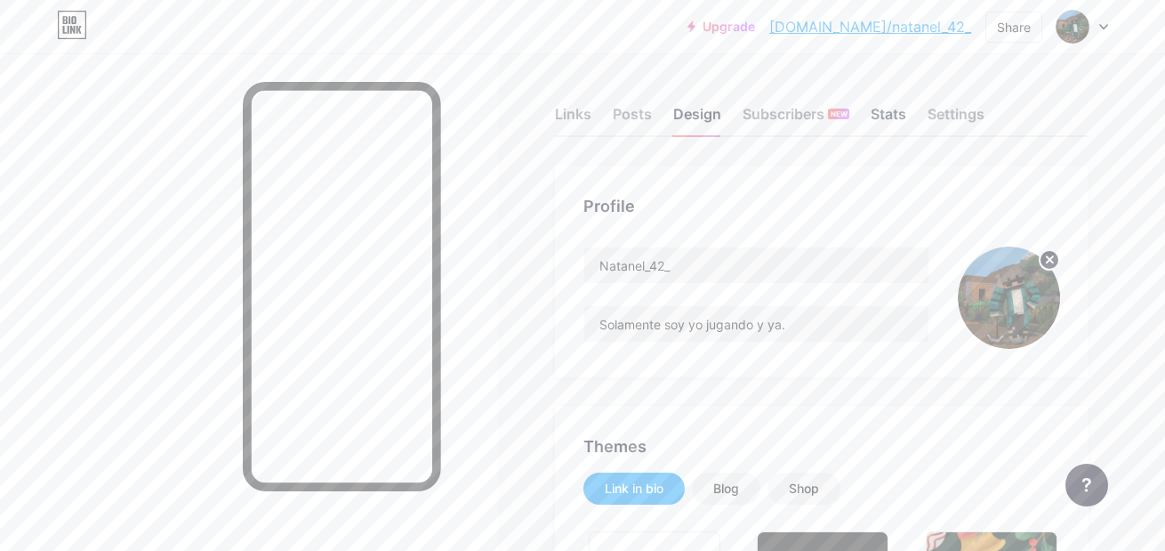
click at [890, 104] on div "Stats" at bounding box center [889, 119] width 36 height 32
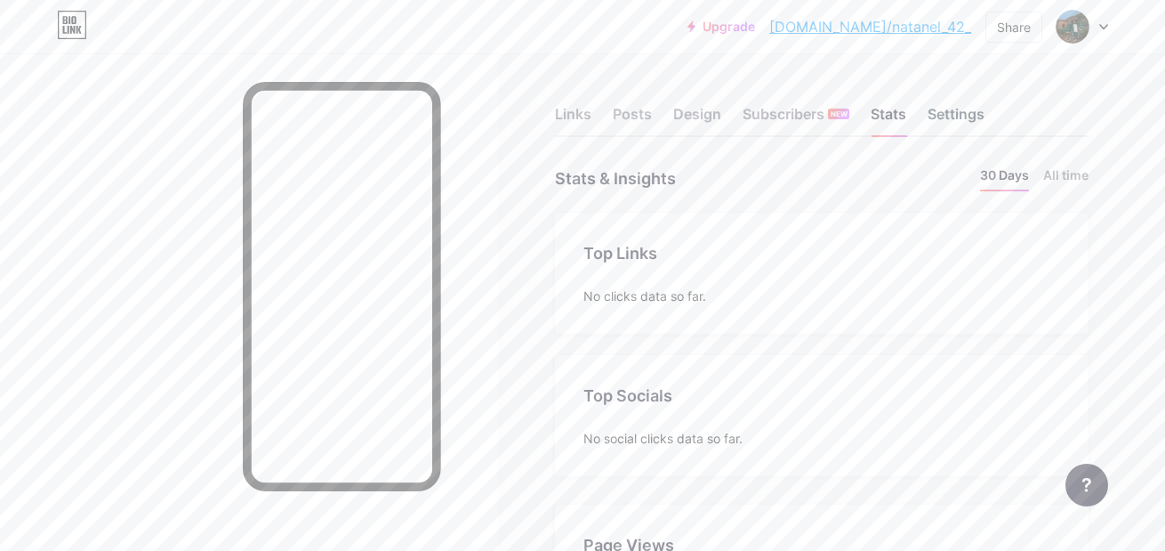
scroll to position [551, 1165]
click at [979, 119] on div "Settings" at bounding box center [956, 119] width 57 height 32
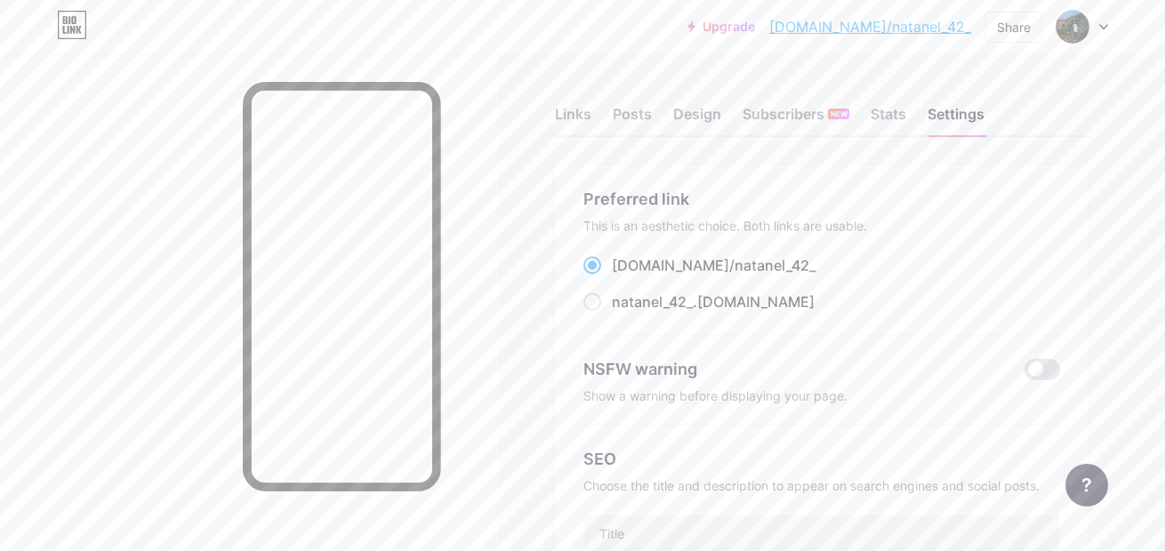
drag, startPoint x: 777, startPoint y: 269, endPoint x: 604, endPoint y: 259, distance: 173.7
click at [604, 259] on div "[DOMAIN_NAME]/ natanel_42_" at bounding box center [822, 265] width 477 height 22
copy label "[DOMAIN_NAME]/ natanel_42_"
click at [577, 124] on div "Links" at bounding box center [573, 119] width 36 height 32
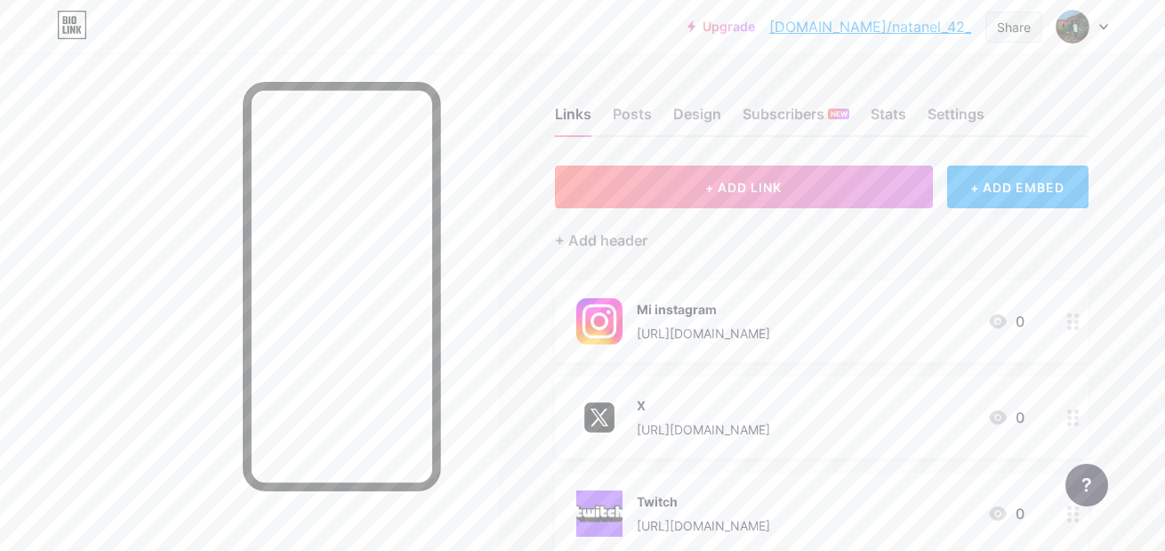
click at [1021, 32] on div "Share" at bounding box center [1014, 27] width 34 height 19
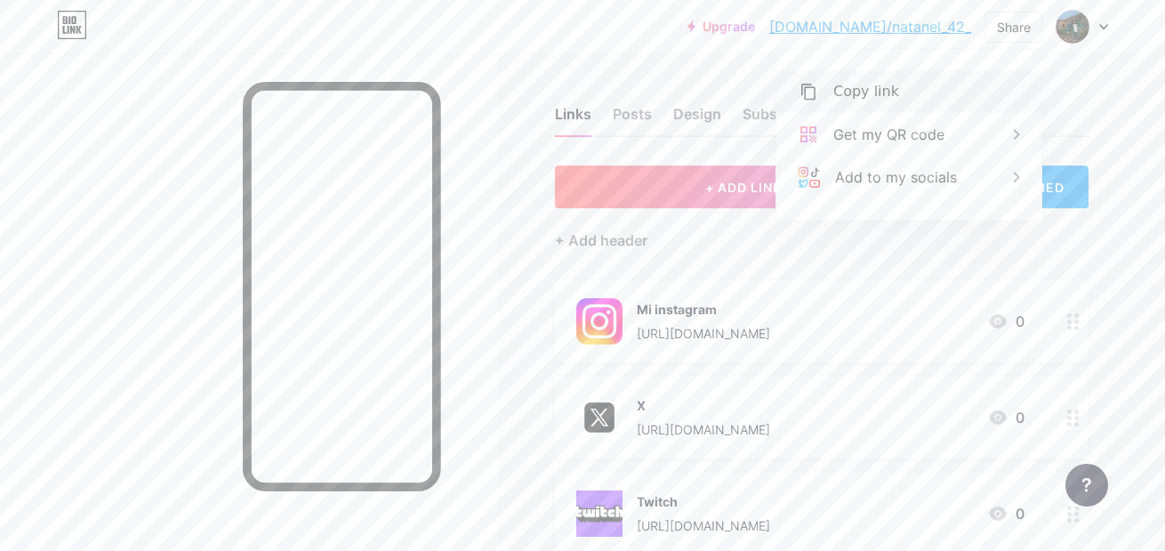
click at [919, 97] on div "Copy link" at bounding box center [909, 91] width 265 height 43
click at [897, 100] on div "Copy link" at bounding box center [909, 91] width 265 height 43
click at [570, 124] on div "Links" at bounding box center [573, 119] width 36 height 32
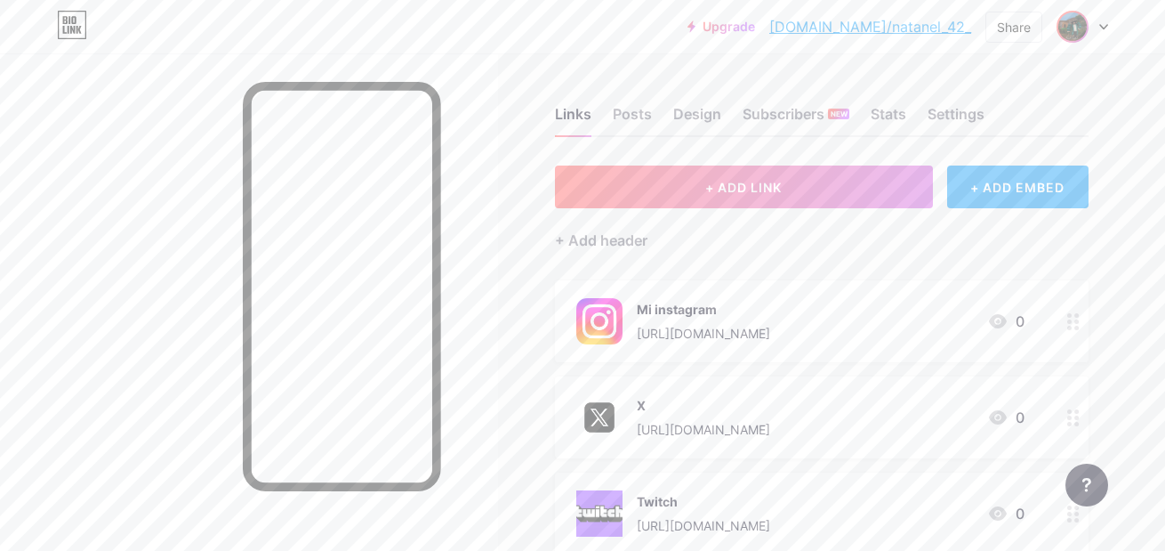
click at [1085, 16] on span at bounding box center [1073, 26] width 28 height 28
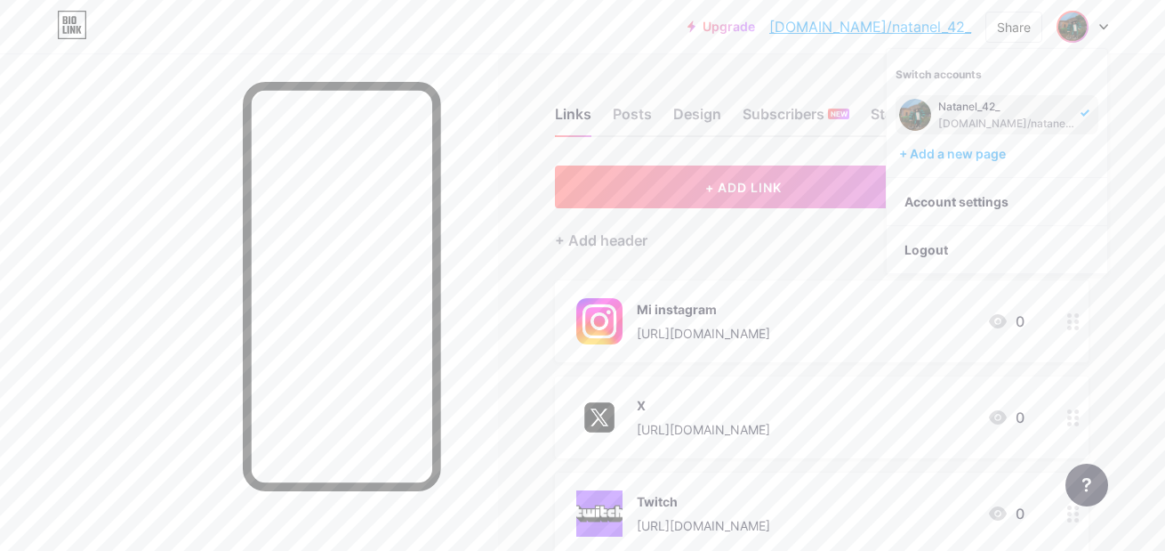
click at [713, 238] on div "+ Add header" at bounding box center [822, 230] width 534 height 44
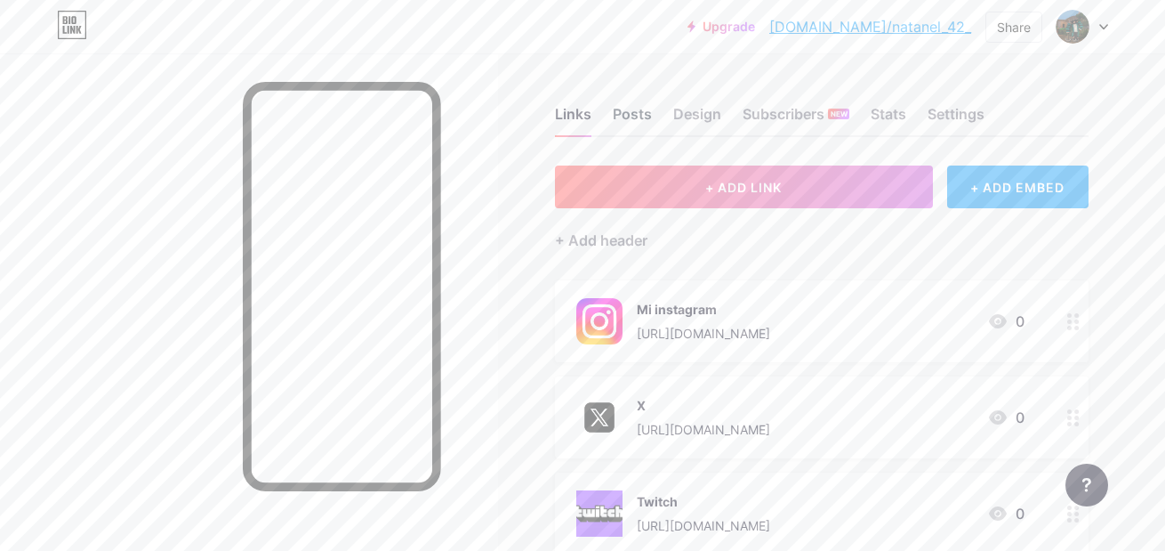
click at [613, 119] on div "Posts" at bounding box center [632, 119] width 39 height 32
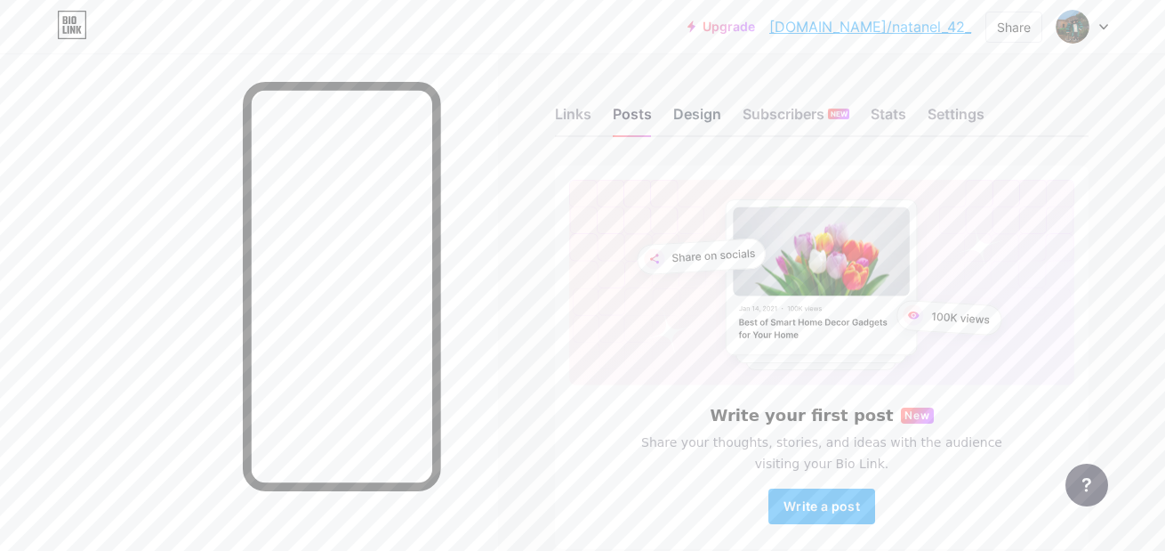
click at [702, 108] on div "Design" at bounding box center [697, 119] width 48 height 32
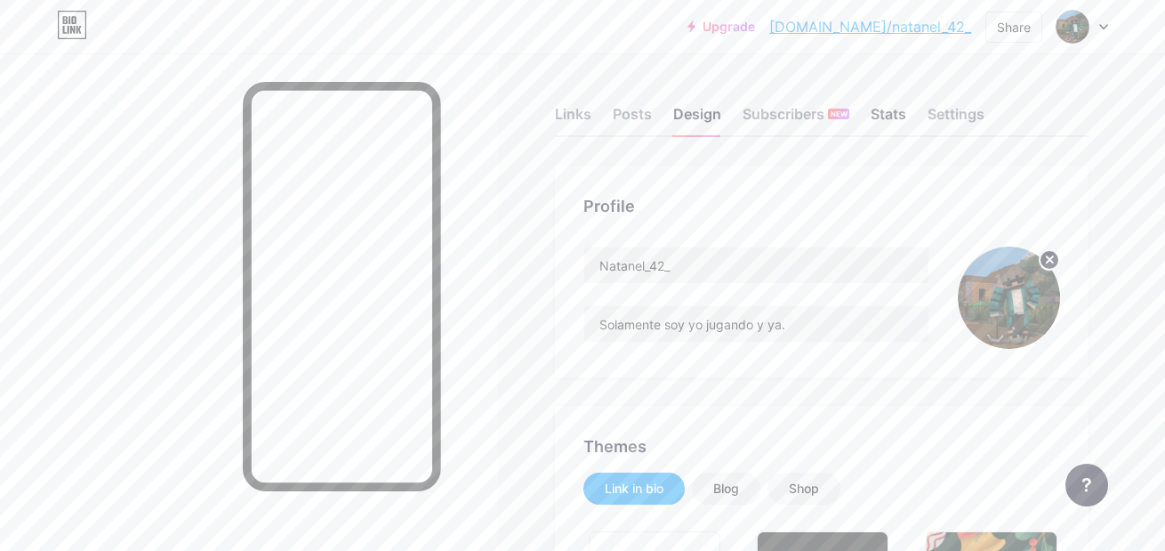
click at [882, 109] on div "Stats" at bounding box center [889, 119] width 36 height 32
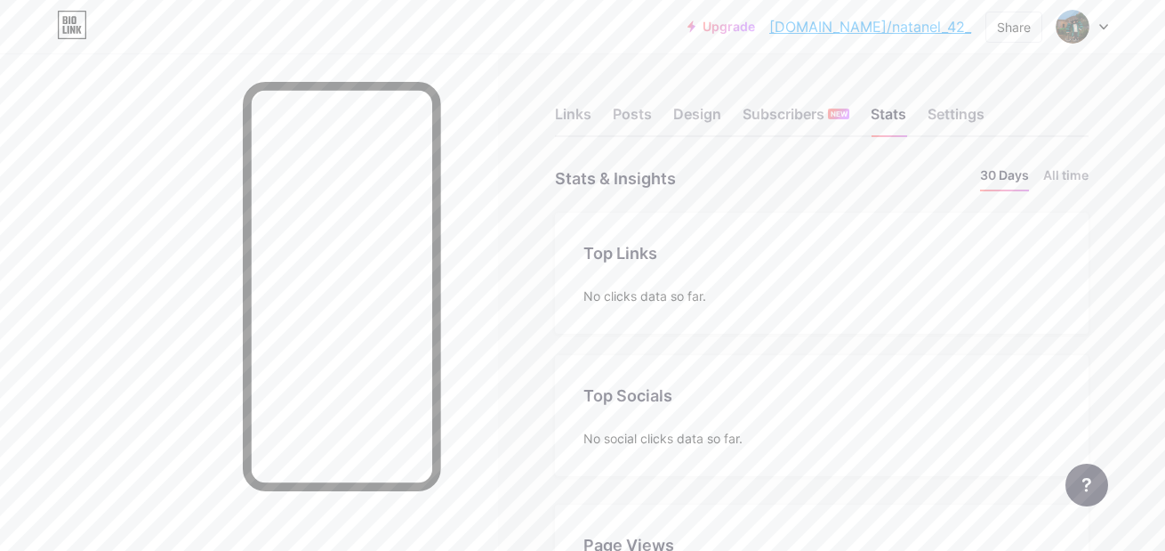
scroll to position [551, 1165]
